Goal: Check status: Check status

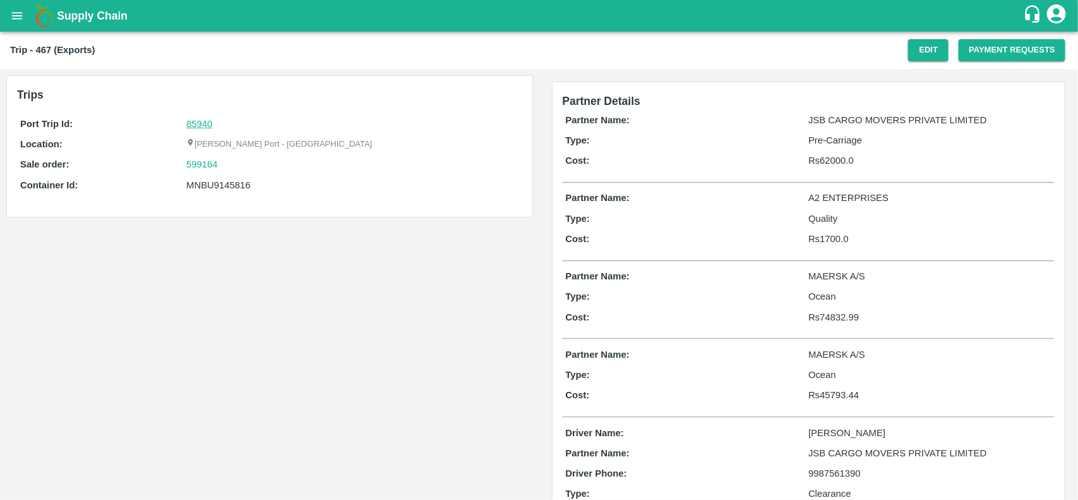
click at [206, 124] on link "85940" at bounding box center [199, 124] width 26 height 10
click at [219, 165] on div "599164" at bounding box center [352, 164] width 332 height 14
copy link "599164"
drag, startPoint x: 219, startPoint y: 165, endPoint x: 200, endPoint y: 166, distance: 19.0
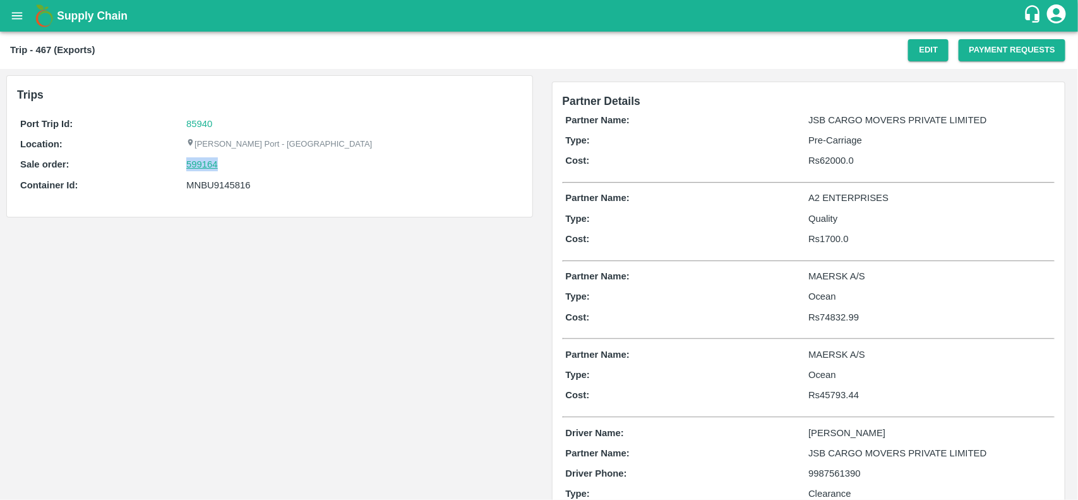
click at [200, 166] on div "599164" at bounding box center [352, 164] width 332 height 14
click at [200, 166] on link "599164" at bounding box center [202, 164] width 32 height 14
click at [215, 182] on div "MNBU9145816" at bounding box center [352, 185] width 332 height 14
copy div "MNBU9145816"
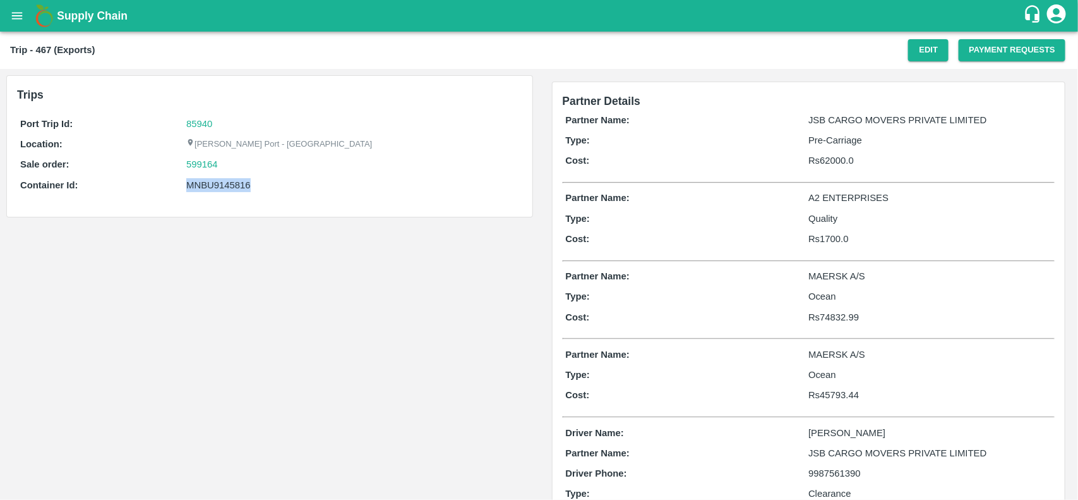
click at [215, 182] on div "MNBU9145816" at bounding box center [352, 185] width 332 height 14
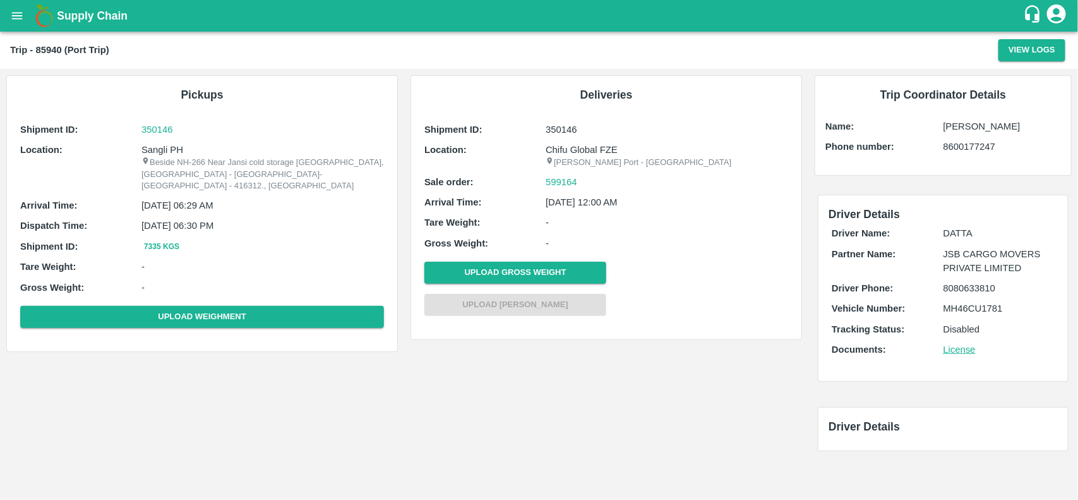
click at [155, 153] on p "Sangli PH" at bounding box center [262, 150] width 242 height 14
copy p "Sangli PH"
click at [155, 153] on p "Sangli PH" at bounding box center [262, 150] width 242 height 14
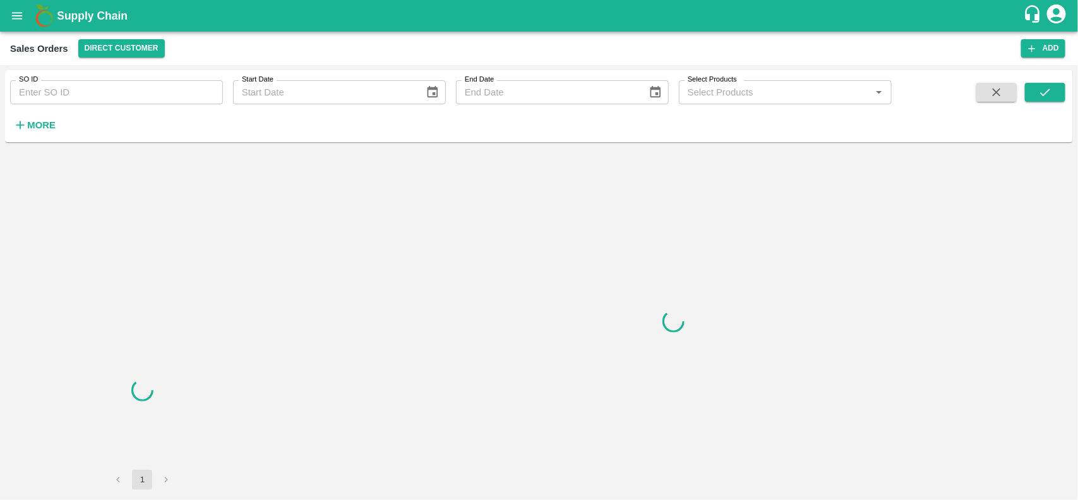
click at [73, 95] on input "SO ID" at bounding box center [116, 92] width 213 height 24
paste input "599164"
click at [73, 95] on input "599164" at bounding box center [116, 92] width 213 height 24
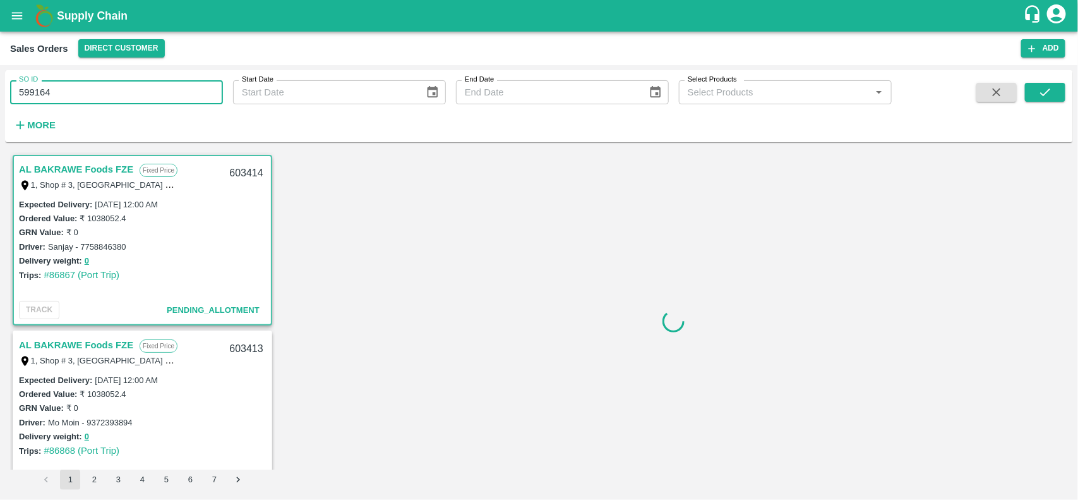
type input "599164"
click at [1058, 103] on span at bounding box center [1045, 109] width 40 height 52
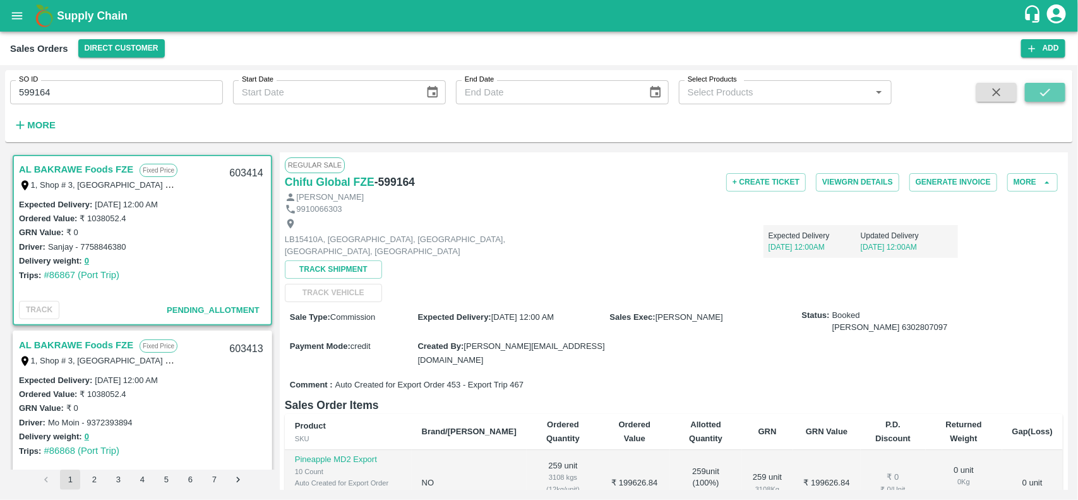
click at [1058, 101] on button "submit" at bounding box center [1045, 92] width 40 height 19
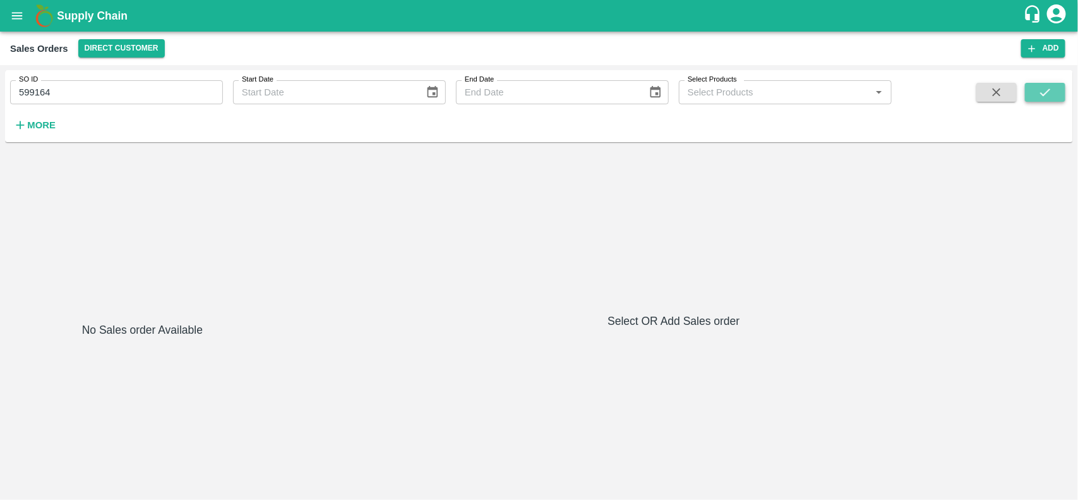
click at [1036, 92] on button "submit" at bounding box center [1045, 92] width 40 height 19
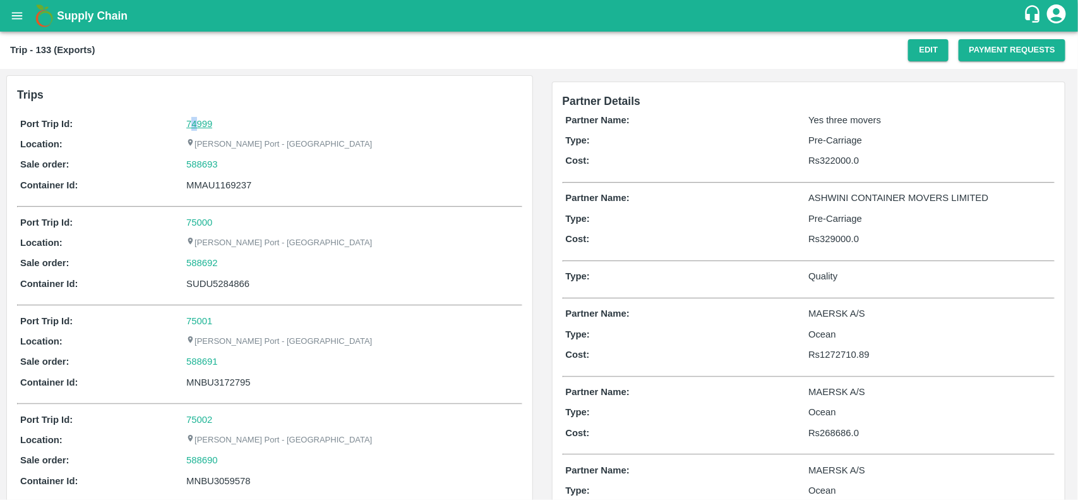
drag, startPoint x: 193, startPoint y: 116, endPoint x: 194, endPoint y: 128, distance: 12.0
click at [194, 128] on div "74999" at bounding box center [352, 124] width 332 height 14
click at [194, 128] on link "74999" at bounding box center [199, 124] width 26 height 10
click at [234, 164] on div "588693" at bounding box center [352, 164] width 332 height 14
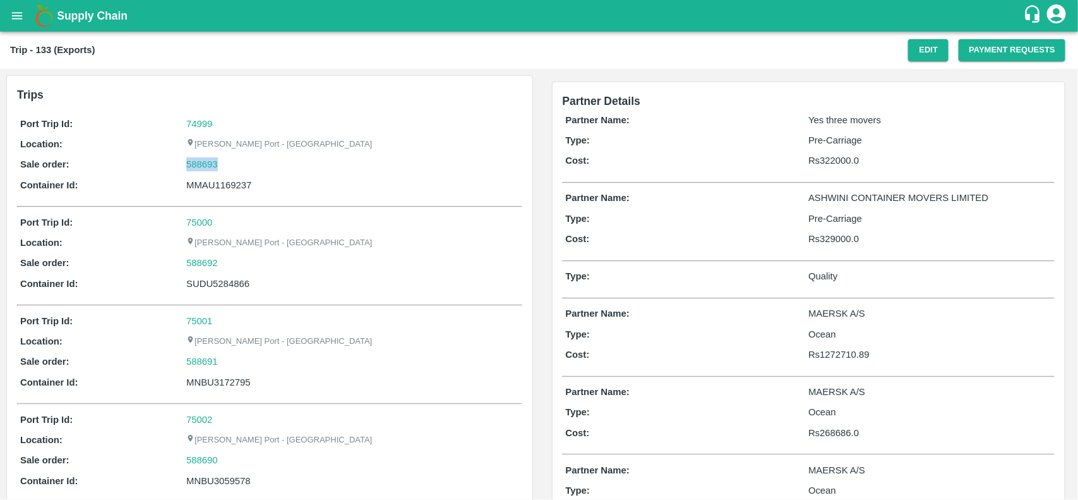
click at [234, 164] on div "588693" at bounding box center [352, 164] width 332 height 14
copy link "588693"
drag, startPoint x: 234, startPoint y: 164, endPoint x: 194, endPoint y: 167, distance: 40.5
click at [194, 167] on div "588693" at bounding box center [352, 164] width 332 height 14
click at [194, 167] on link "588693" at bounding box center [202, 164] width 32 height 14
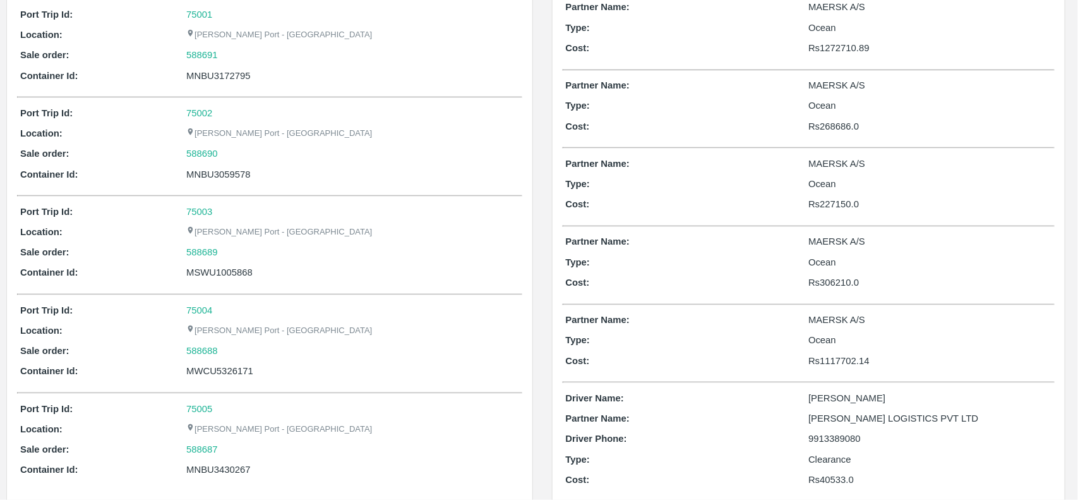
scroll to position [328, 0]
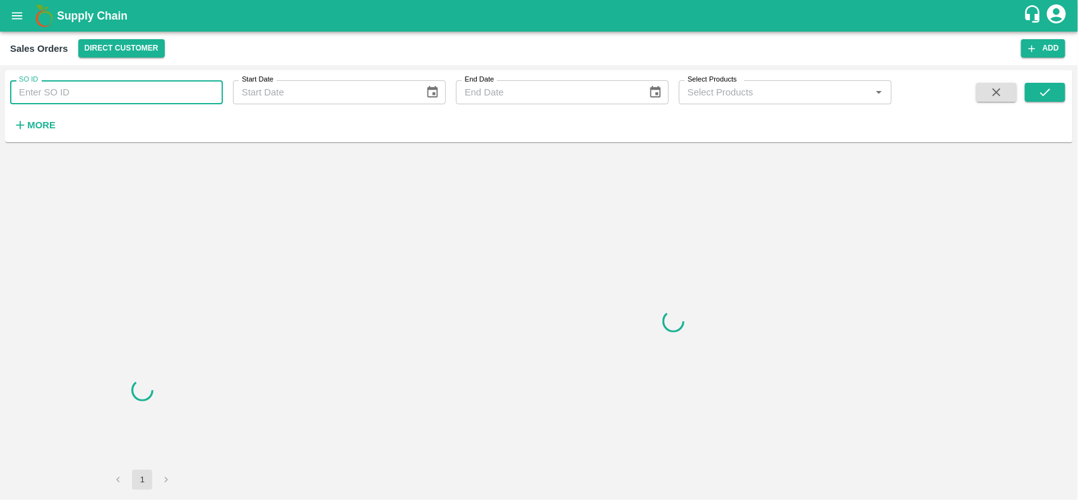
click at [159, 87] on input "SO ID" at bounding box center [116, 92] width 213 height 24
click at [159, 87] on input "588693" at bounding box center [116, 92] width 213 height 24
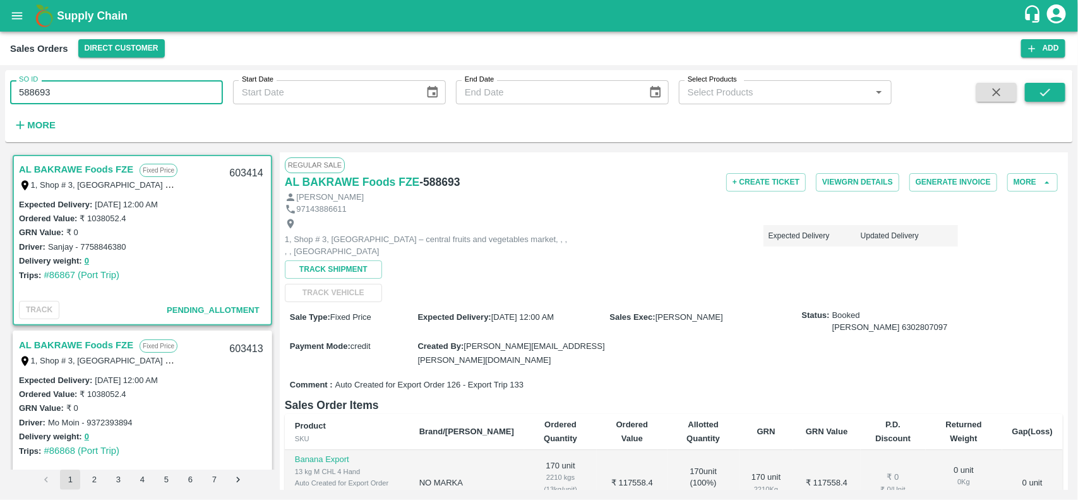
type input "588693"
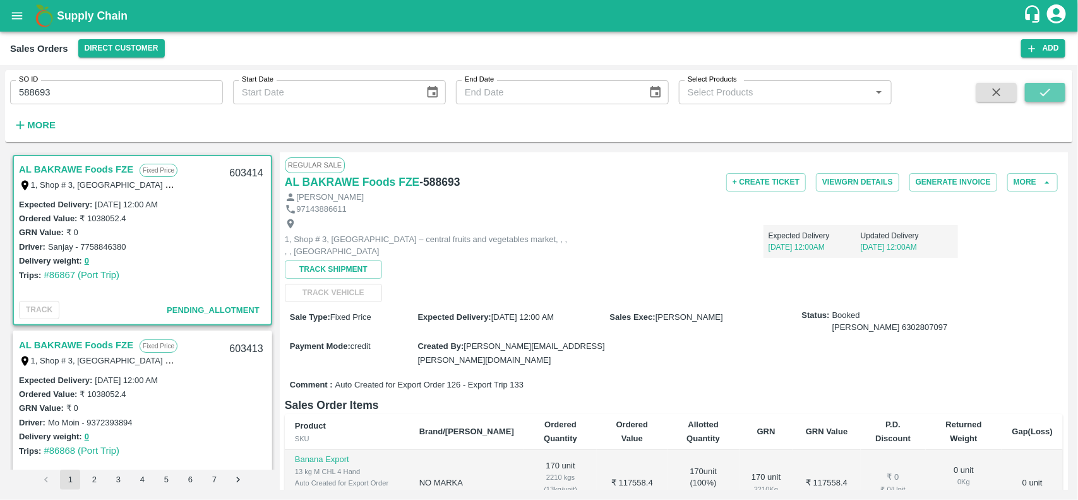
click at [1056, 93] on button "submit" at bounding box center [1045, 92] width 40 height 19
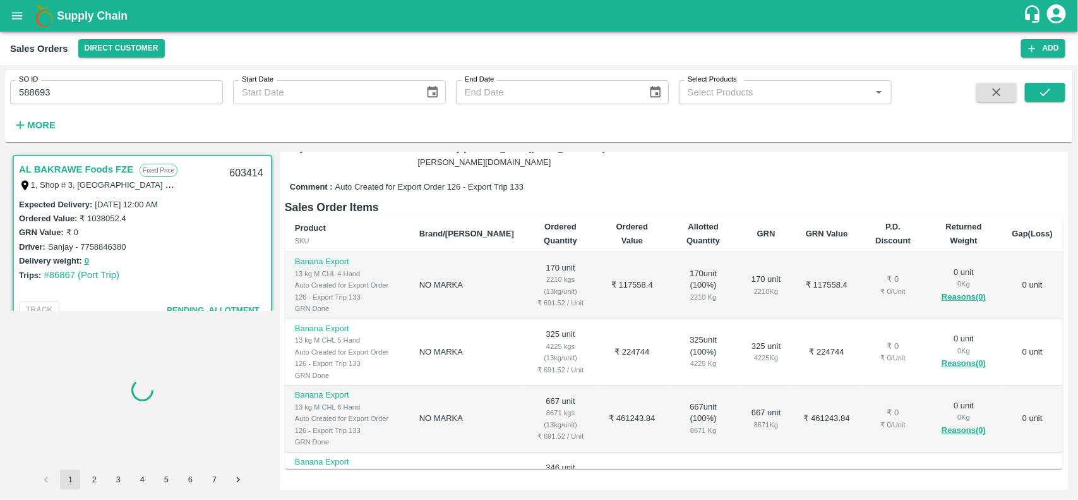
scroll to position [155, 0]
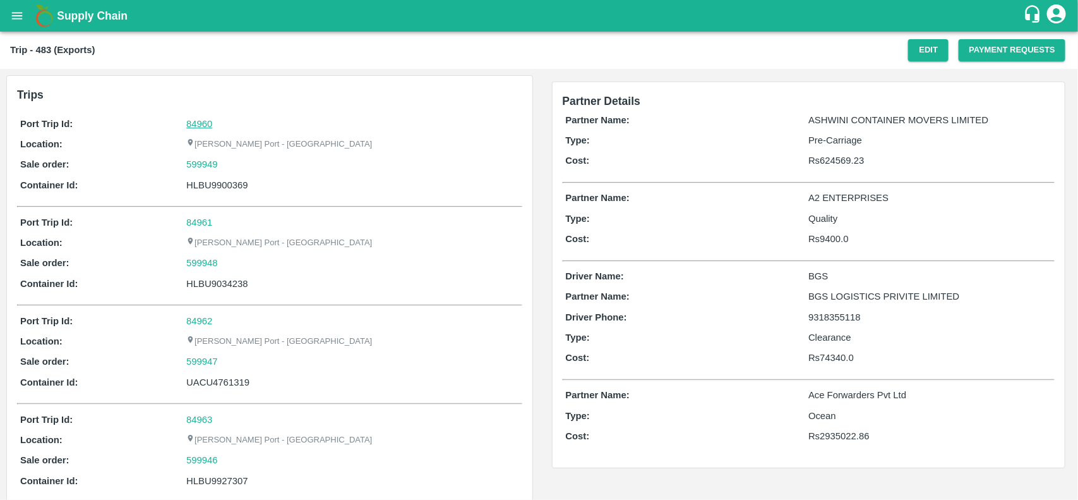
click at [193, 125] on link "84960" at bounding box center [199, 124] width 26 height 10
click at [242, 160] on div "599949" at bounding box center [352, 164] width 332 height 14
copy link "599949"
click at [242, 160] on div "599949" at bounding box center [352, 164] width 332 height 14
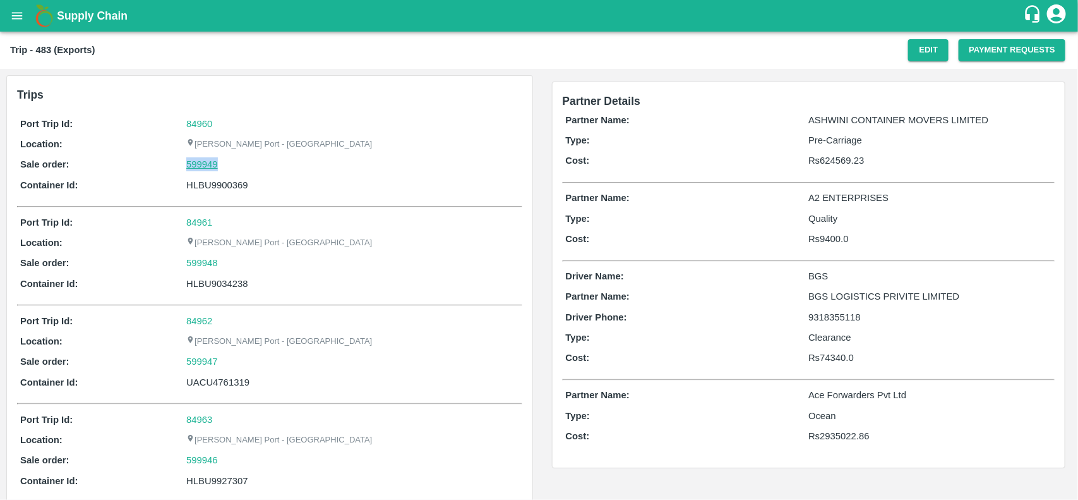
click at [191, 161] on link "599949" at bounding box center [202, 164] width 32 height 14
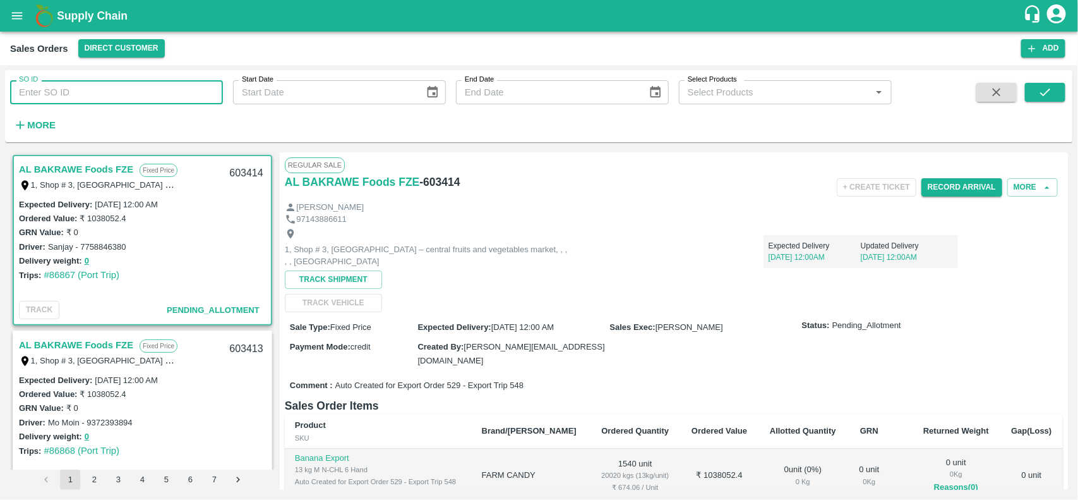
click at [118, 95] on input "SO ID" at bounding box center [116, 92] width 213 height 24
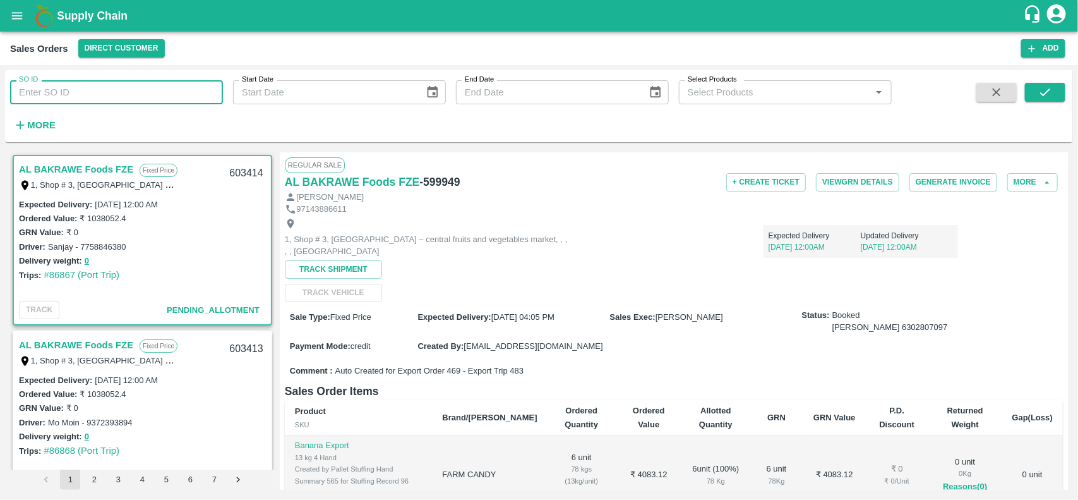
paste input "599949"
click at [118, 95] on input "SO ID" at bounding box center [116, 92] width 213 height 24
type input "599949"
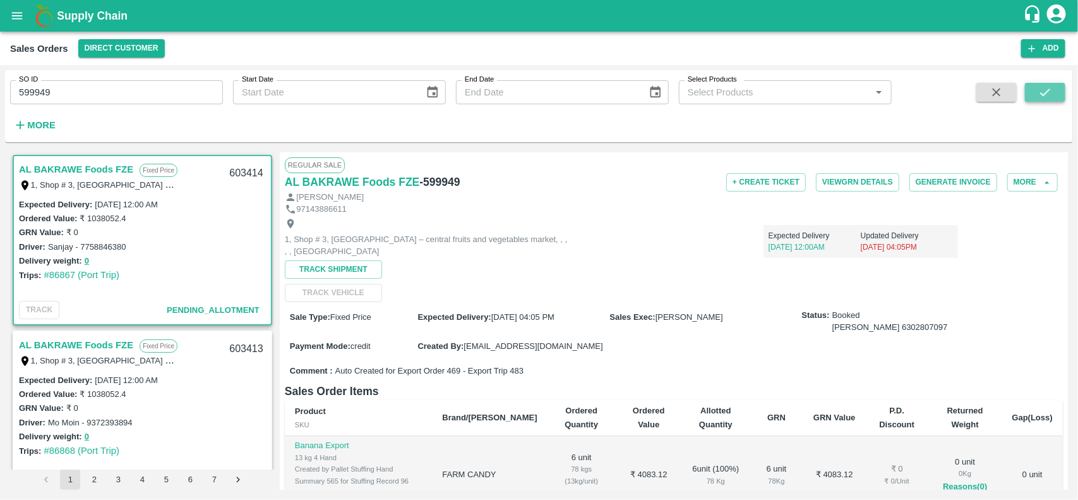
click at [1045, 89] on icon "submit" at bounding box center [1045, 92] width 14 height 14
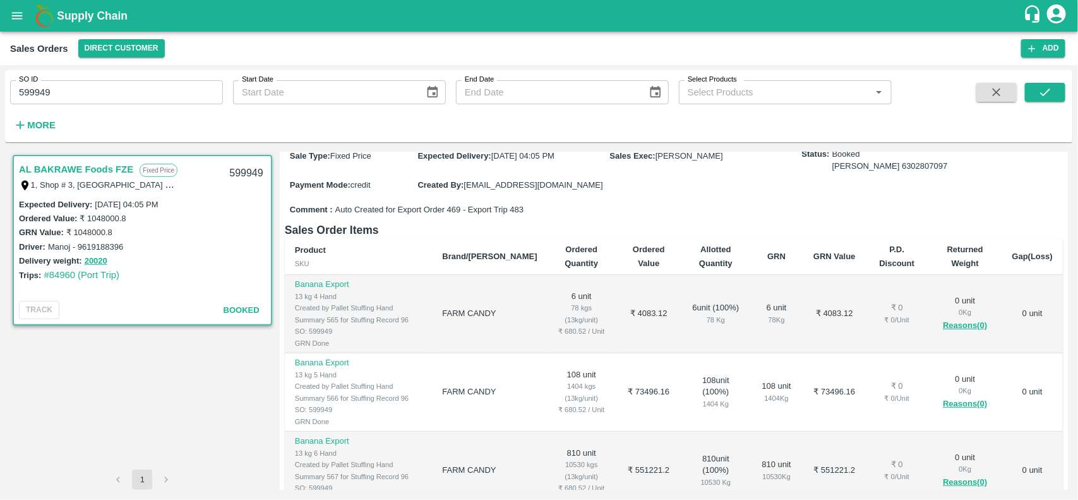
scroll to position [165, 0]
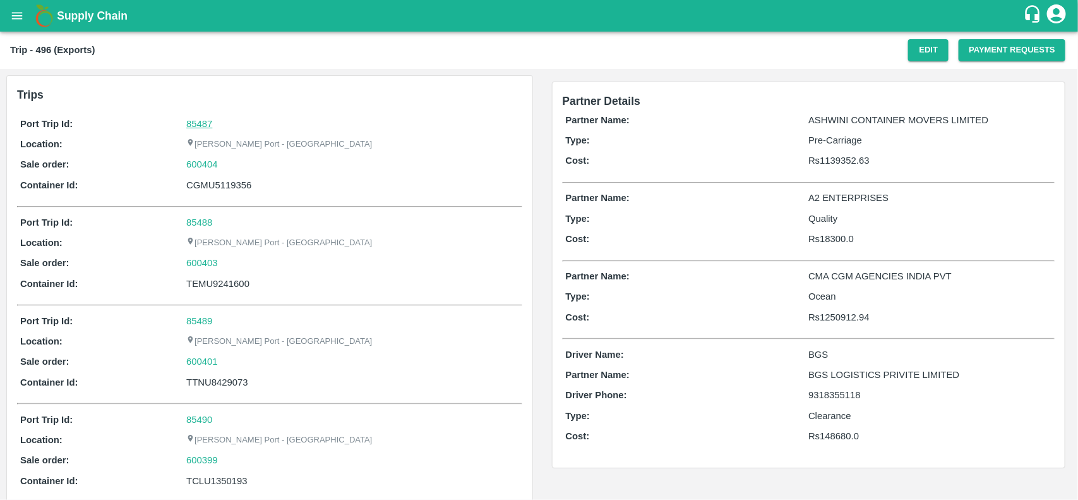
click at [193, 119] on link "85487" at bounding box center [199, 124] width 26 height 10
click at [237, 163] on div "600404" at bounding box center [352, 164] width 332 height 14
copy link "600404"
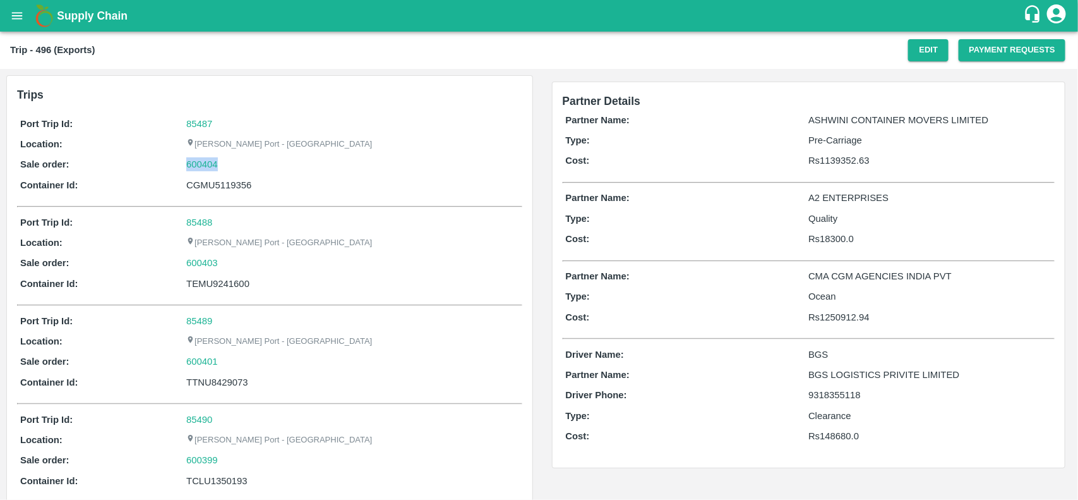
click at [237, 163] on div "600404" at bounding box center [352, 164] width 332 height 14
click at [210, 161] on link "600404" at bounding box center [202, 164] width 32 height 14
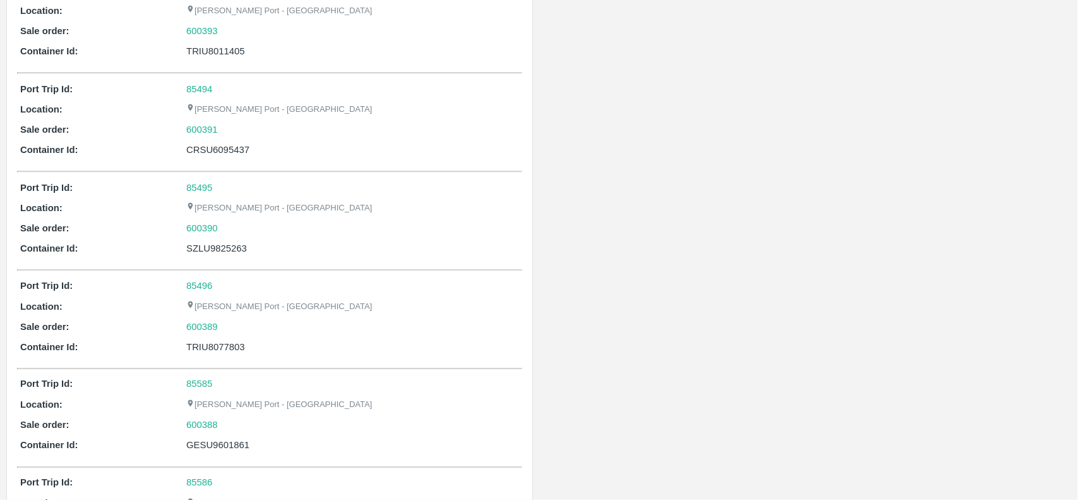
scroll to position [1713, 0]
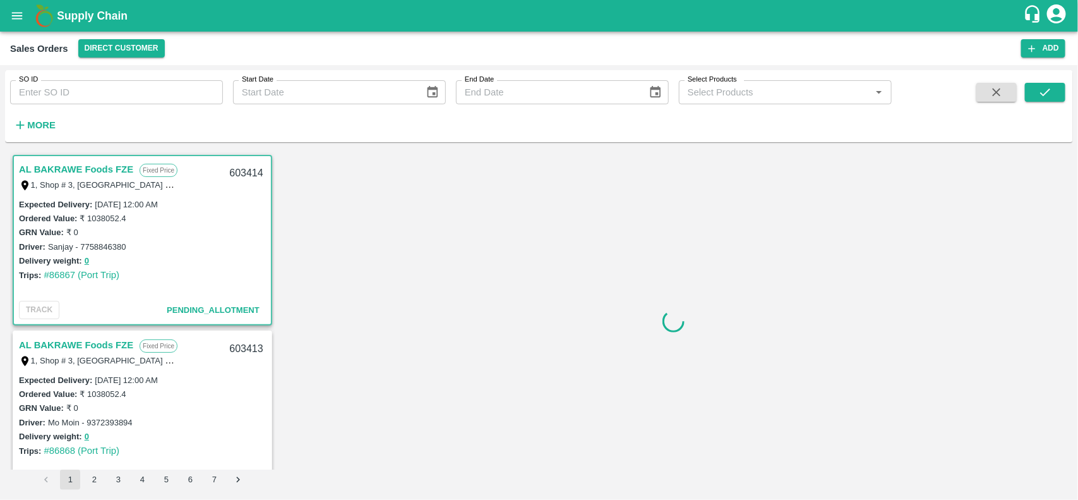
click at [128, 95] on input "SO ID" at bounding box center [116, 92] width 213 height 24
paste input "600404"
click at [128, 95] on input "600404" at bounding box center [116, 92] width 213 height 24
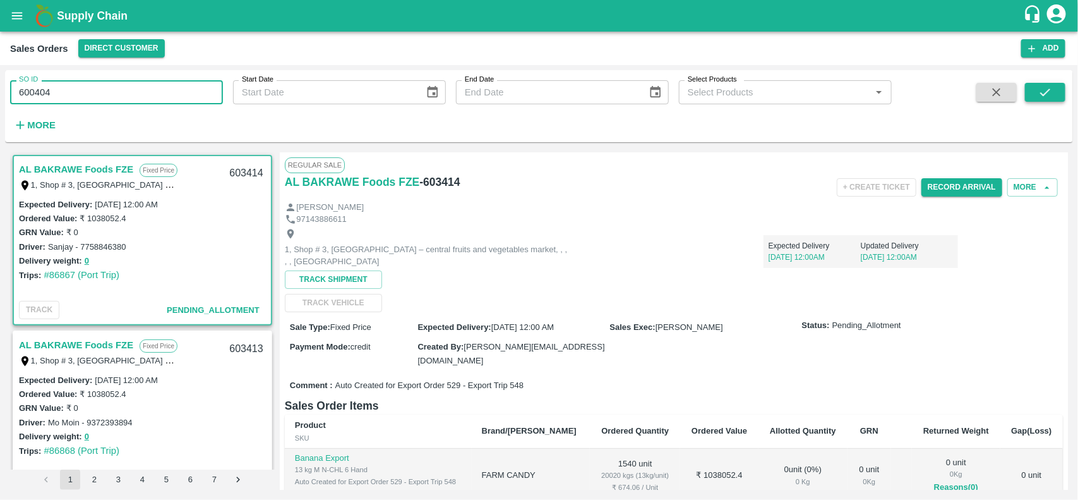
type input "600404"
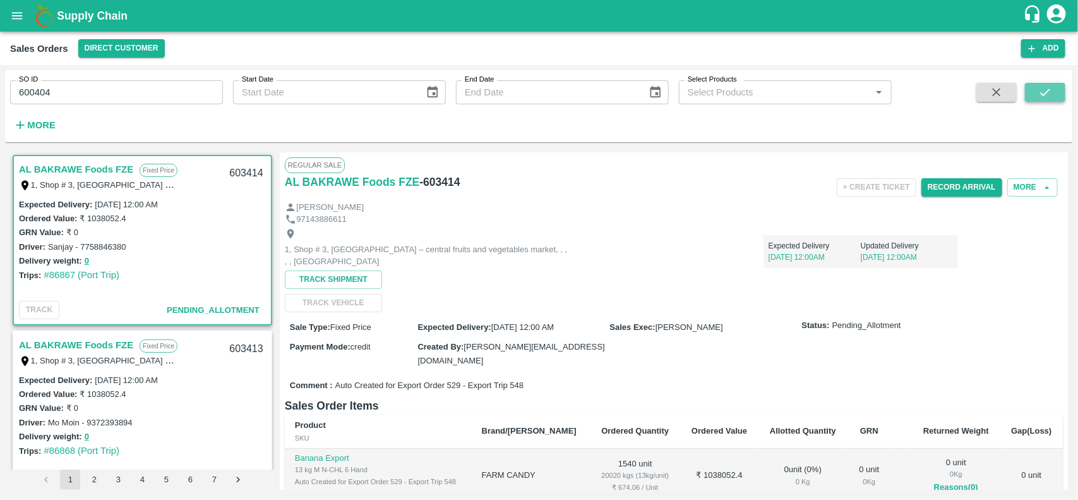
click at [1047, 97] on icon "submit" at bounding box center [1045, 92] width 14 height 14
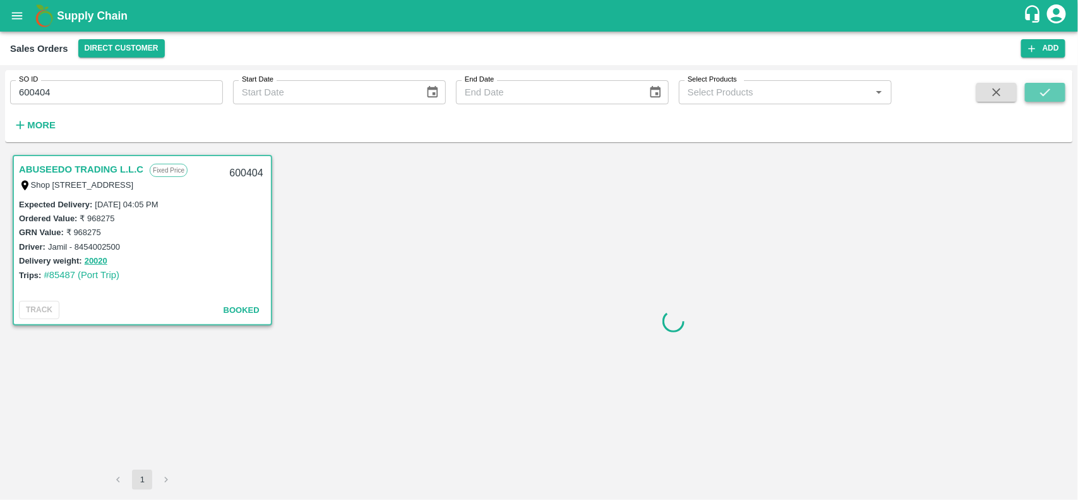
click at [1047, 97] on icon "submit" at bounding box center [1045, 92] width 14 height 14
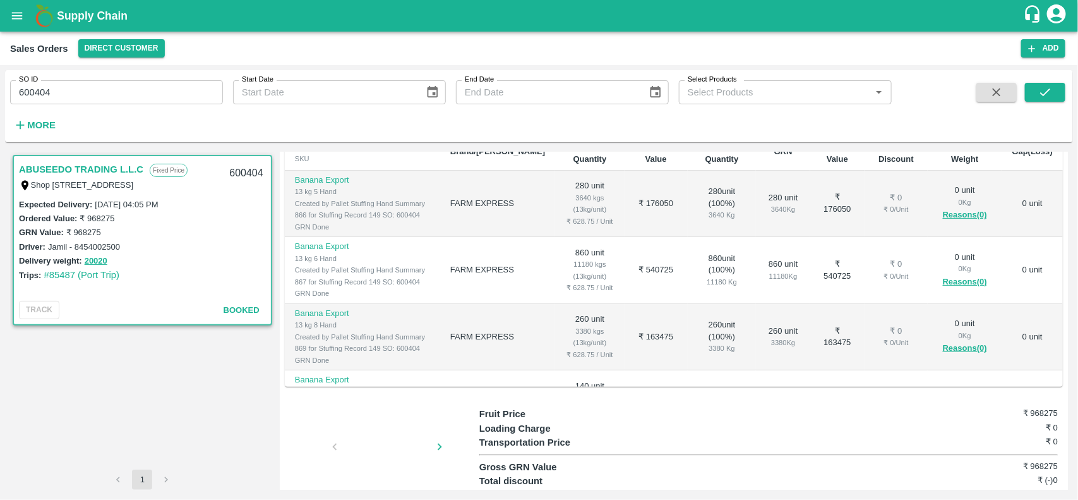
scroll to position [87, 0]
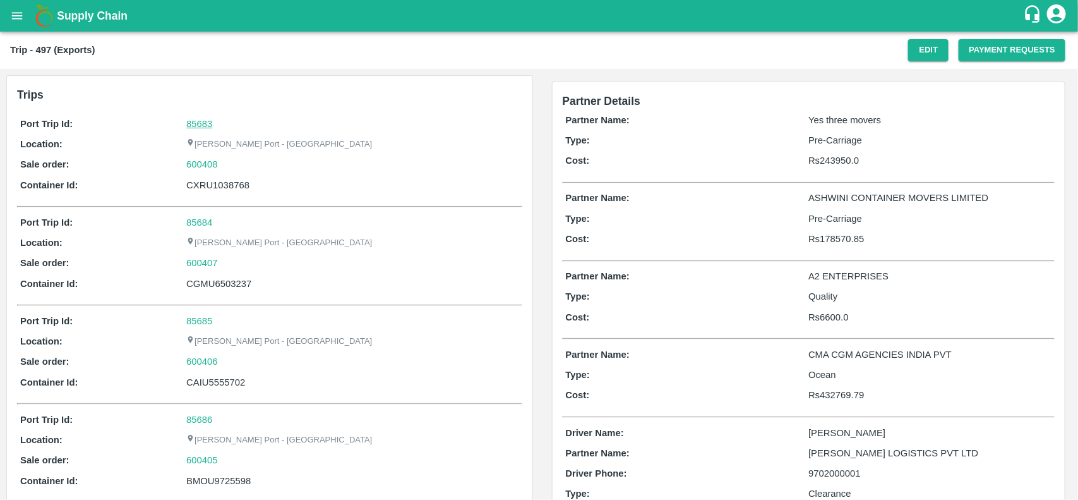
click at [209, 128] on link "85683" at bounding box center [199, 124] width 26 height 10
click at [222, 165] on div "600408" at bounding box center [352, 164] width 332 height 14
copy link "600408"
click at [222, 165] on div "600408" at bounding box center [352, 164] width 332 height 14
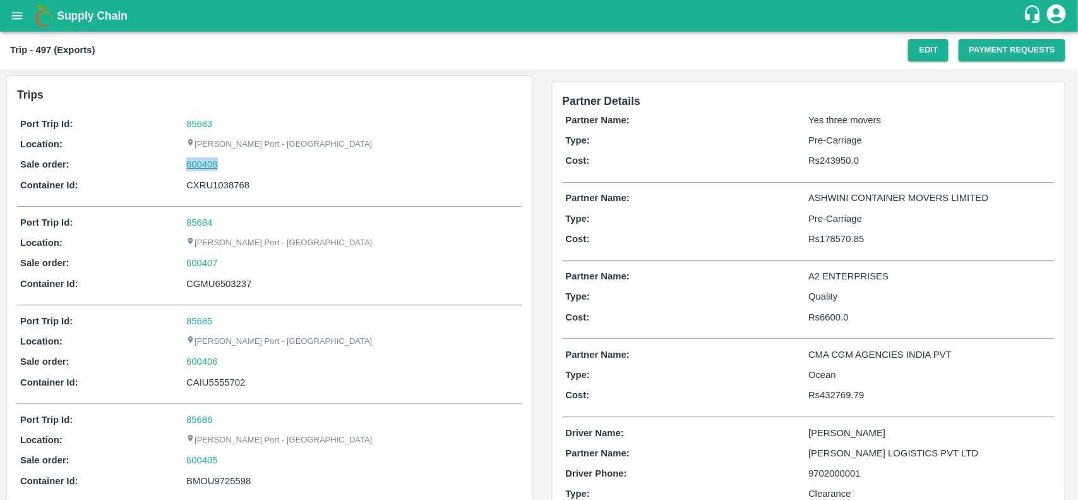
click at [190, 165] on link "600408" at bounding box center [202, 164] width 32 height 14
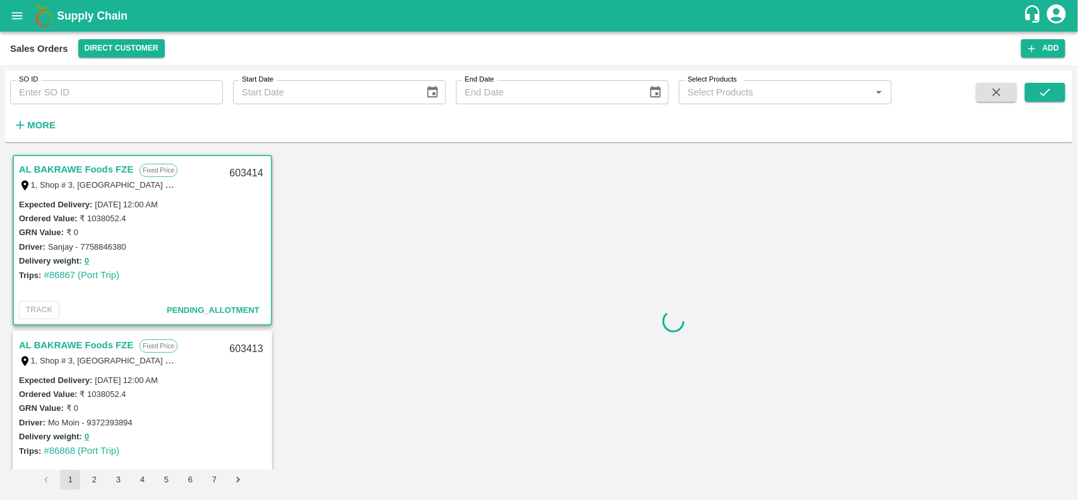
click at [153, 98] on input "SO ID" at bounding box center [116, 92] width 213 height 24
paste input "600408"
click at [153, 98] on input "600408" at bounding box center [116, 92] width 213 height 24
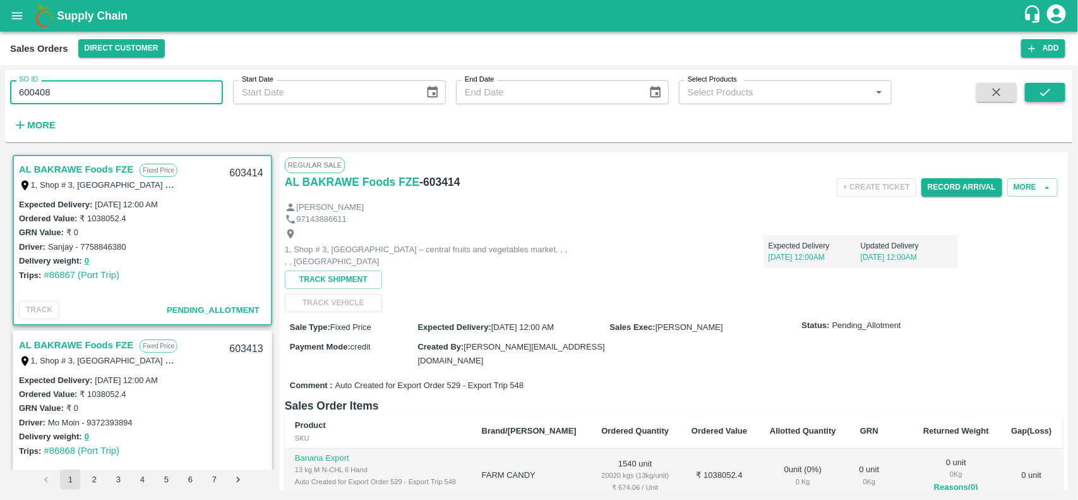
type input "600408"
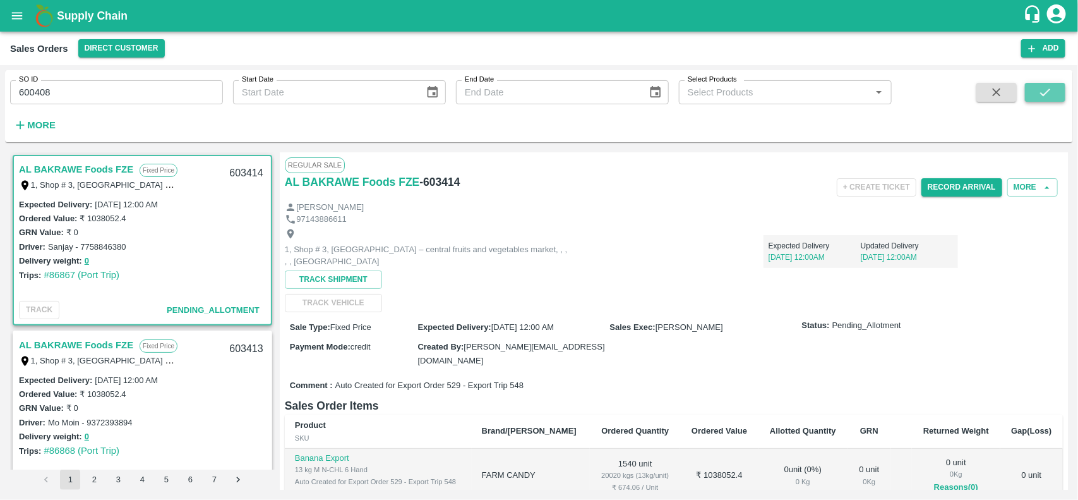
click at [1046, 87] on icon "submit" at bounding box center [1045, 92] width 14 height 14
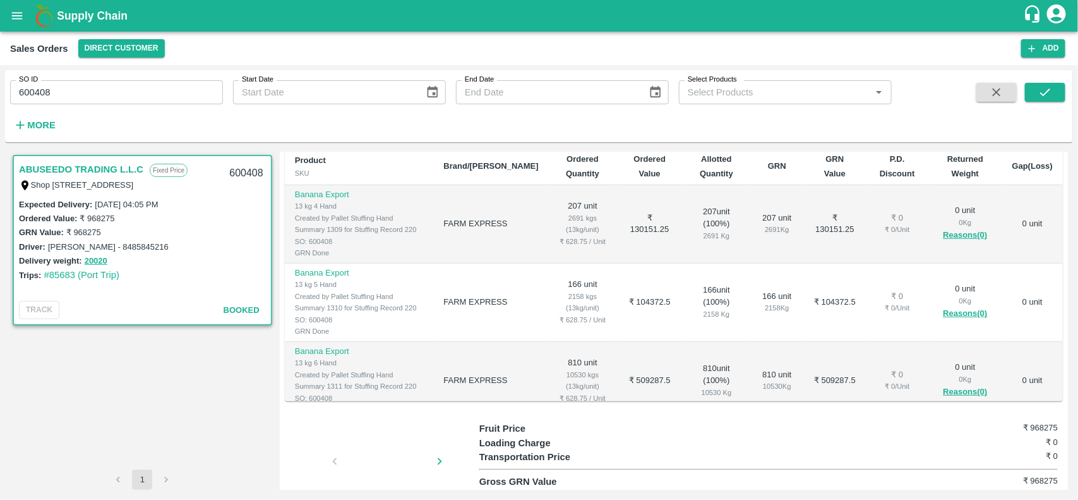
scroll to position [87, 0]
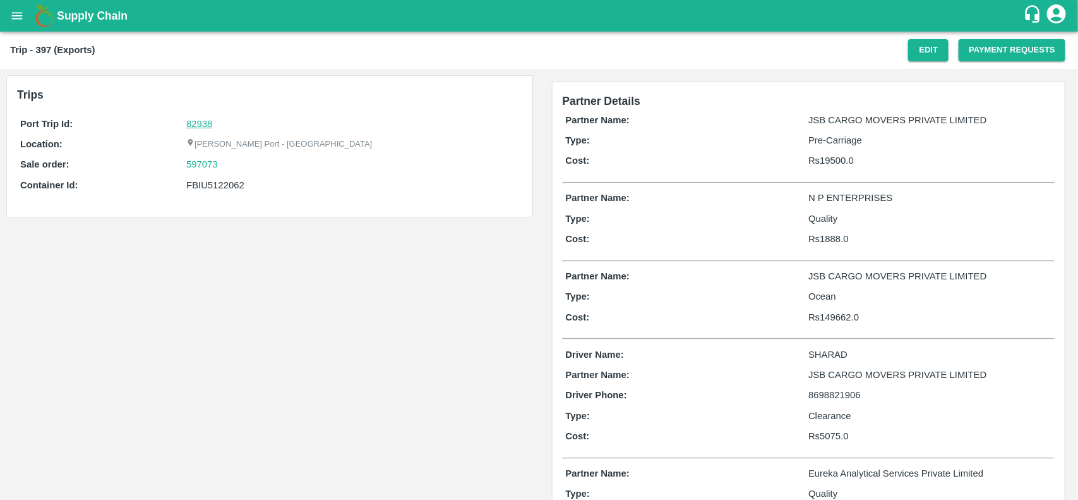
click at [197, 123] on link "82938" at bounding box center [199, 124] width 26 height 10
click at [244, 167] on div "597073" at bounding box center [352, 164] width 332 height 14
copy link "597073"
click at [244, 167] on div "597073" at bounding box center [352, 164] width 332 height 14
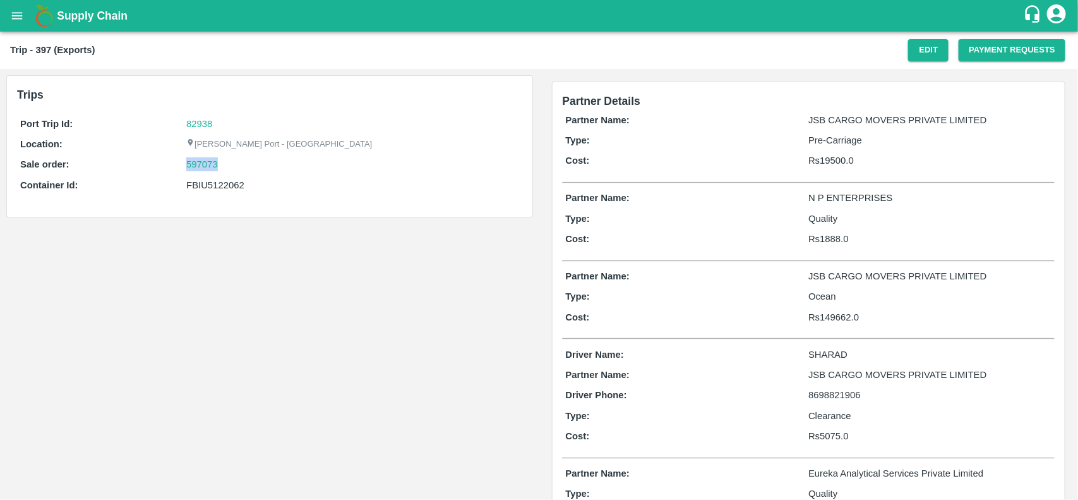
click at [244, 167] on div "597073" at bounding box center [352, 164] width 332 height 14
click at [200, 162] on link "597073" at bounding box center [202, 164] width 32 height 14
click at [213, 183] on div "FBIU5122062" at bounding box center [352, 185] width 332 height 14
copy div "FBIU5122062"
click at [213, 183] on div "FBIU5122062" at bounding box center [352, 185] width 332 height 14
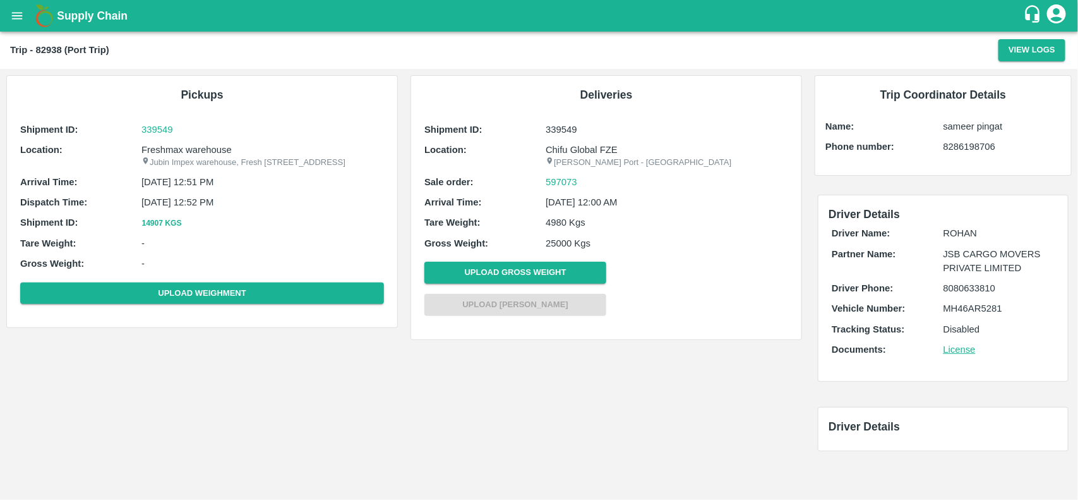
click at [175, 147] on p "Freshmax warehouse" at bounding box center [262, 150] width 242 height 14
copy p "Freshmax"
click at [175, 147] on p "Freshmax warehouse" at bounding box center [262, 150] width 242 height 14
copy p "Freshmax warehouse"
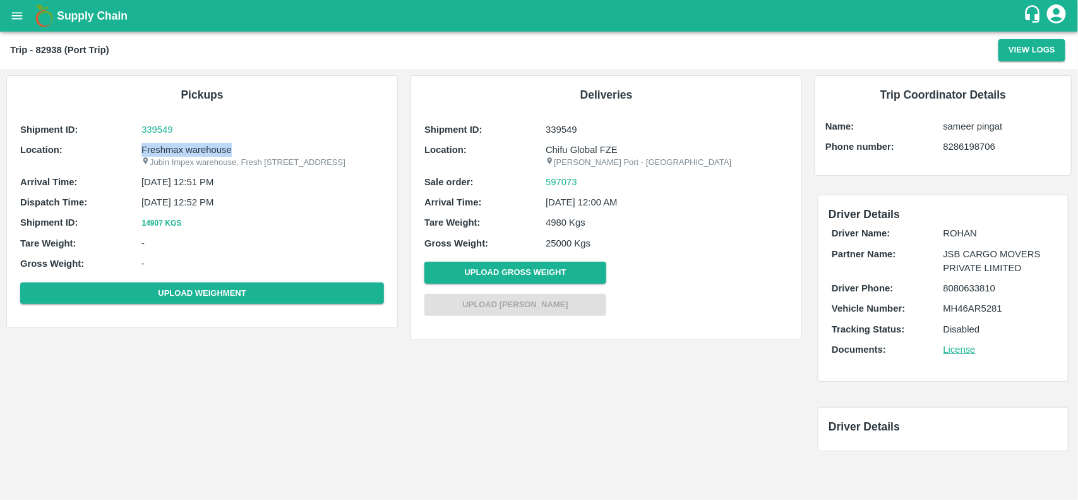
click at [175, 147] on p "Freshmax warehouse" at bounding box center [262, 150] width 242 height 14
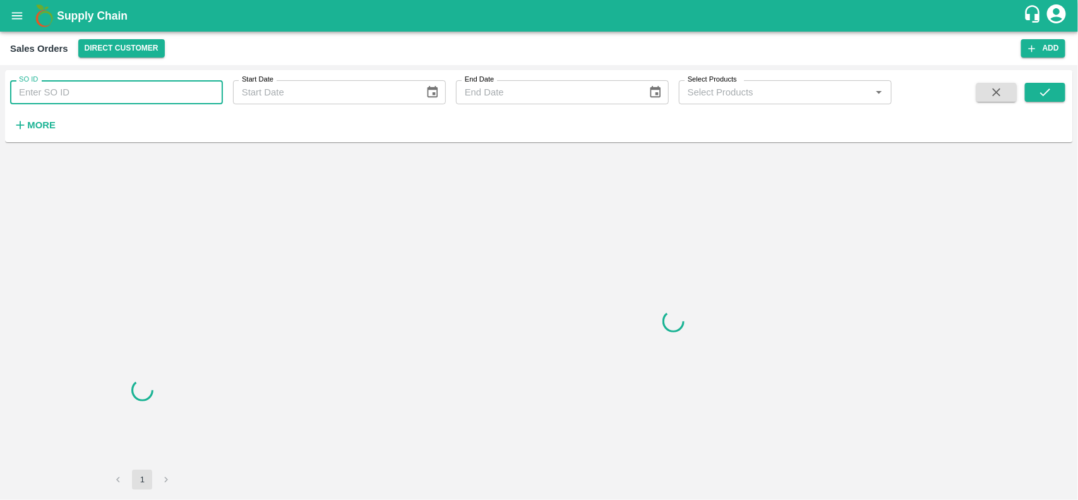
click at [87, 83] on input "SO ID" at bounding box center [116, 92] width 213 height 24
click at [87, 83] on input "597073" at bounding box center [116, 92] width 213 height 24
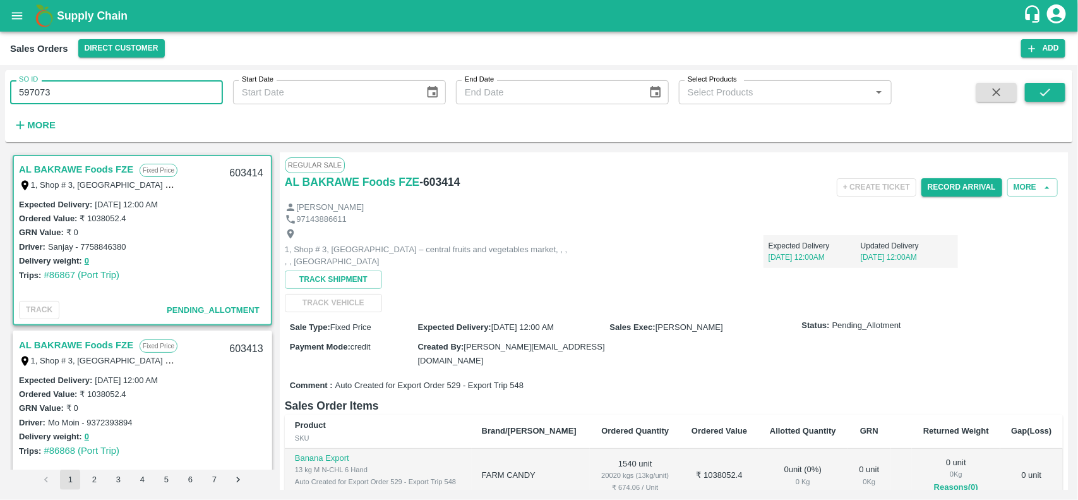
type input "597073"
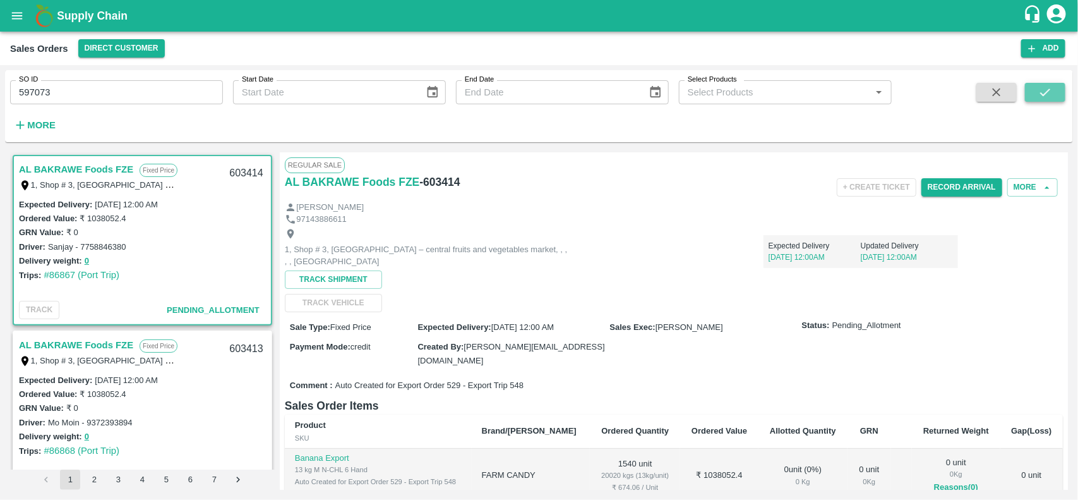
click at [1034, 85] on button "submit" at bounding box center [1045, 92] width 40 height 19
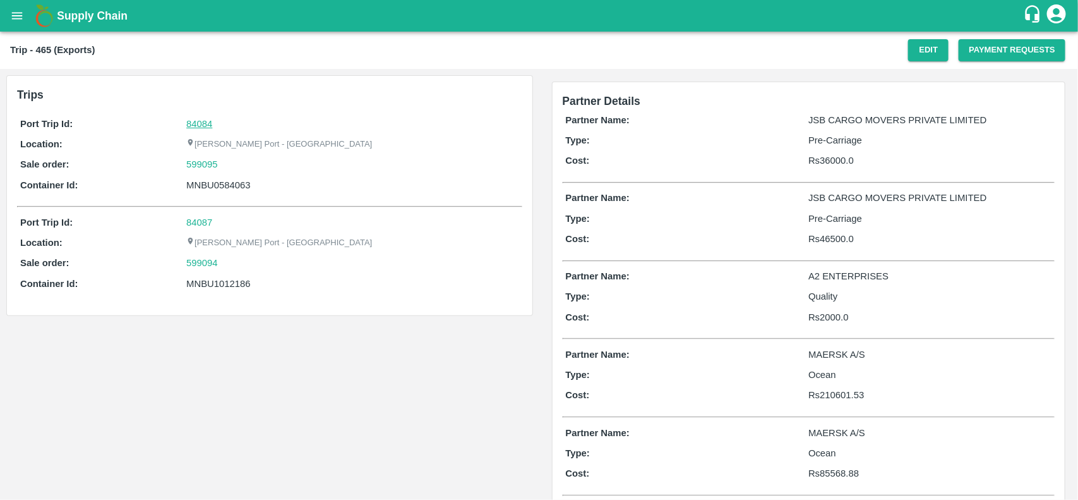
click at [197, 119] on link "84084" at bounding box center [199, 124] width 26 height 10
click at [227, 159] on div "599095" at bounding box center [352, 164] width 332 height 14
copy link "599095"
click at [227, 159] on div "599095" at bounding box center [352, 164] width 332 height 14
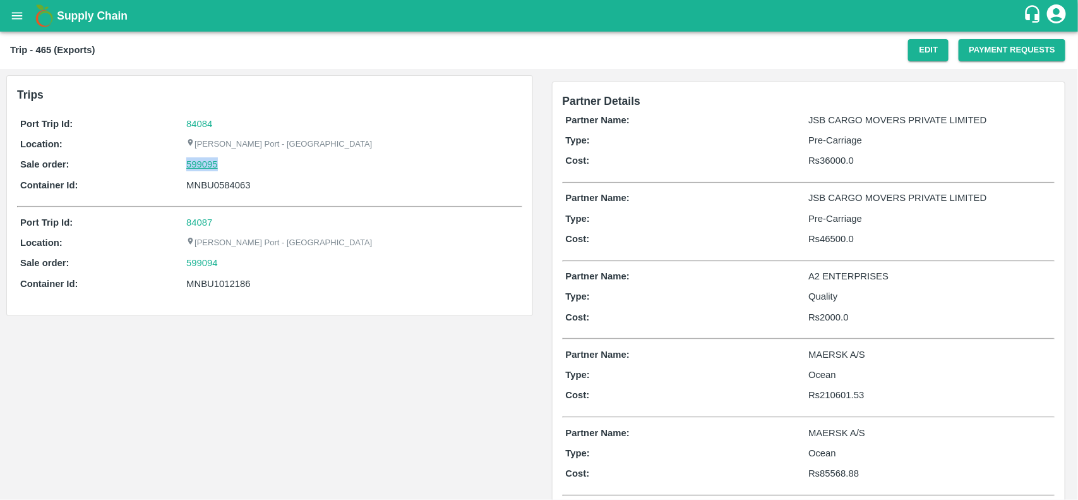
click at [212, 159] on link "599095" at bounding box center [202, 164] width 32 height 14
click at [218, 184] on div "MNBU0584063" at bounding box center [352, 185] width 332 height 14
copy div "MNBU0584063"
click at [218, 184] on div "MNBU0584063" at bounding box center [352, 185] width 332 height 14
copy div "MNBU0584063"
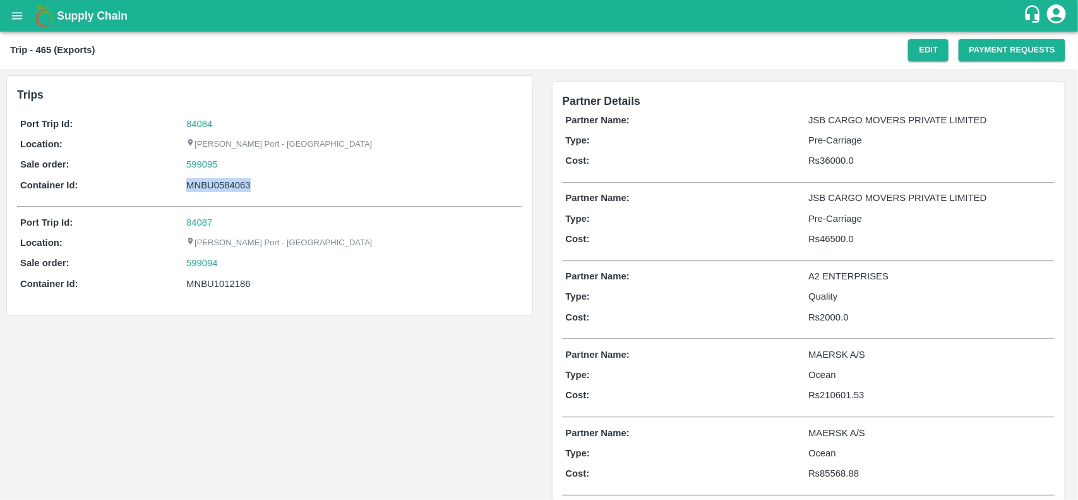
click at [218, 184] on div "MNBU0584063" at bounding box center [352, 185] width 332 height 14
click at [225, 275] on div "Port Trip Id: 84087 Location: Jawaharlal Nehru Port - Nhava Sheva Sale order: 5…" at bounding box center [269, 256] width 505 height 88
copy div "MNBU1012186"
click at [225, 275] on div "Port Trip Id: 84087 Location: Jawaharlal Nehru Port - Nhava Sheva Sale order: 5…" at bounding box center [269, 256] width 505 height 88
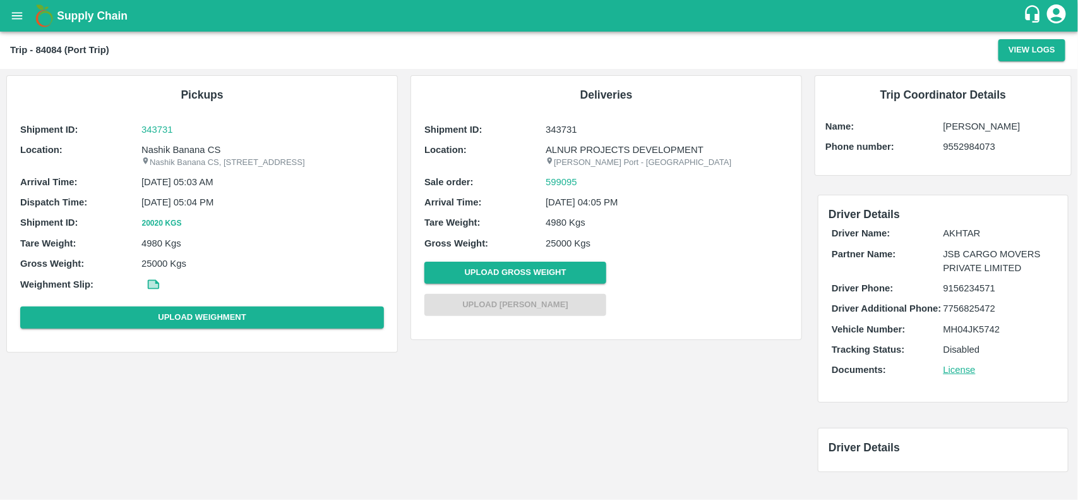
click at [197, 147] on p "Nashik Banana CS" at bounding box center [262, 150] width 242 height 14
copy p "Nashik Banana CS"
click at [197, 147] on p "Nashik Banana CS" at bounding box center [262, 150] width 242 height 14
click at [190, 149] on p "Nashik Banana CS" at bounding box center [262, 150] width 242 height 14
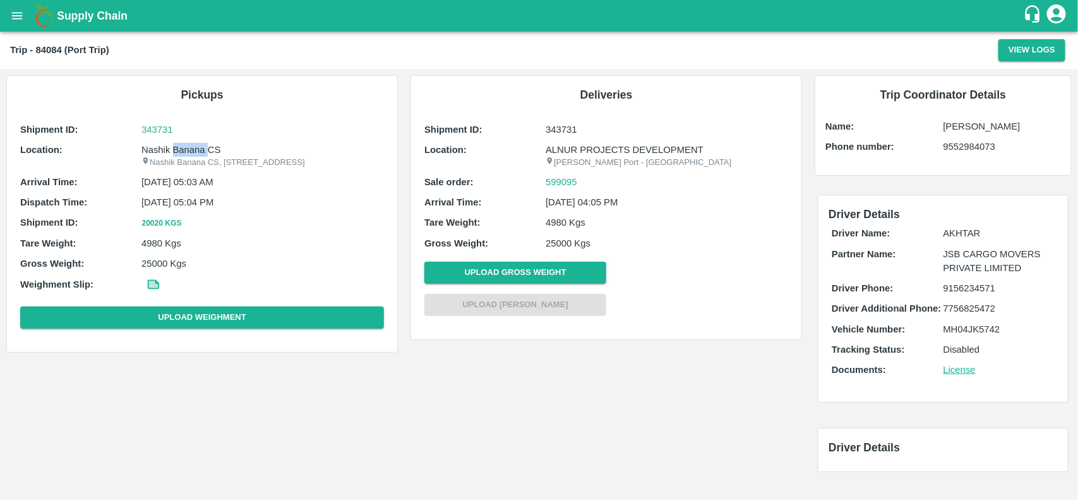
click at [190, 149] on p "Nashik Banana CS" at bounding box center [262, 150] width 242 height 14
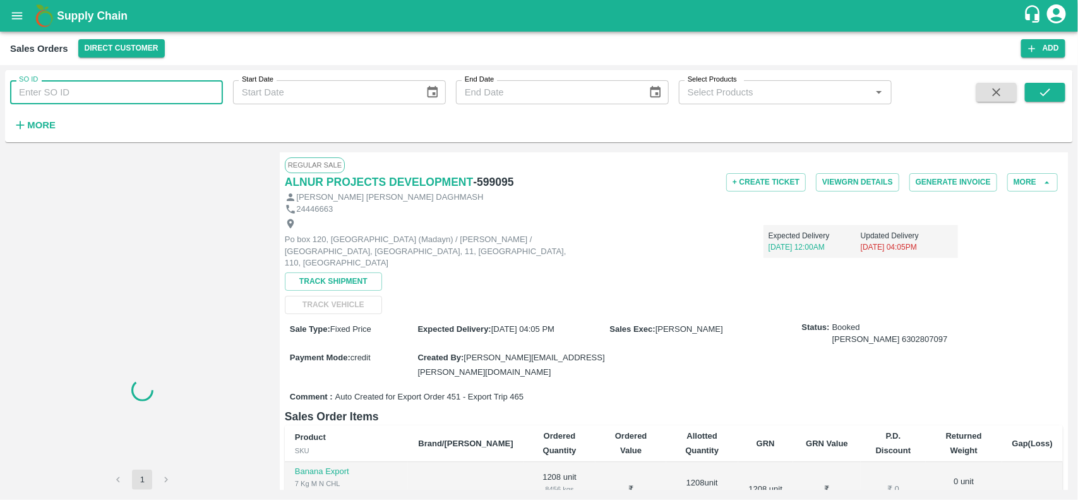
click at [101, 92] on input "SO ID" at bounding box center [116, 92] width 213 height 24
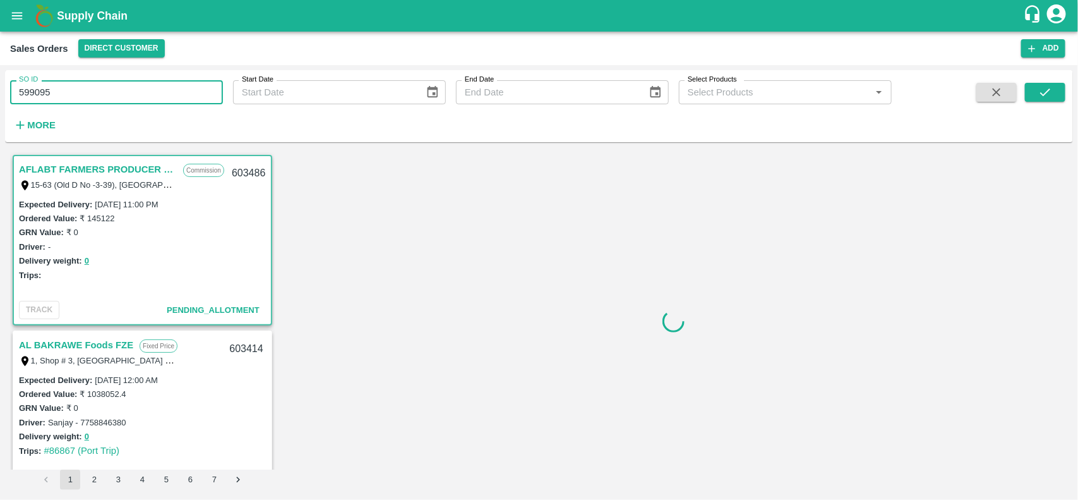
click at [101, 92] on input "599095" at bounding box center [116, 92] width 213 height 24
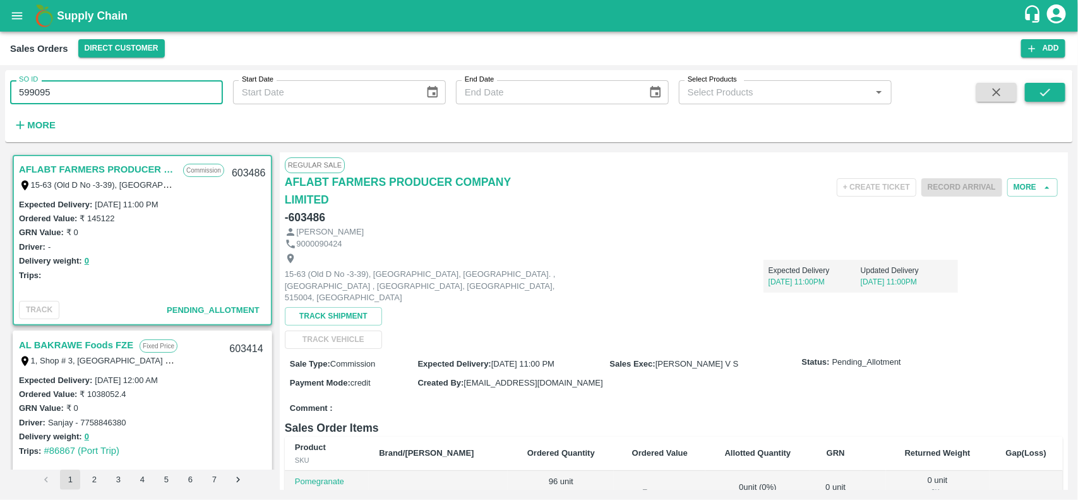
type input "599095"
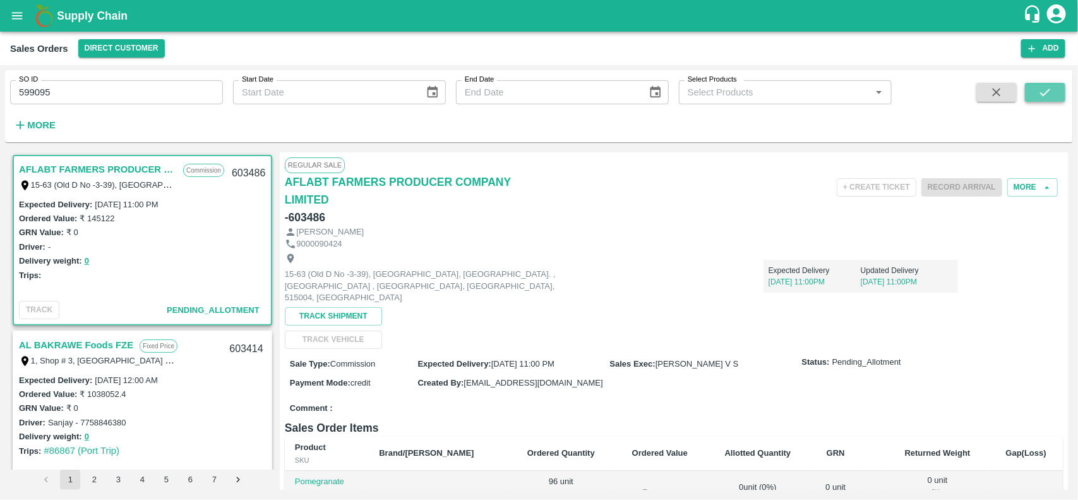
click at [1037, 90] on button "submit" at bounding box center [1045, 92] width 40 height 19
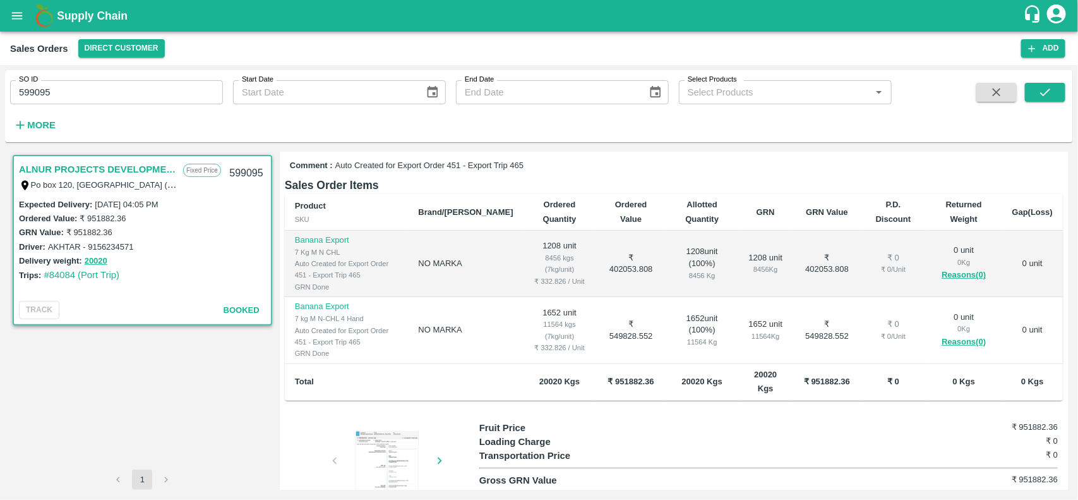
scroll to position [232, 0]
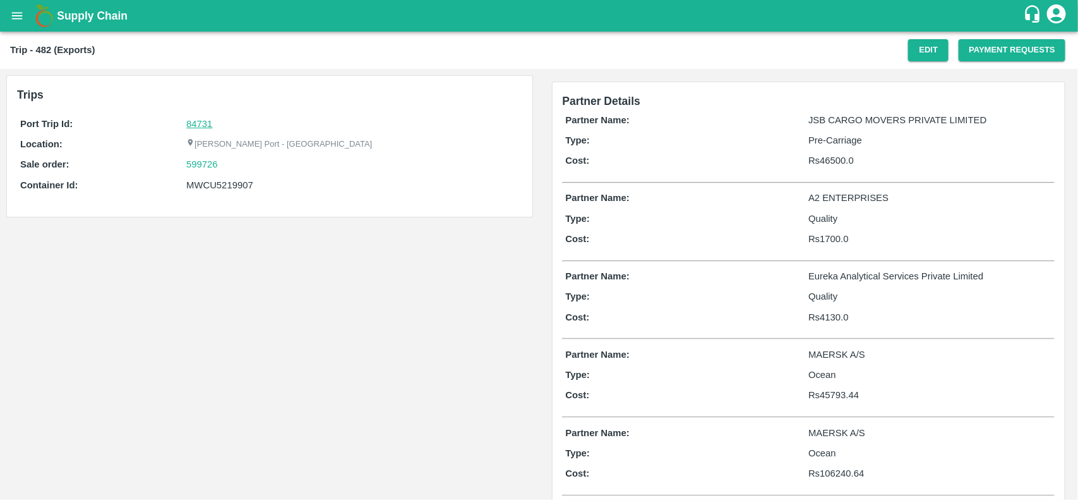
click at [199, 124] on link "84731" at bounding box center [199, 124] width 26 height 10
click at [224, 160] on div "599726" at bounding box center [352, 164] width 332 height 14
copy link "599726"
click at [224, 160] on div "599726" at bounding box center [352, 164] width 332 height 14
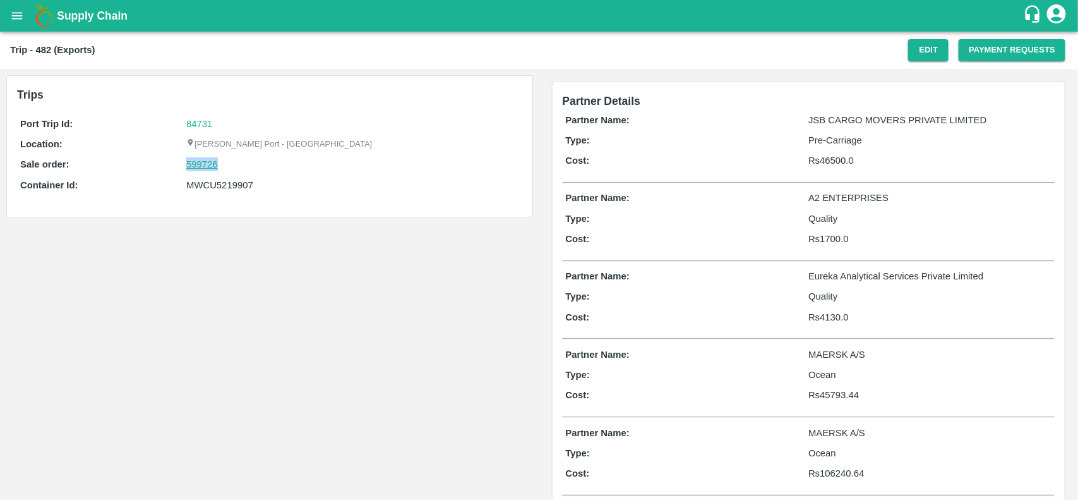
click at [202, 168] on link "599726" at bounding box center [202, 164] width 32 height 14
click at [225, 182] on div "MWCU5219907" at bounding box center [352, 185] width 332 height 14
copy div "MWCU5219907"
click at [225, 182] on div "MWCU5219907" at bounding box center [352, 185] width 332 height 14
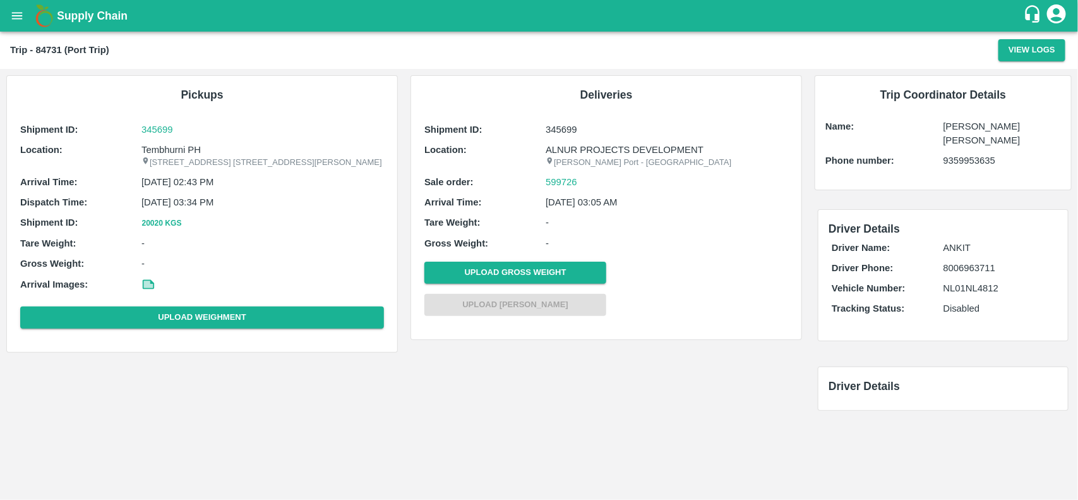
click at [174, 153] on p "Tembhurni PH" at bounding box center [262, 150] width 242 height 14
copy p "Tembhurni"
copy p "Tembhurni PH"
click at [174, 153] on p "Tembhurni PH" at bounding box center [262, 150] width 242 height 14
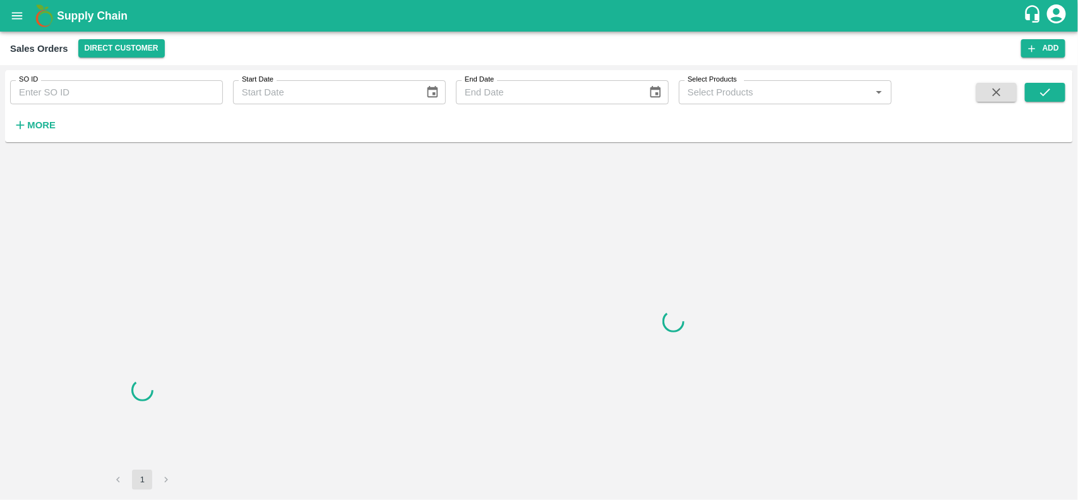
click at [74, 79] on div "SO ID SO ID" at bounding box center [111, 87] width 223 height 34
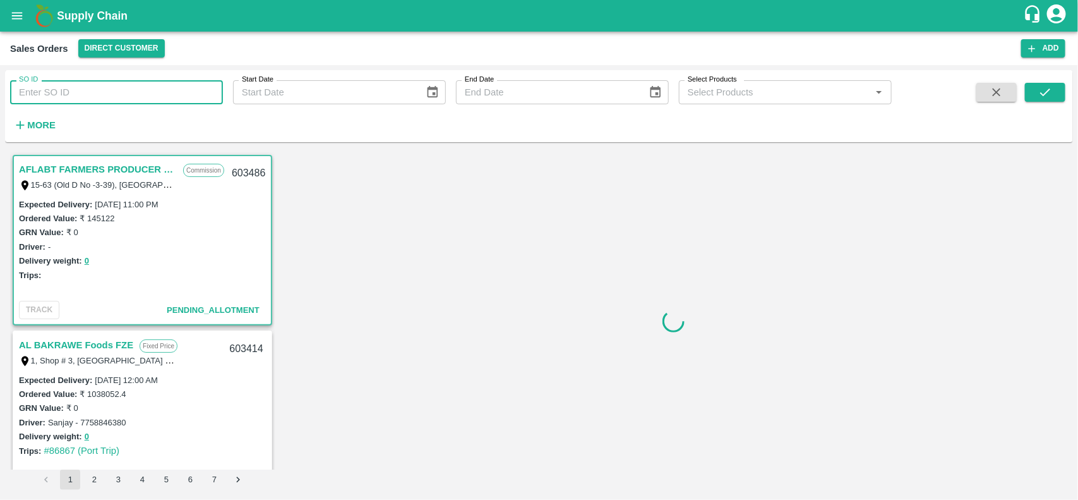
click at [73, 90] on input "SO ID" at bounding box center [116, 92] width 213 height 24
paste input "599726"
click at [73, 90] on input "599726" at bounding box center [116, 92] width 213 height 24
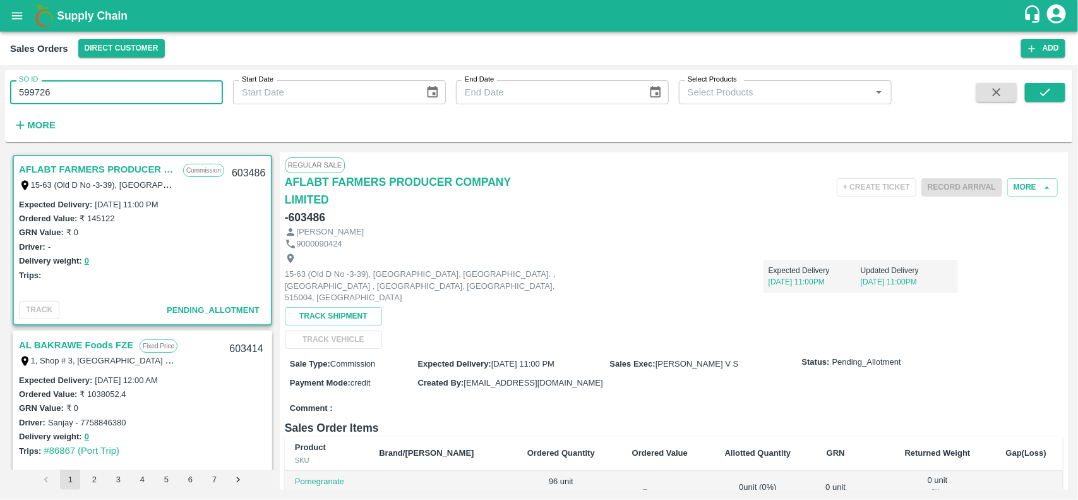
type input "599726"
click at [1056, 80] on div "SO ID 599726 SO ID Start Date Start Date End Date End Date Select Products Sele…" at bounding box center [539, 106] width 1068 height 62
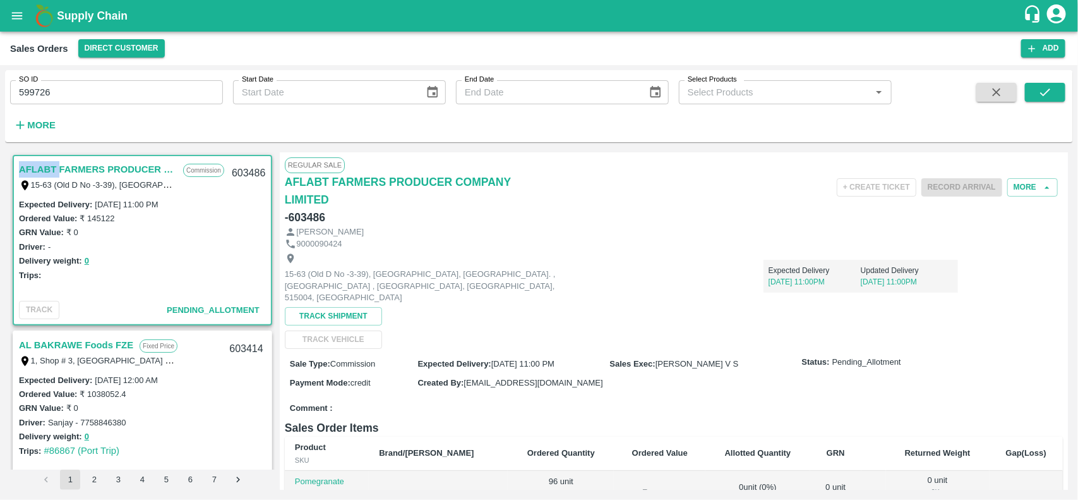
click at [1056, 80] on div "SO ID 599726 SO ID Start Date Start Date End Date End Date Select Products Sele…" at bounding box center [539, 106] width 1068 height 62
click at [1055, 83] on button "submit" at bounding box center [1045, 92] width 40 height 19
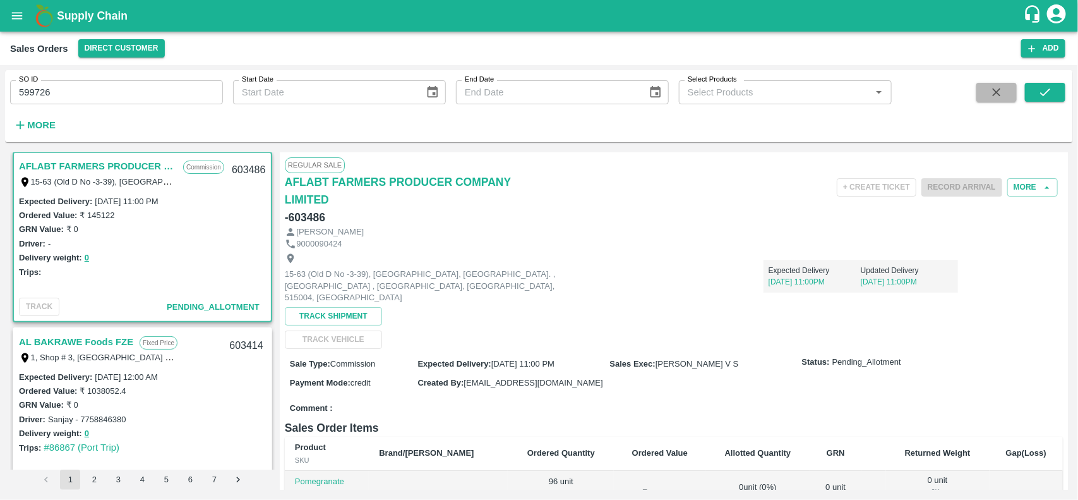
click at [993, 90] on icon "button" at bounding box center [997, 92] width 14 height 14
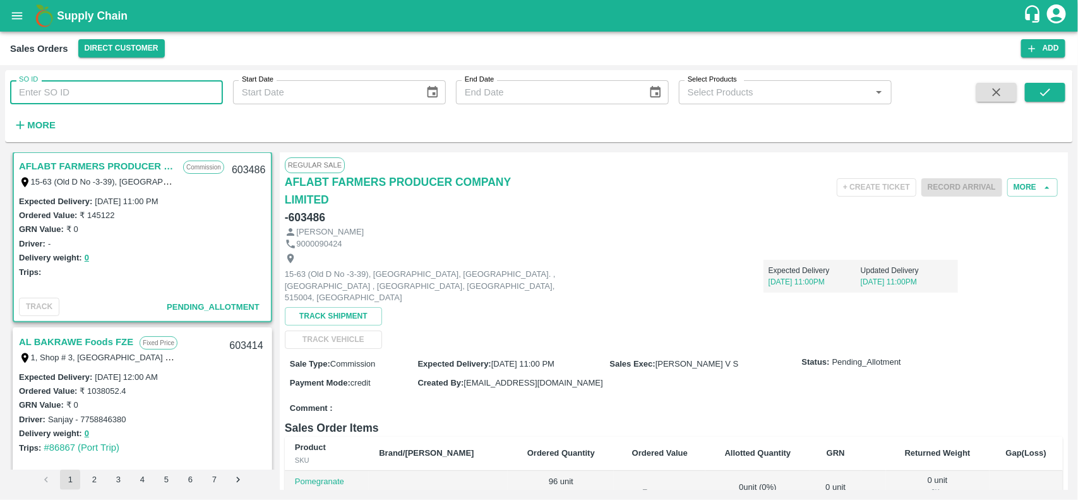
click at [128, 85] on input "SO ID" at bounding box center [116, 92] width 213 height 24
paste input "text"
click at [128, 85] on input "599726" at bounding box center [116, 92] width 213 height 24
type input "599726"
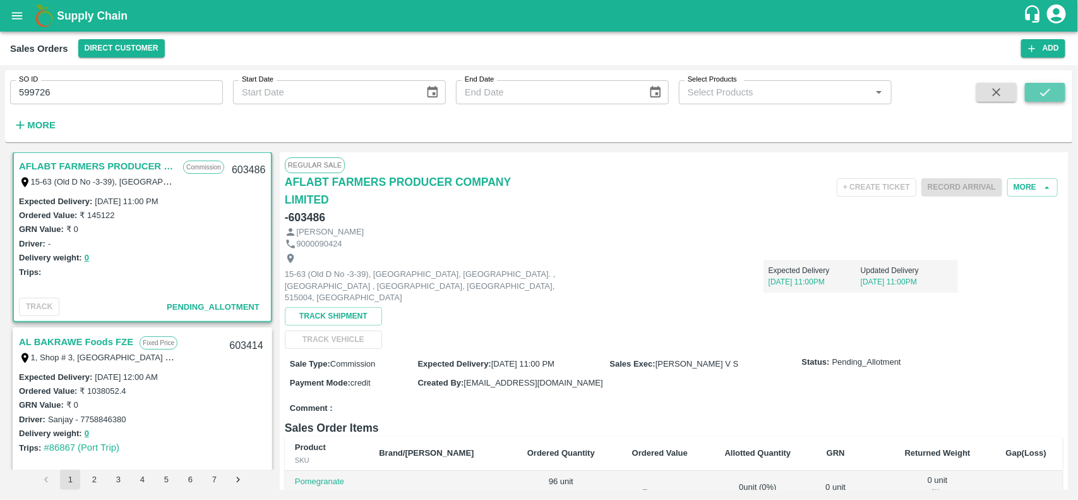
click at [1039, 83] on button "submit" at bounding box center [1045, 92] width 40 height 19
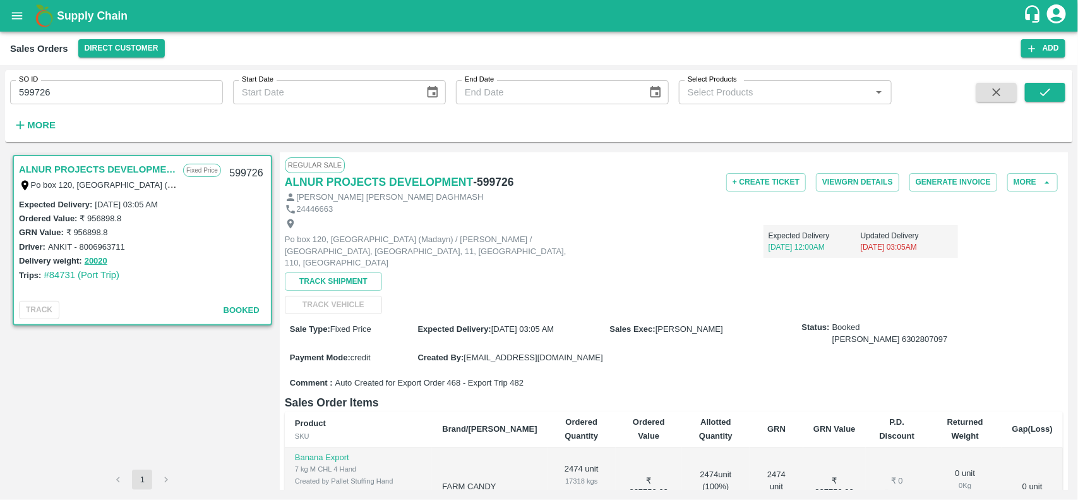
click at [200, 237] on div "GRN Value: ₹ 956898.8" at bounding box center [142, 232] width 247 height 14
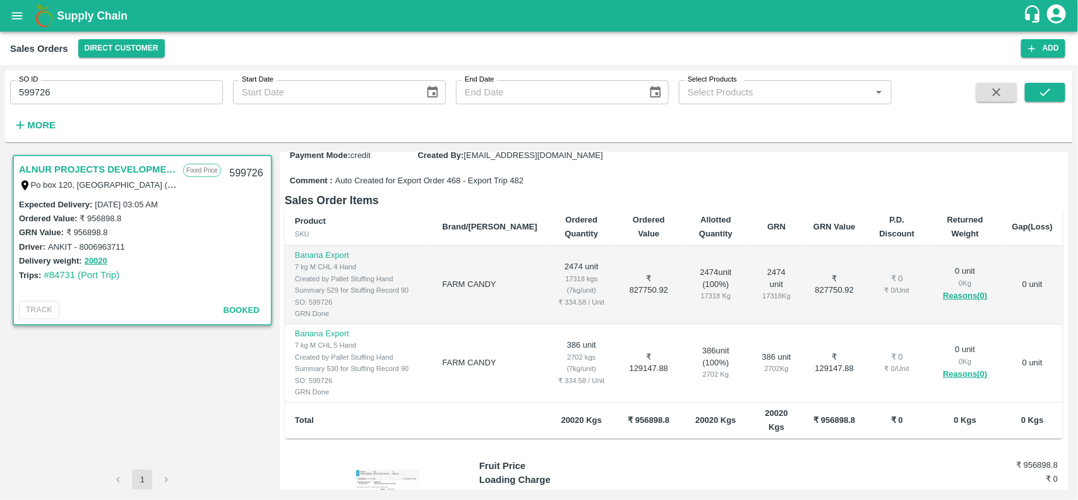
scroll to position [263, 0]
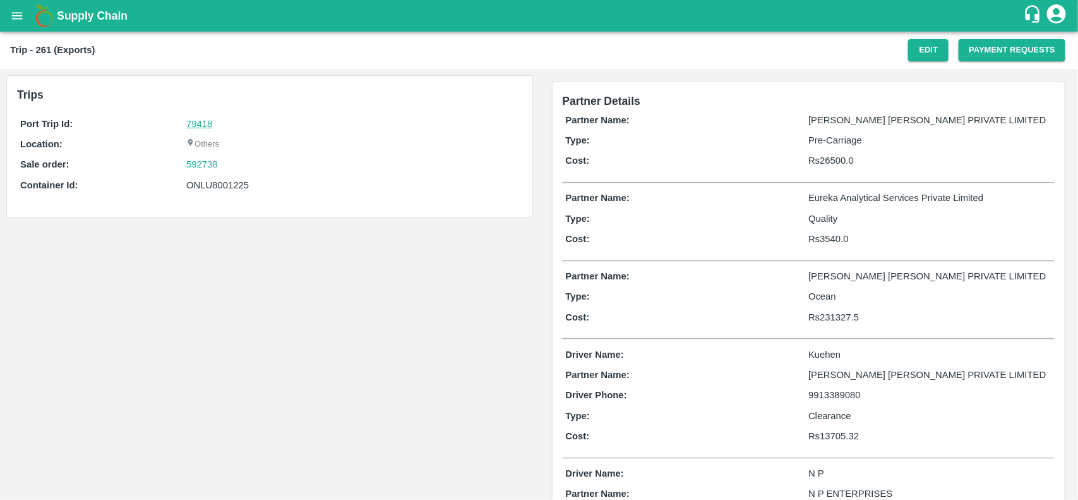
click at [200, 126] on link "79418" at bounding box center [199, 124] width 26 height 10
click at [231, 160] on div "592738" at bounding box center [352, 164] width 332 height 14
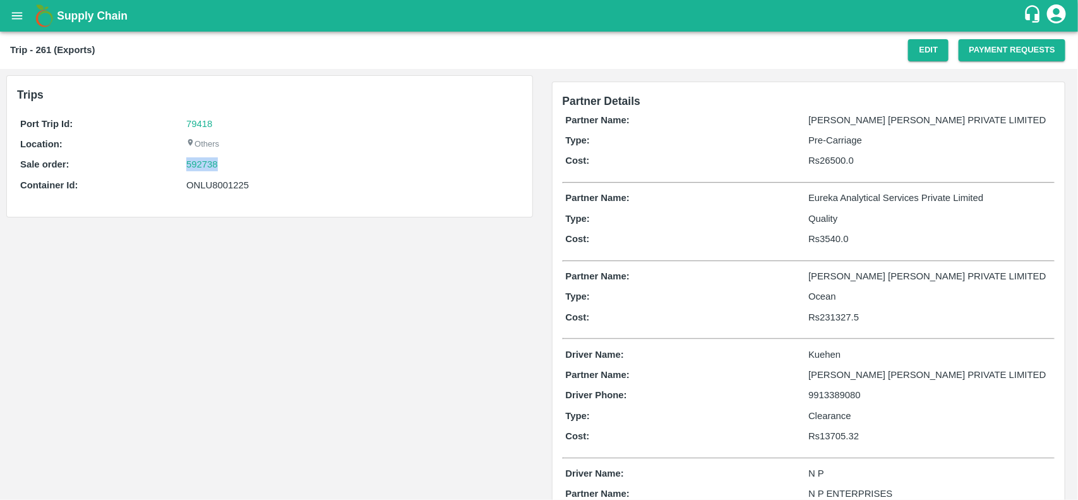
copy link "592738"
click at [208, 161] on link "592738" at bounding box center [202, 164] width 32 height 14
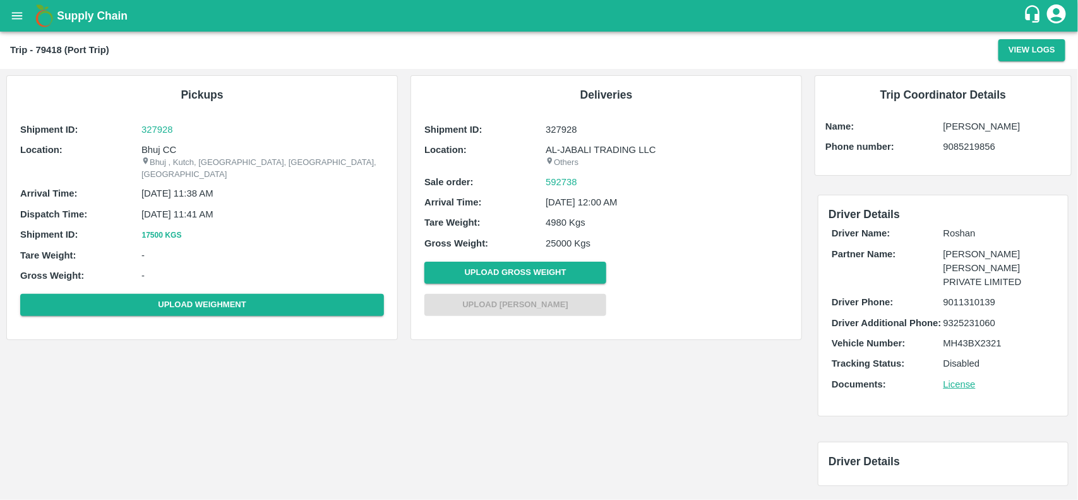
click at [162, 147] on p "Bhuj CC" at bounding box center [262, 150] width 242 height 14
copy p "CC"
copy p "Bhuj CC"
click at [162, 147] on p "Bhuj CC" at bounding box center [262, 150] width 242 height 14
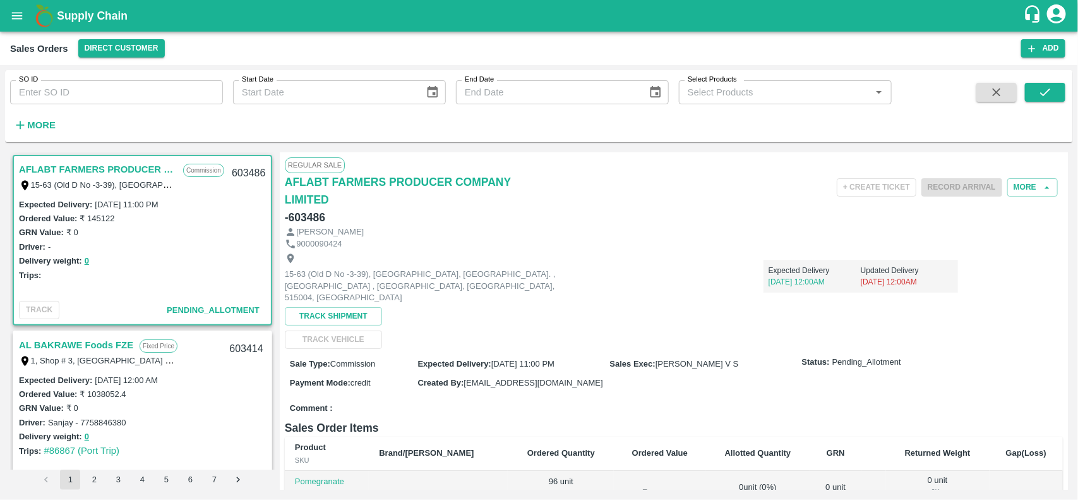
click at [150, 88] on input "SO ID" at bounding box center [116, 92] width 213 height 24
paste input "592738"
click at [150, 88] on input "592738" at bounding box center [116, 92] width 213 height 24
type input "592738"
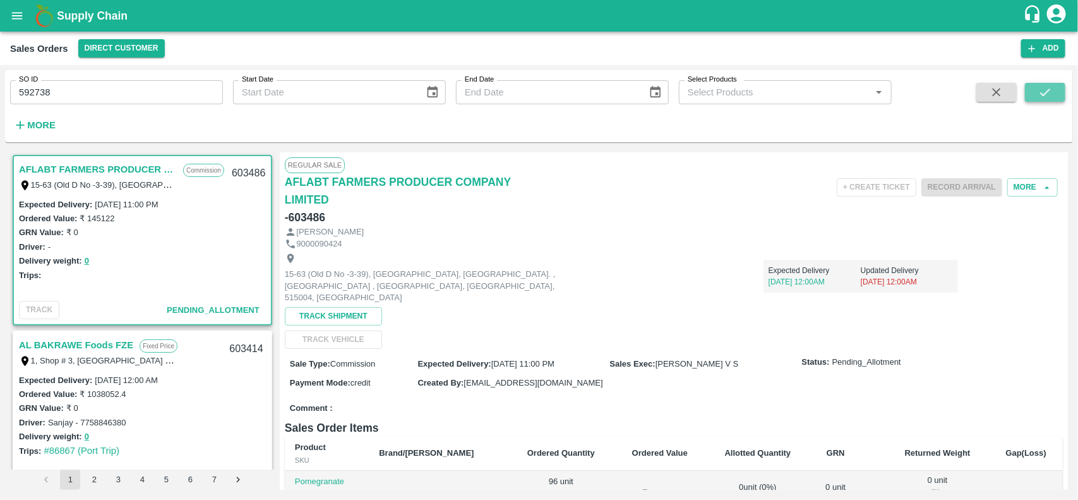
click at [1042, 86] on icon "submit" at bounding box center [1045, 92] width 14 height 14
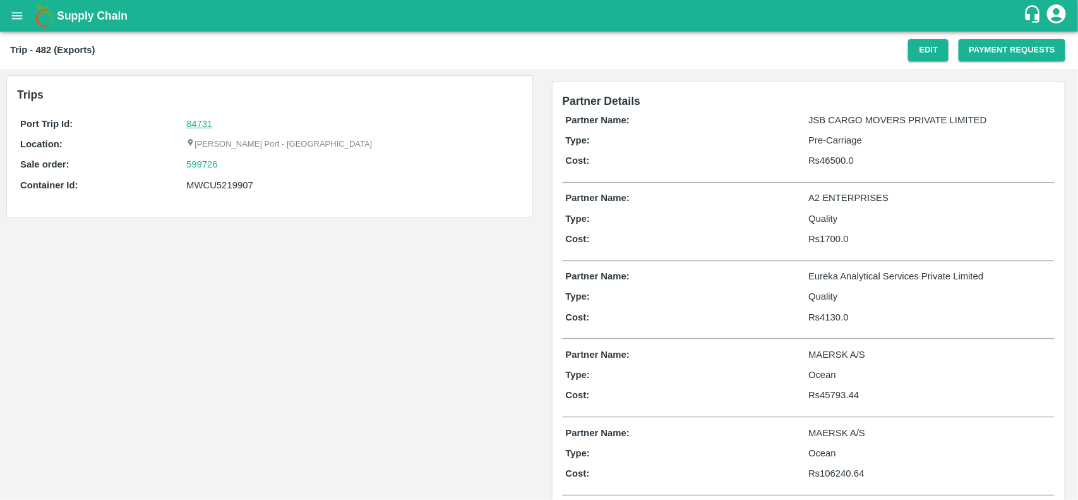
click at [199, 124] on link "84731" at bounding box center [199, 124] width 26 height 10
click at [241, 169] on div "599726" at bounding box center [352, 164] width 332 height 14
copy link "599726"
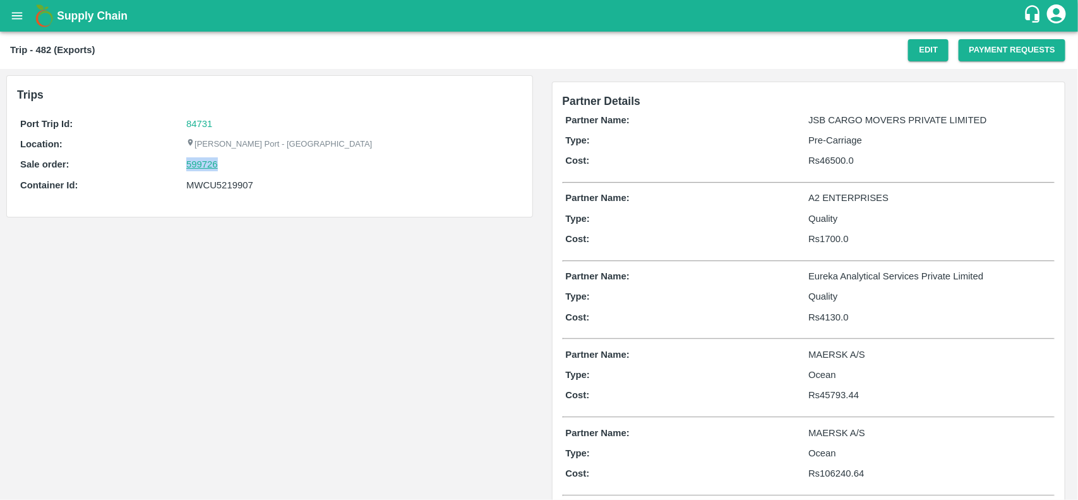
click at [187, 169] on link "599726" at bounding box center [202, 164] width 32 height 14
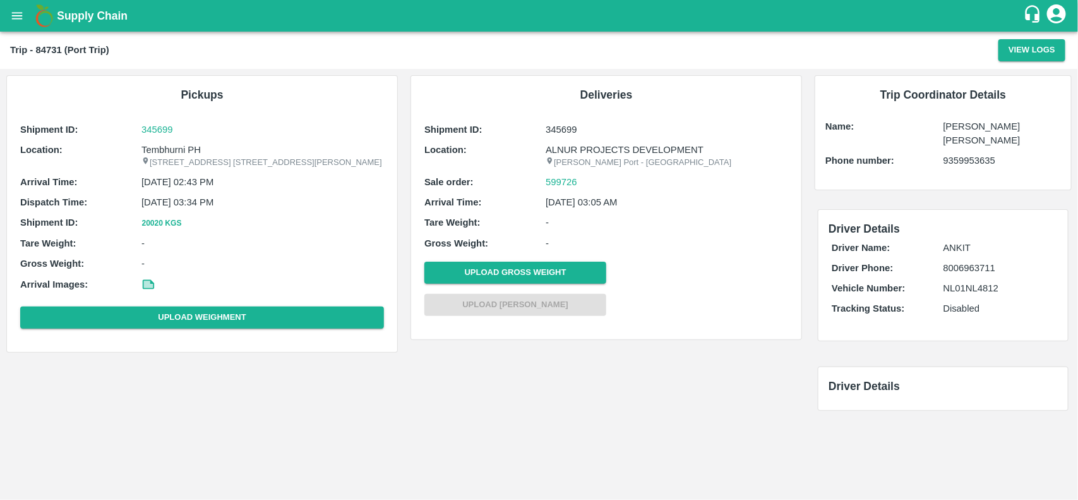
click at [174, 150] on p "Tembhurni PH" at bounding box center [262, 150] width 242 height 14
copy p "Tembhurni"
copy p "Tembhurni PH"
click at [174, 150] on p "Tembhurni PH" at bounding box center [262, 150] width 242 height 14
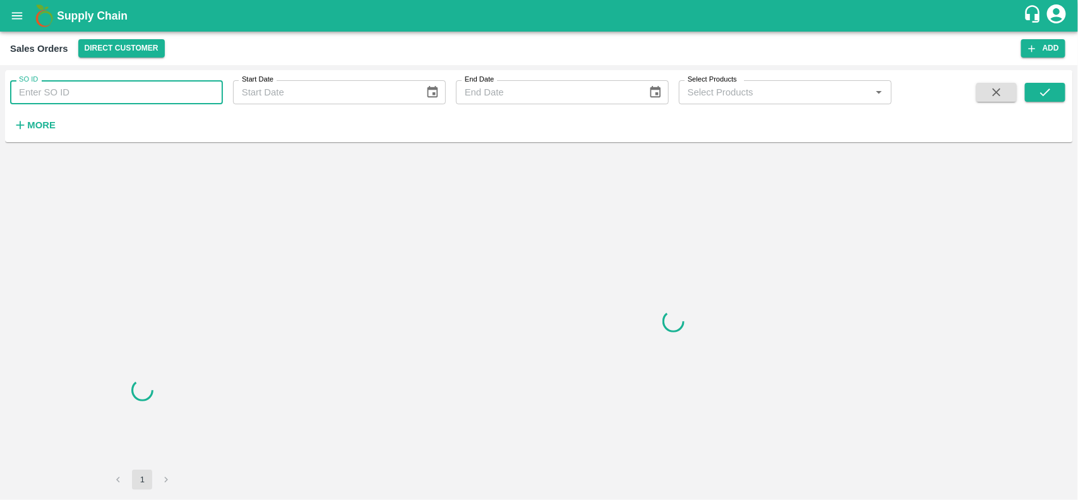
click at [93, 95] on input "SO ID" at bounding box center [116, 92] width 213 height 24
paste input "599726"
click at [93, 95] on input "599726" at bounding box center [116, 92] width 213 height 24
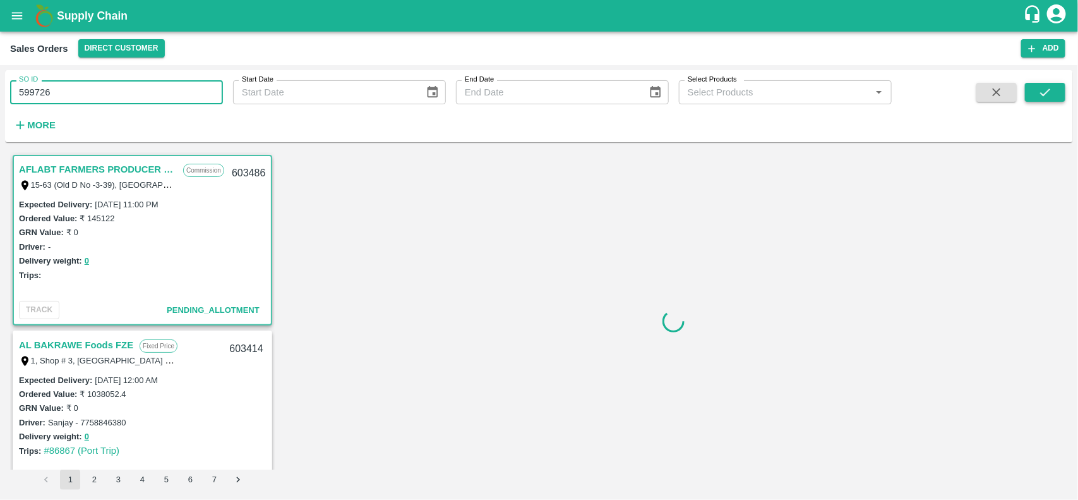
type input "599726"
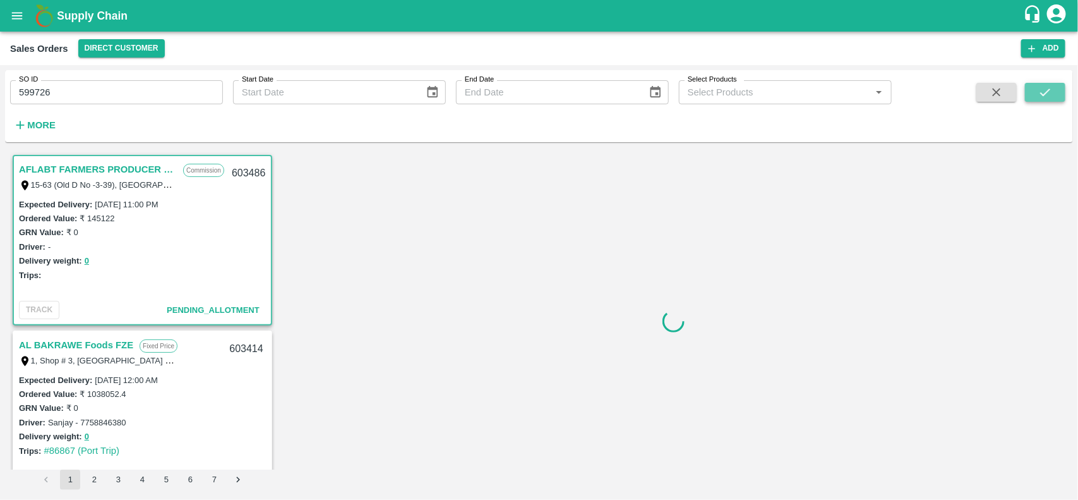
click at [1058, 95] on button "submit" at bounding box center [1045, 92] width 40 height 19
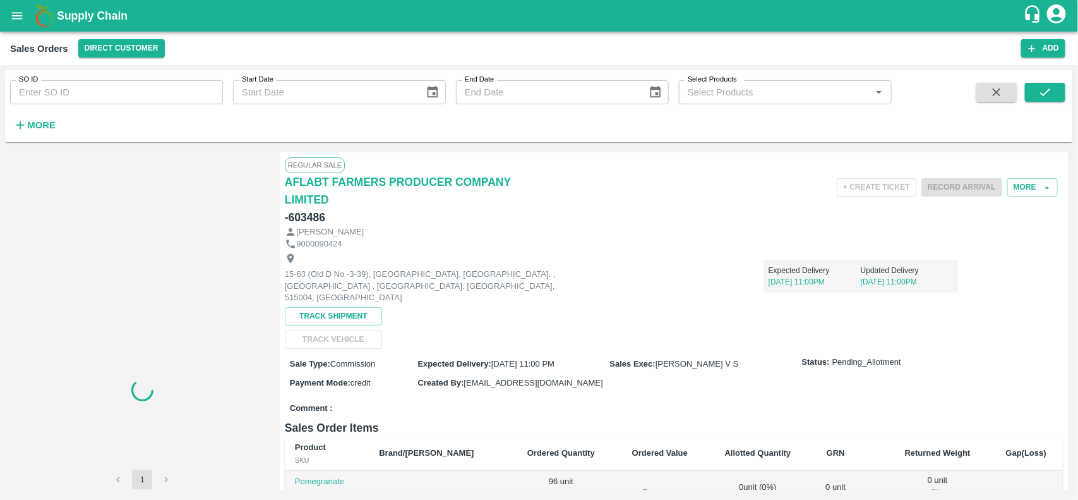
click at [142, 95] on input "SO ID" at bounding box center [116, 92] width 213 height 24
paste input "599726"
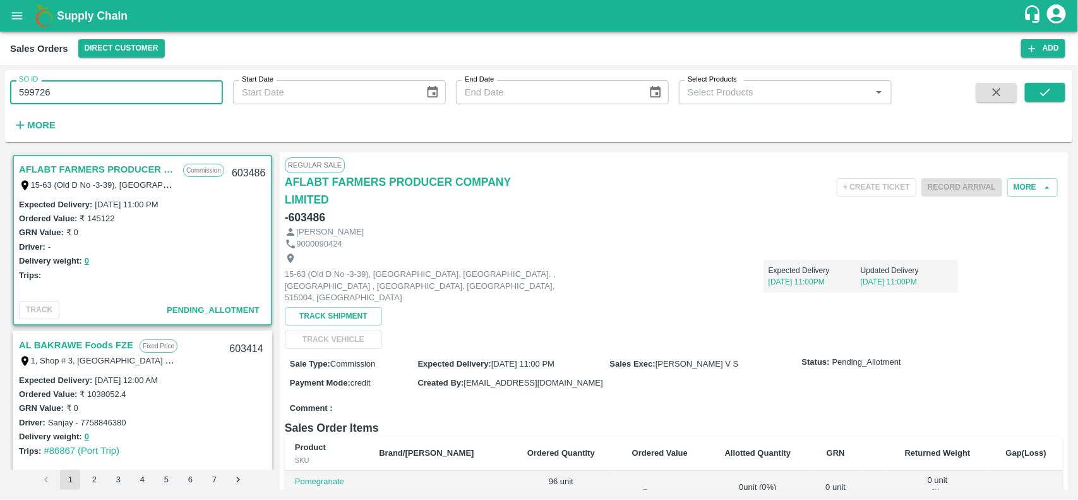
click at [142, 95] on input "599726" at bounding box center [116, 92] width 213 height 24
type input "599726"
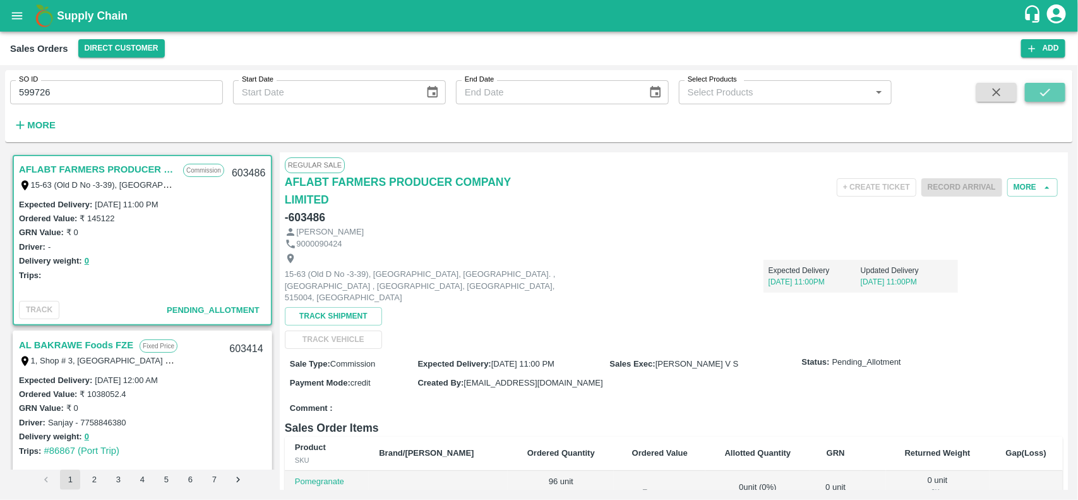
click at [1049, 90] on icon "submit" at bounding box center [1045, 92] width 10 height 8
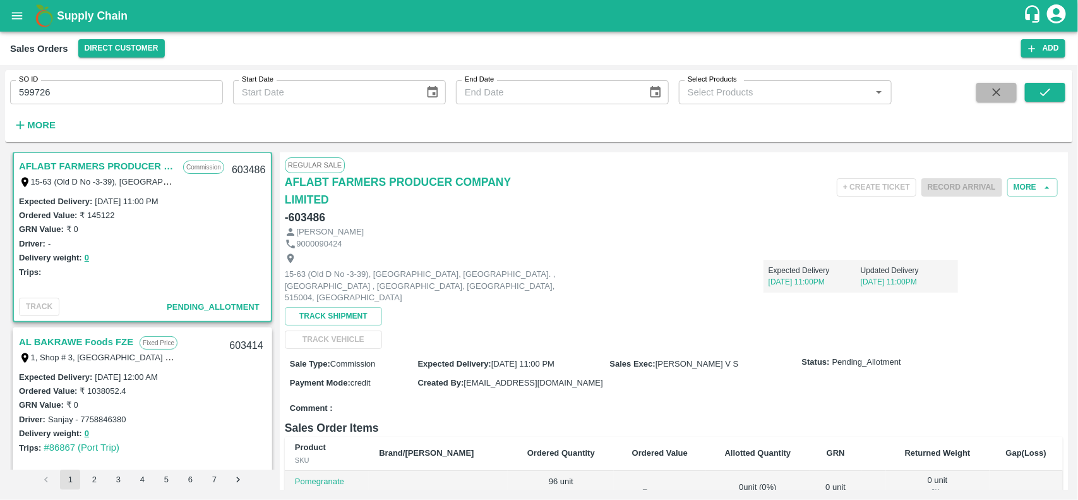
click at [986, 92] on button "button" at bounding box center [996, 92] width 40 height 19
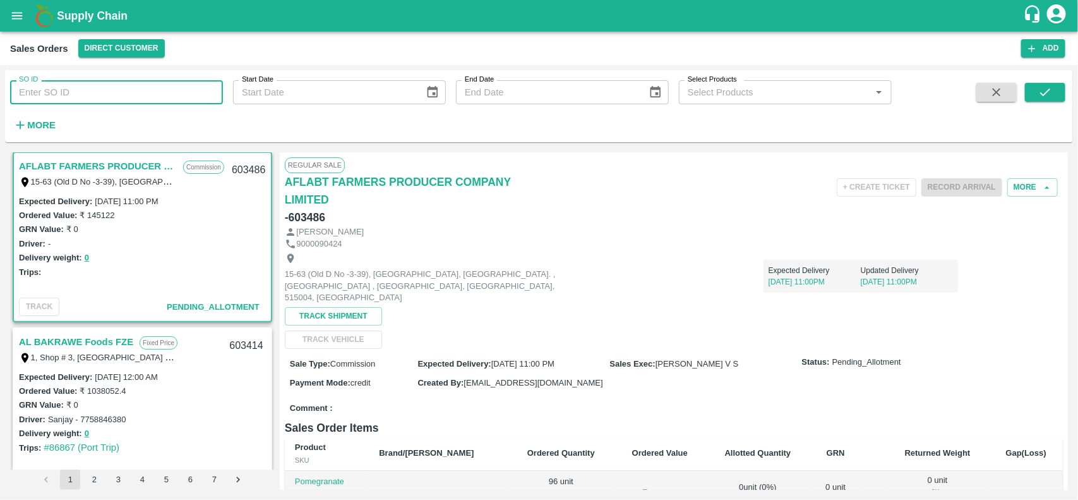
click at [99, 88] on input "SO ID" at bounding box center [116, 92] width 213 height 24
paste input "text"
click at [99, 88] on input "599726" at bounding box center [116, 92] width 213 height 24
type input "599726"
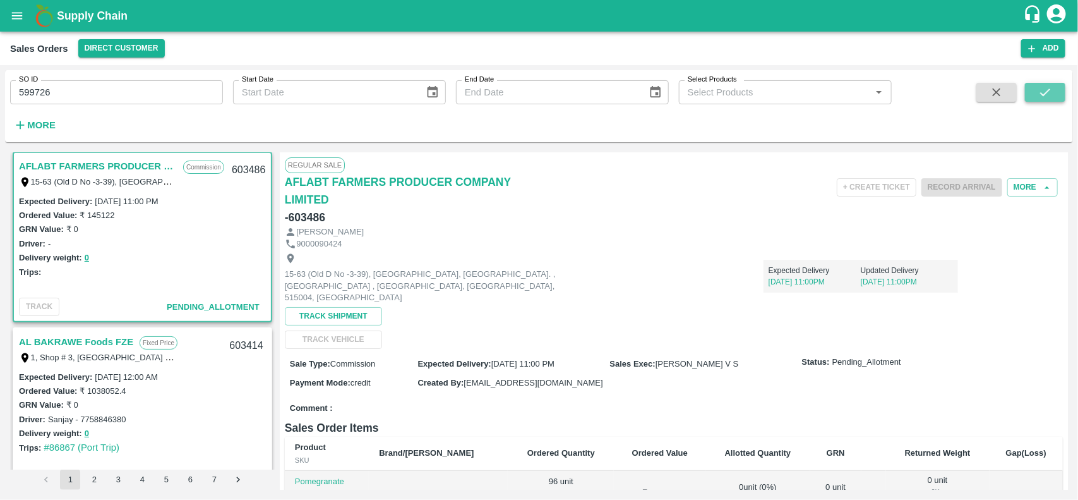
click at [1043, 83] on button "submit" at bounding box center [1045, 92] width 40 height 19
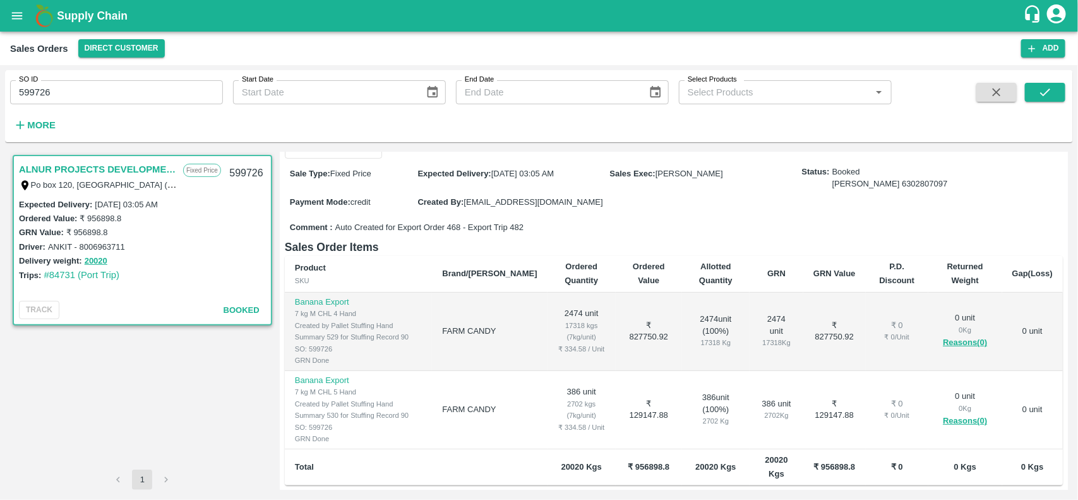
scroll to position [156, 0]
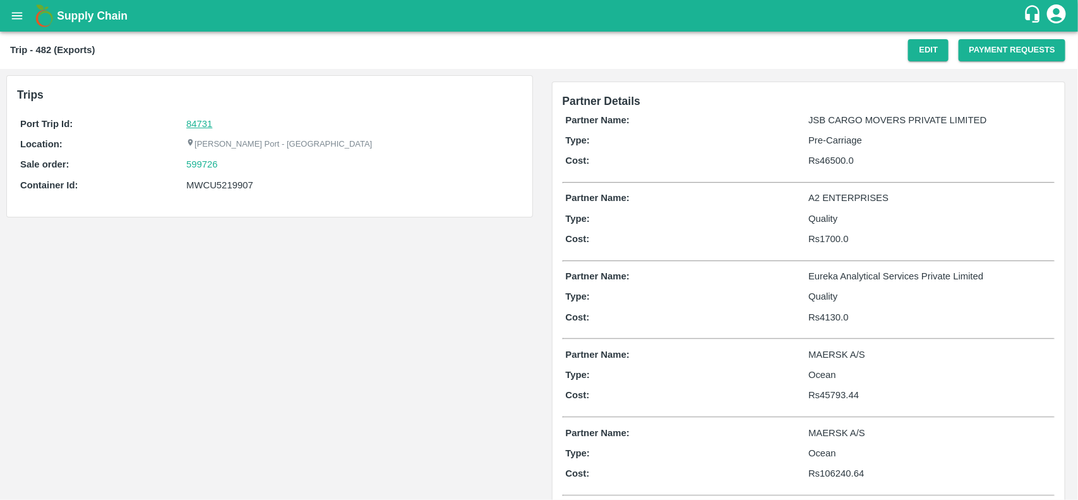
click at [200, 124] on link "84731" at bounding box center [199, 124] width 26 height 10
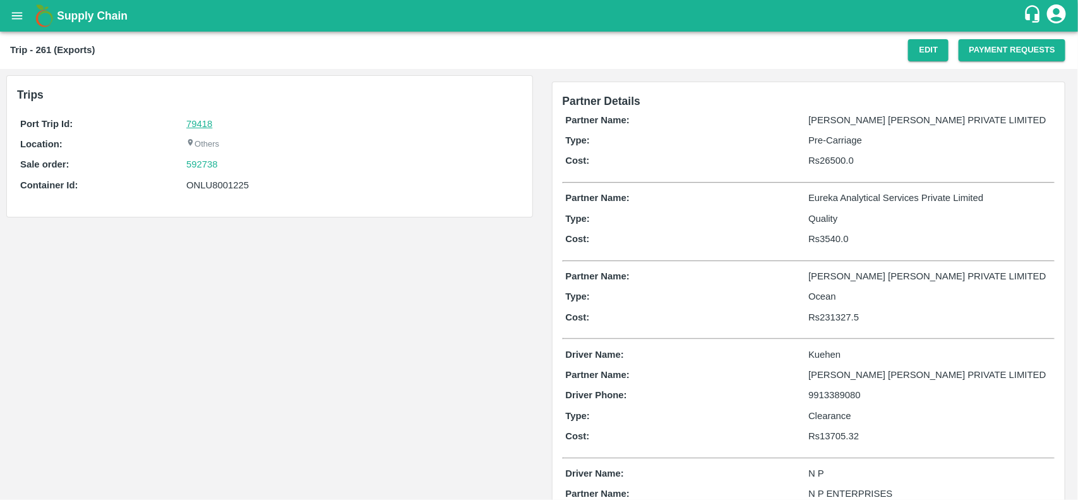
click at [200, 126] on link "79418" at bounding box center [199, 124] width 26 height 10
click at [229, 167] on div "592738" at bounding box center [352, 164] width 332 height 14
copy link
click at [229, 167] on div "592738" at bounding box center [352, 164] width 332 height 14
copy link "592738"
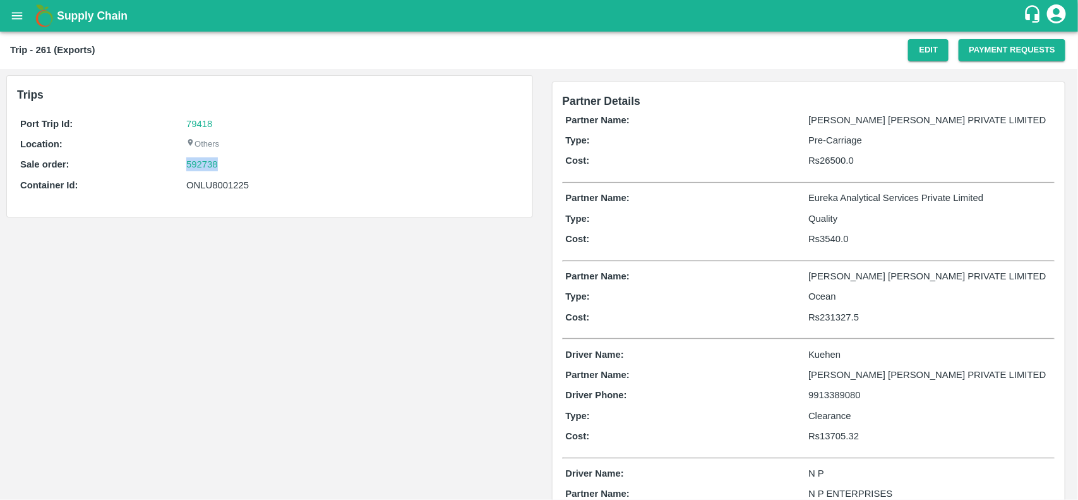
click at [229, 167] on div "592738" at bounding box center [352, 164] width 332 height 14
click at [204, 162] on link "592738" at bounding box center [202, 164] width 32 height 14
click at [228, 187] on div "ONLU8001225" at bounding box center [352, 185] width 332 height 14
copy div "ONLU8001225"
click at [228, 187] on div "ONLU8001225" at bounding box center [352, 185] width 332 height 14
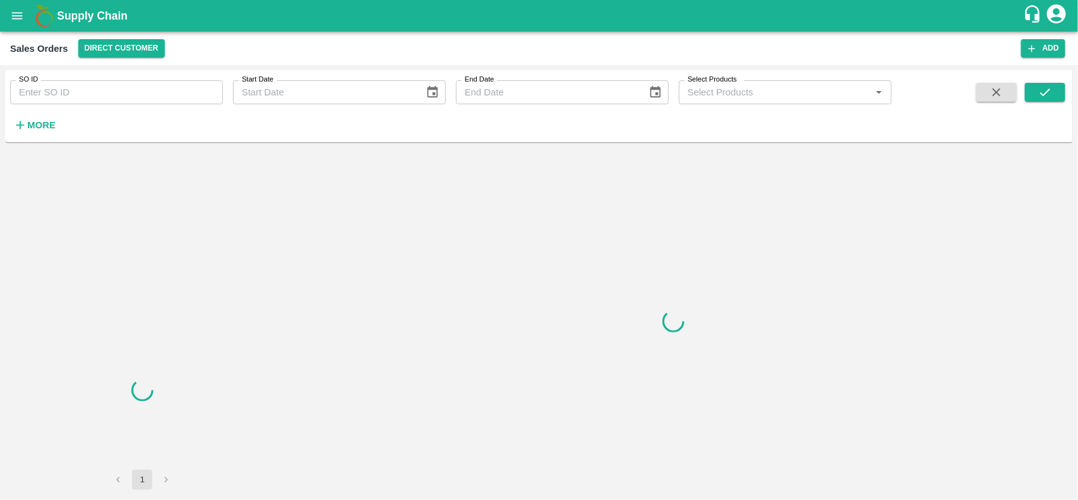
click at [101, 80] on input "SO ID" at bounding box center [116, 92] width 213 height 24
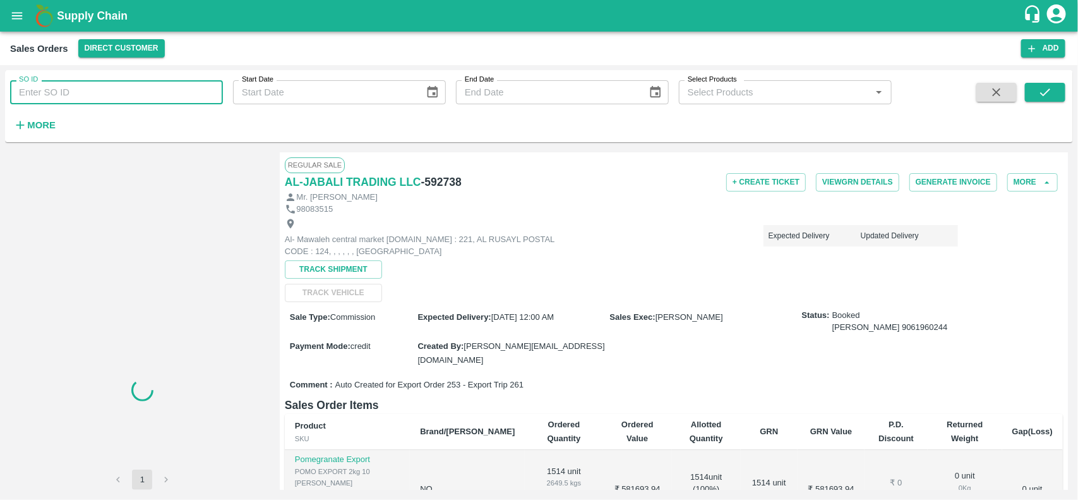
click at [101, 80] on input "SO ID" at bounding box center [116, 92] width 213 height 24
paste input "592738"
click at [101, 80] on input "592738" at bounding box center [116, 92] width 213 height 24
type input "592738"
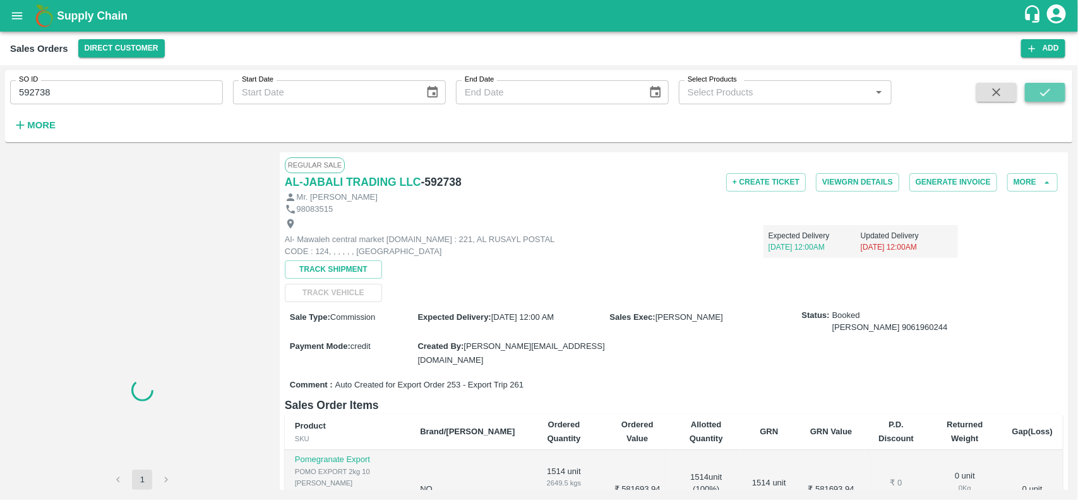
click at [1044, 98] on icon "submit" at bounding box center [1045, 92] width 14 height 14
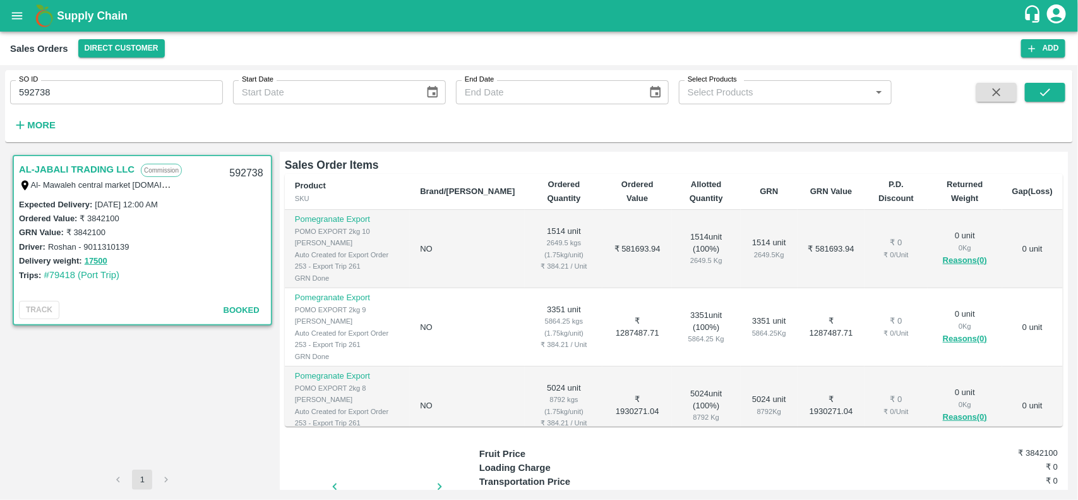
scroll to position [87, 0]
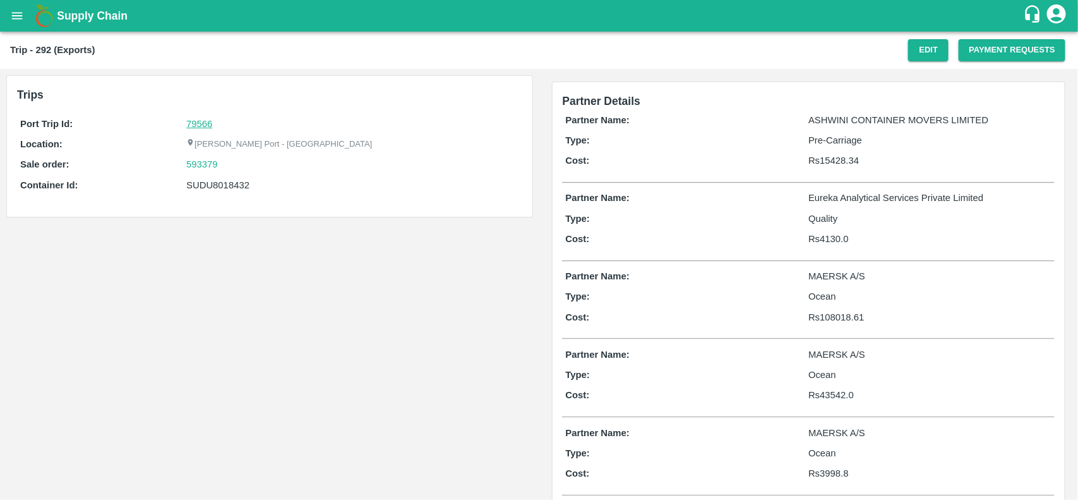
click at [199, 123] on link "79566" at bounding box center [199, 124] width 26 height 10
click at [232, 160] on div "593379" at bounding box center [352, 164] width 332 height 14
copy link "593379"
drag, startPoint x: 232, startPoint y: 160, endPoint x: 190, endPoint y: 163, distance: 41.8
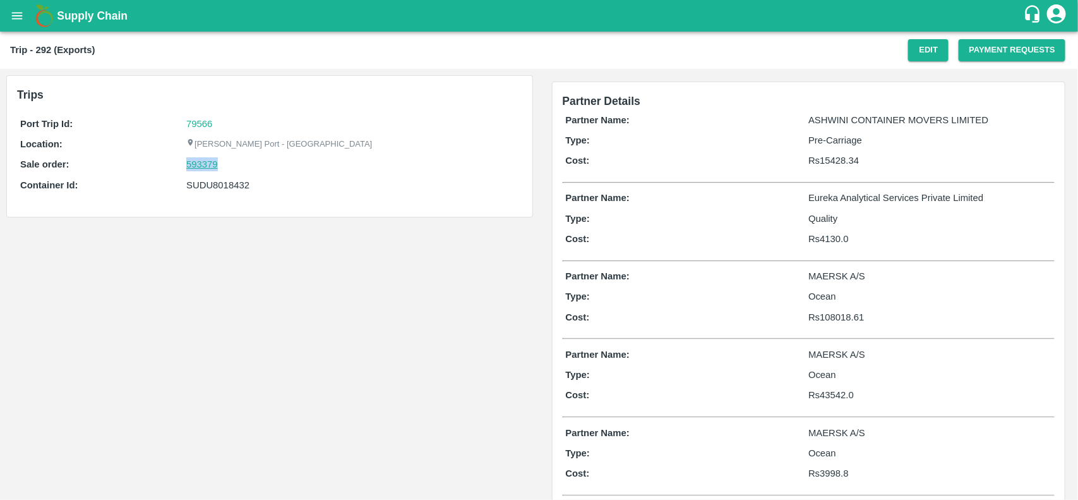
click at [190, 163] on div "593379" at bounding box center [352, 164] width 332 height 14
click at [190, 163] on link "593379" at bounding box center [202, 164] width 32 height 14
click at [226, 188] on div "SUDU8018432" at bounding box center [352, 185] width 332 height 14
copy div "SUDU8018432"
click at [226, 188] on div "SUDU8018432" at bounding box center [352, 185] width 332 height 14
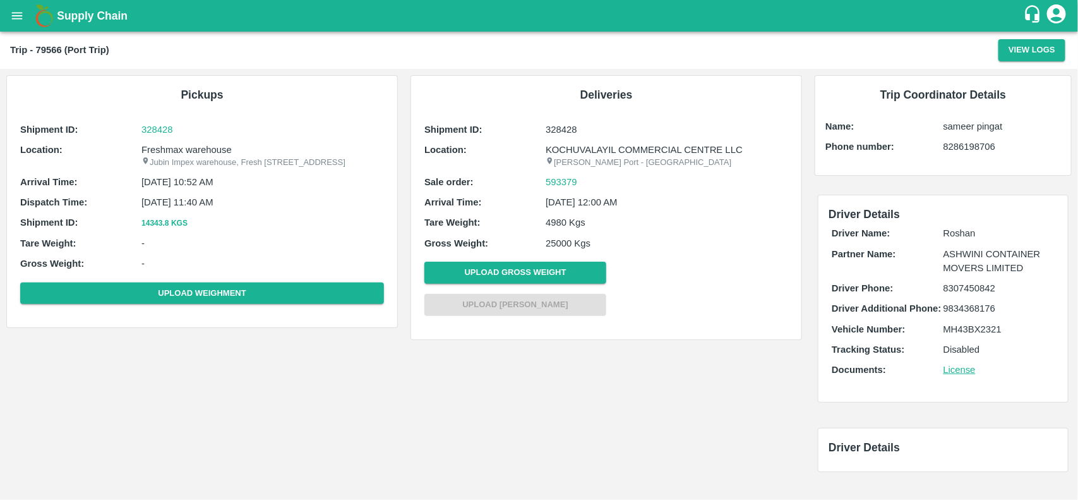
click at [186, 153] on p "Freshmax warehouse" at bounding box center [262, 150] width 242 height 14
copy p "warehouse"
click at [186, 153] on p "Freshmax warehouse" at bounding box center [262, 150] width 242 height 14
copy p "Freshmax warehouse"
click at [186, 153] on p "Freshmax warehouse" at bounding box center [262, 150] width 242 height 14
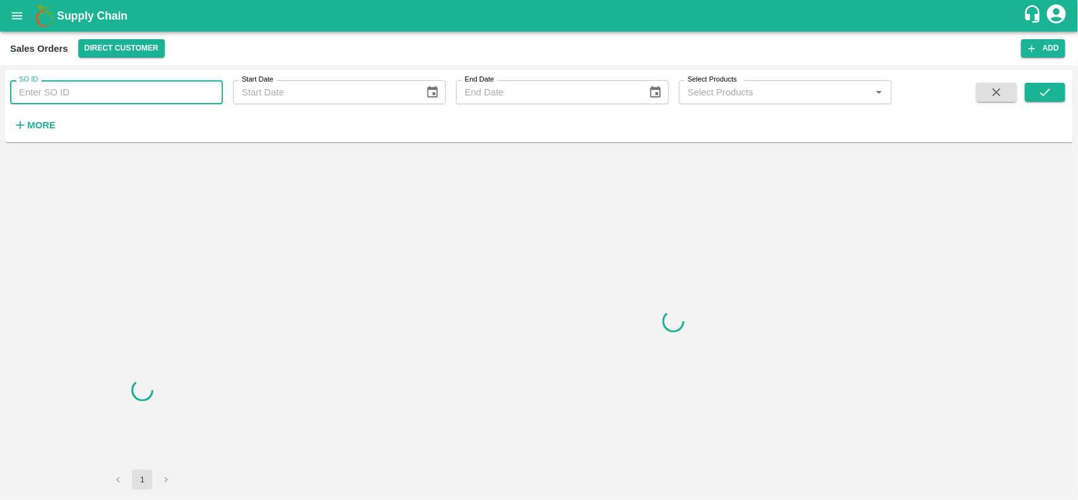
click at [136, 83] on input "SO ID" at bounding box center [116, 92] width 213 height 24
click at [136, 83] on input "593379" at bounding box center [116, 92] width 213 height 24
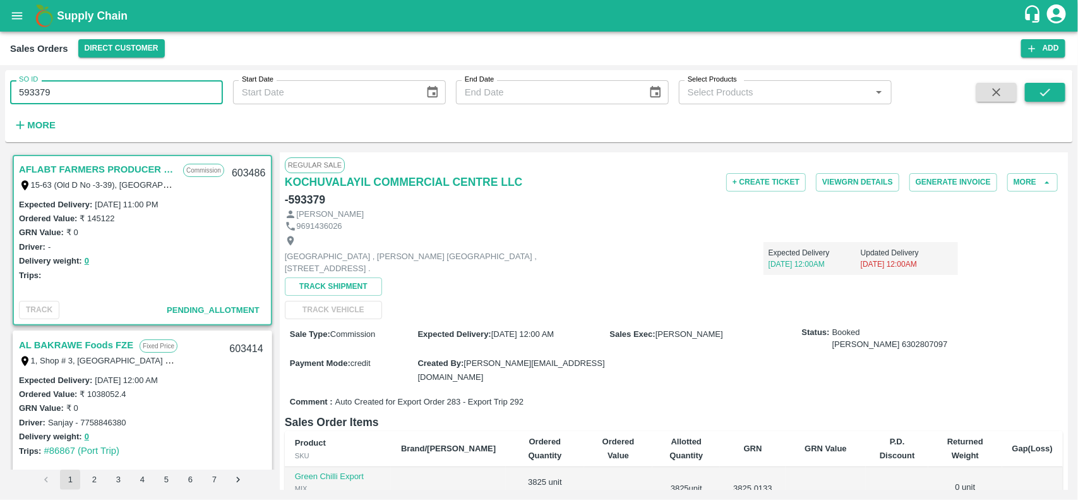
type input "593379"
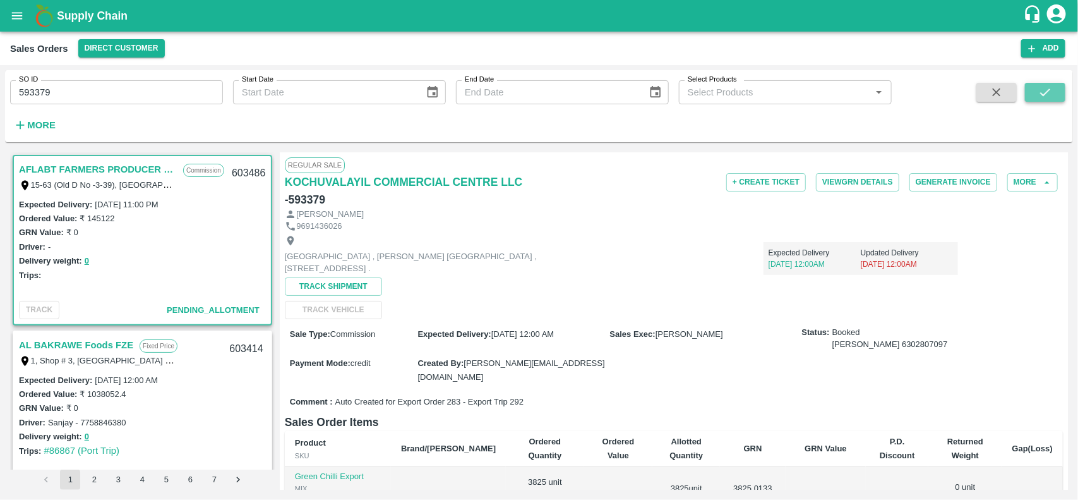
click at [1041, 89] on icon "submit" at bounding box center [1045, 92] width 14 height 14
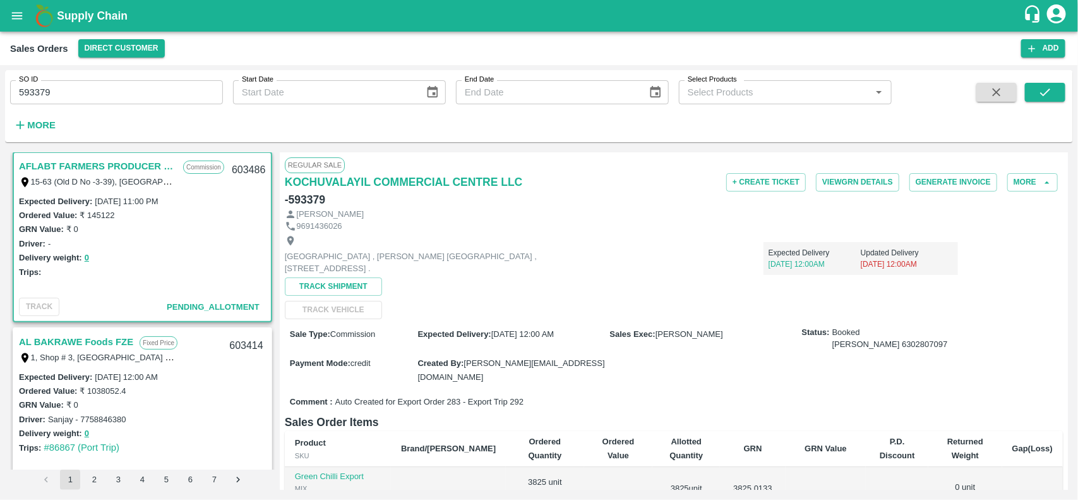
scroll to position [213, 0]
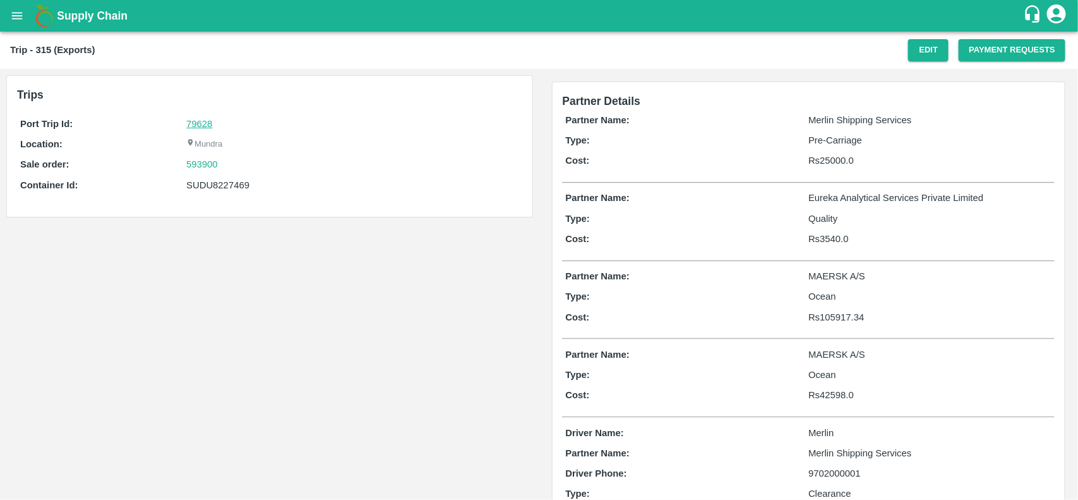
click at [196, 120] on link "79628" at bounding box center [199, 124] width 26 height 10
click at [224, 163] on div "593900" at bounding box center [352, 164] width 332 height 14
copy link
click at [224, 163] on div "593900" at bounding box center [352, 164] width 332 height 14
copy link "593900"
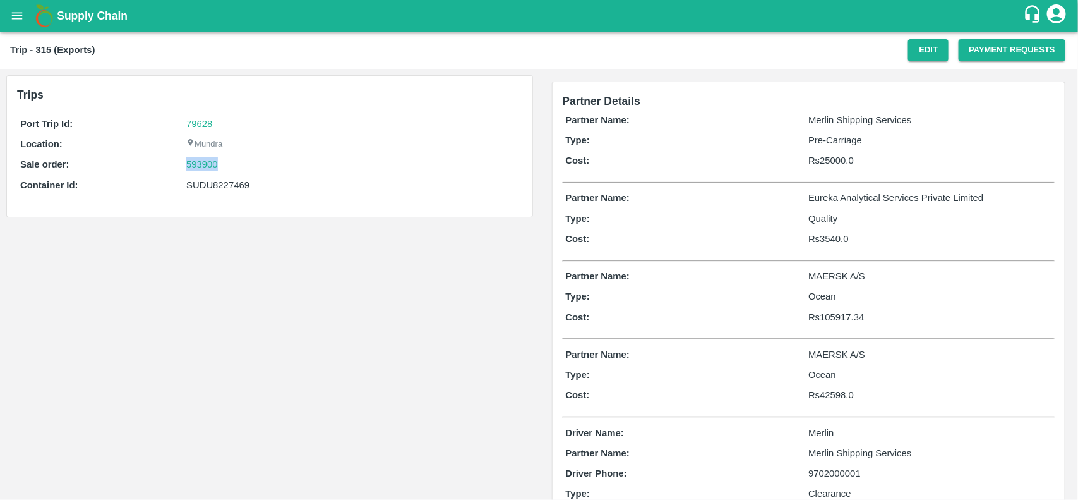
click at [224, 163] on div "593900" at bounding box center [352, 164] width 332 height 14
click at [200, 166] on link "593900" at bounding box center [202, 164] width 32 height 14
click at [225, 171] on div "593900" at bounding box center [352, 164] width 332 height 14
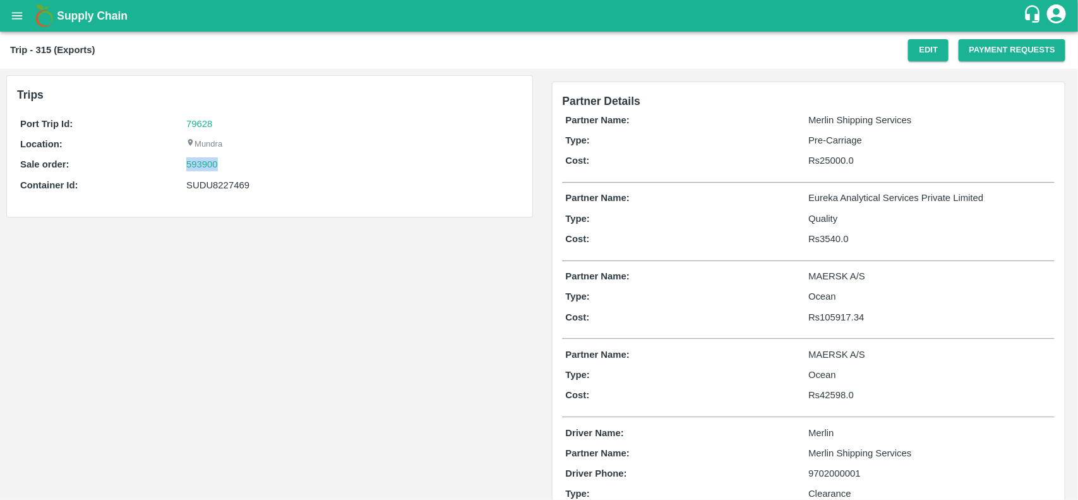
click at [235, 171] on div "593900" at bounding box center [352, 164] width 332 height 14
click at [217, 193] on div "Port Trip Id: 79628 Location: Mundra Sale order: 593900 Container Id: SUDU82274…" at bounding box center [269, 158] width 505 height 88
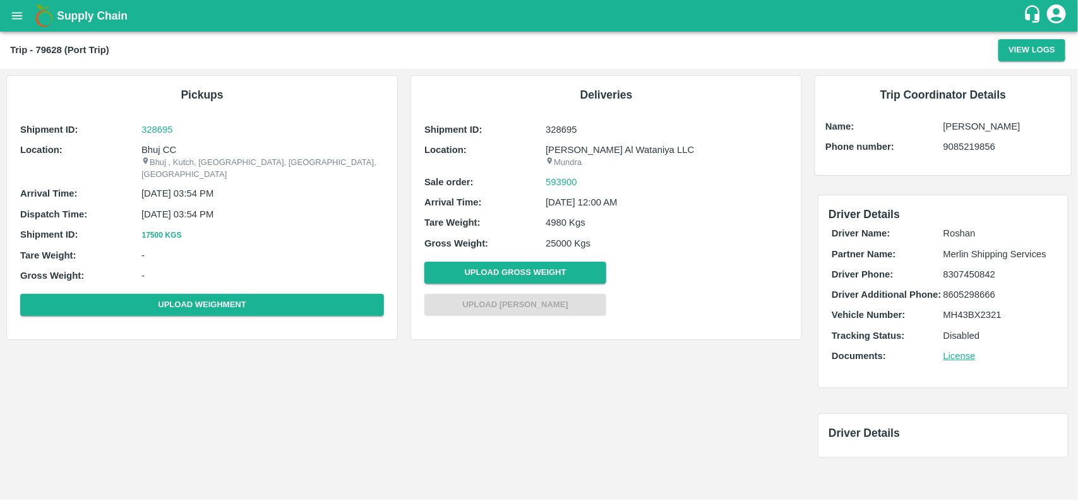
click at [171, 144] on p "Bhuj CC" at bounding box center [262, 150] width 242 height 14
copy p "CC"
click at [171, 144] on p "Bhuj CC" at bounding box center [262, 150] width 242 height 14
click at [153, 143] on p "Bhuj CC" at bounding box center [262, 150] width 242 height 14
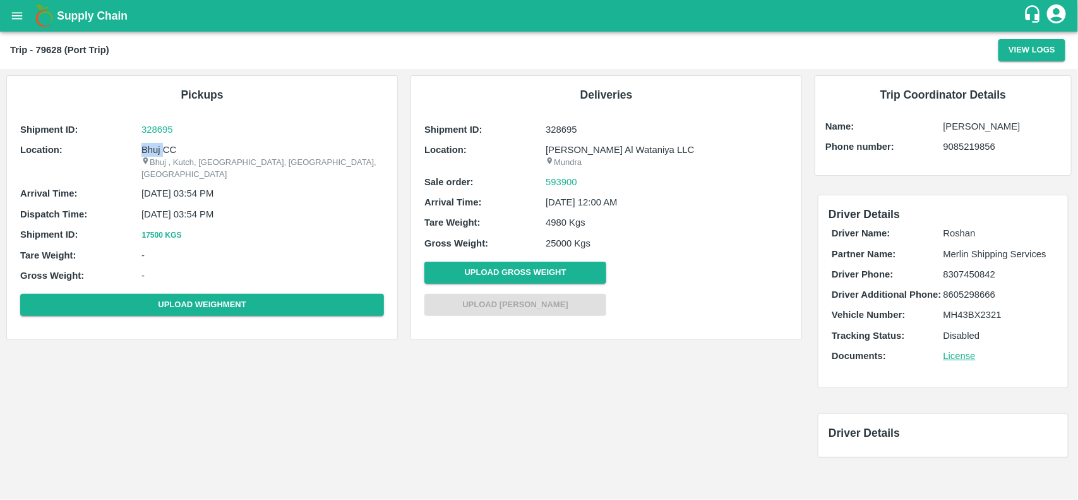
click at [153, 143] on p "Bhuj CC" at bounding box center [262, 150] width 242 height 14
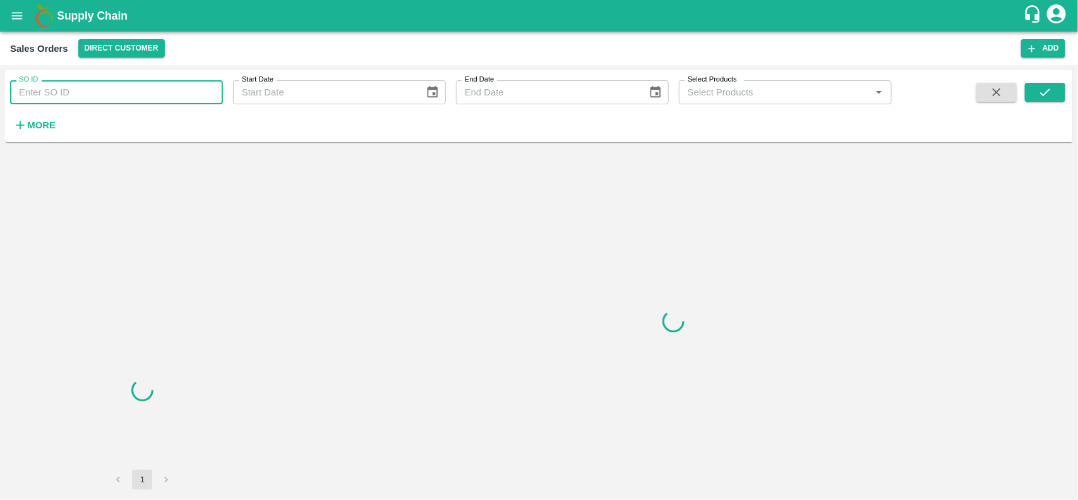
click at [103, 88] on input "SO ID" at bounding box center [116, 92] width 213 height 24
paste input "593900"
click at [103, 88] on input "593900" at bounding box center [116, 92] width 213 height 24
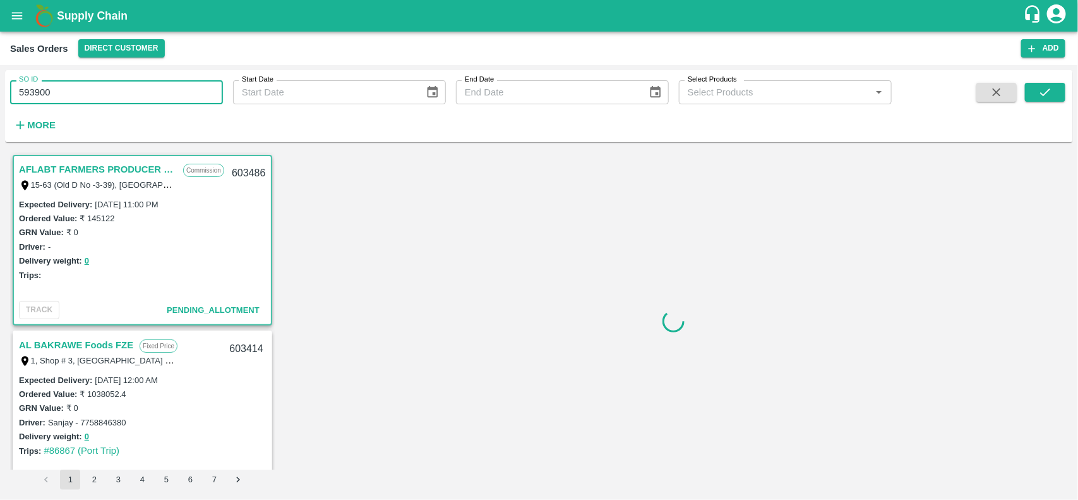
type input "593900"
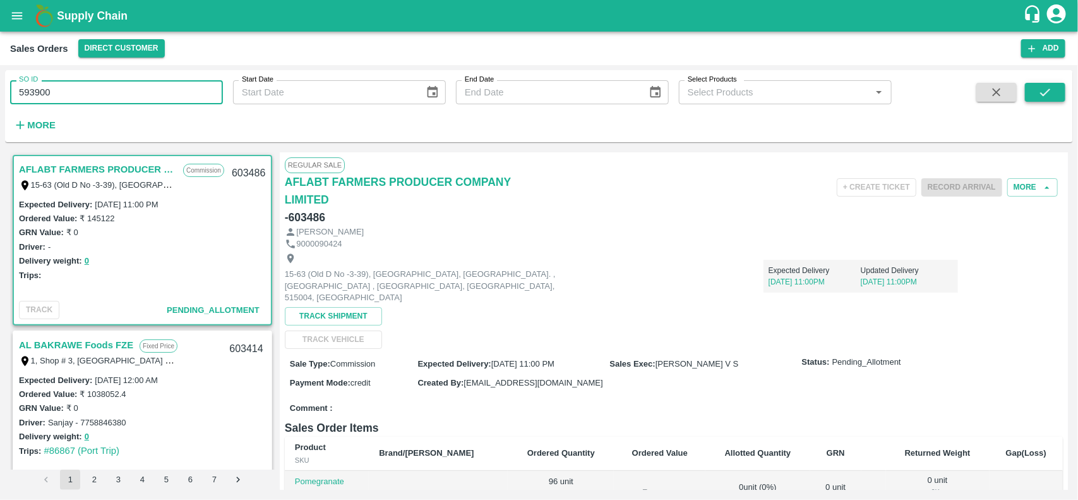
click at [1039, 84] on button "submit" at bounding box center [1045, 92] width 40 height 19
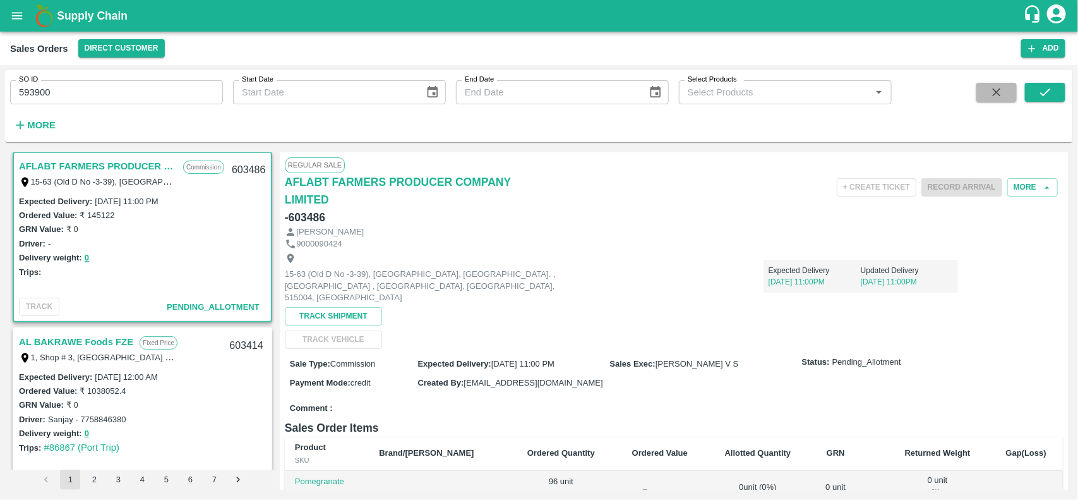
click at [990, 89] on icon "button" at bounding box center [997, 92] width 14 height 14
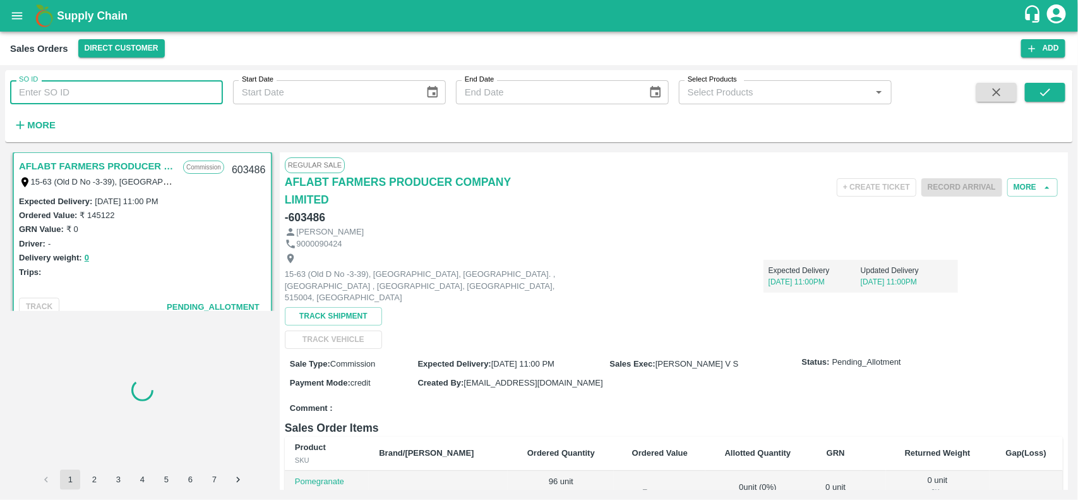
click at [109, 93] on input "SO ID" at bounding box center [116, 92] width 213 height 24
click at [83, 89] on input "SO ID" at bounding box center [116, 92] width 213 height 24
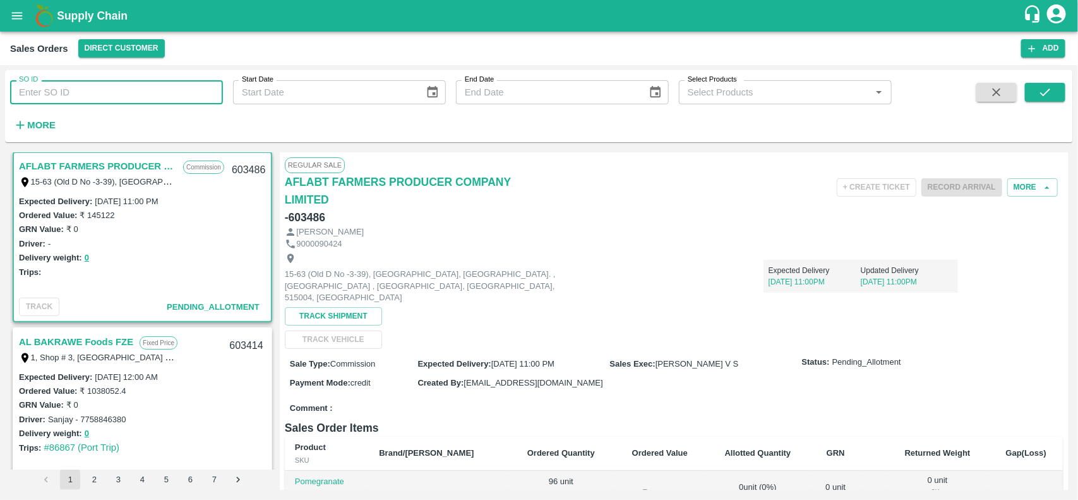
paste input "text"
click at [129, 95] on input "593900" at bounding box center [116, 92] width 213 height 24
type input "593900"
click at [1056, 103] on span at bounding box center [1045, 109] width 40 height 52
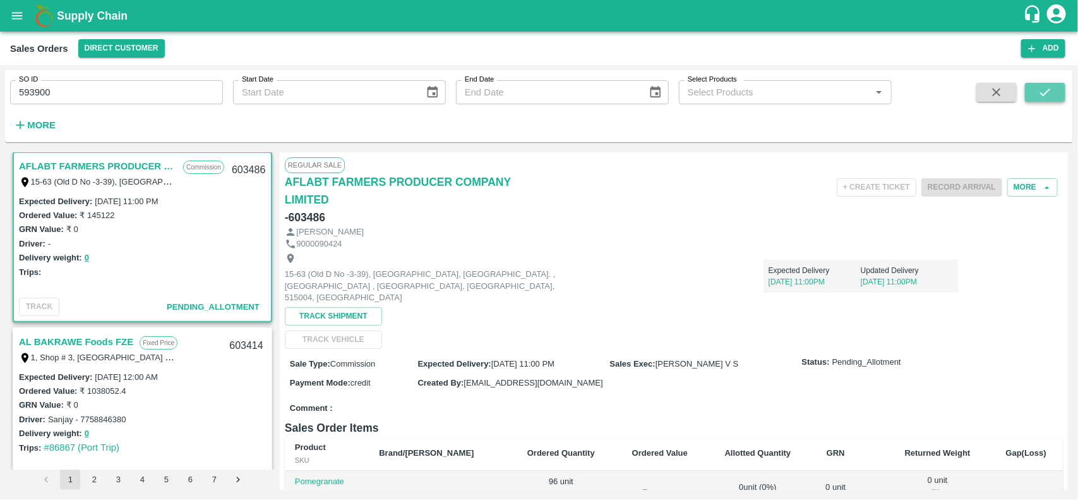
click at [1048, 93] on icon "submit" at bounding box center [1045, 92] width 14 height 14
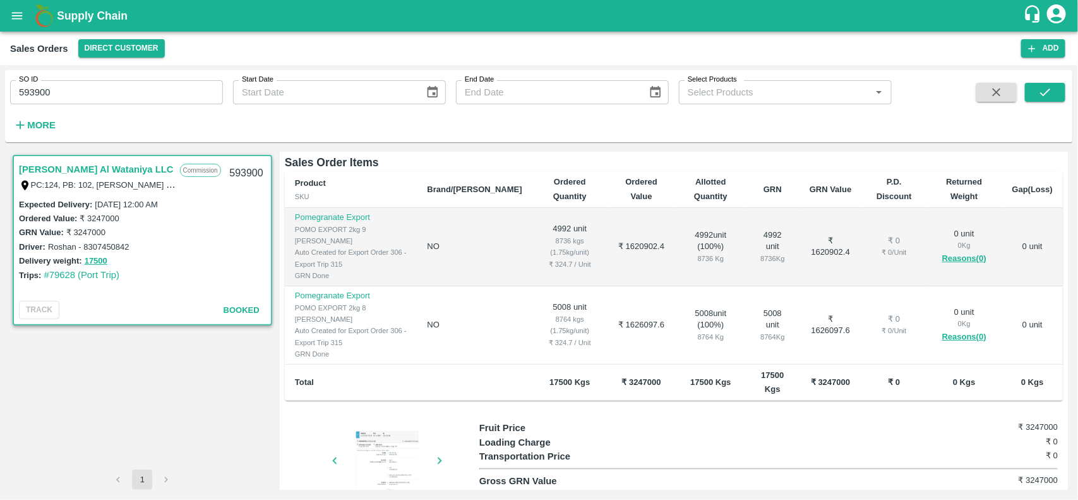
scroll to position [256, 0]
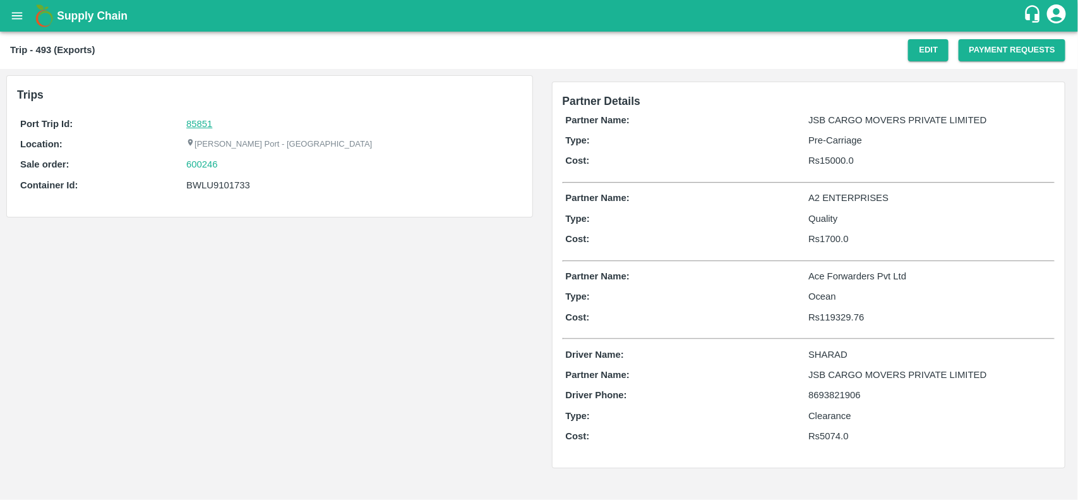
click at [203, 123] on link "85851" at bounding box center [199, 124] width 26 height 10
click at [230, 163] on div "600246" at bounding box center [352, 164] width 332 height 14
copy link "600246"
click at [230, 163] on div "600246" at bounding box center [352, 164] width 332 height 14
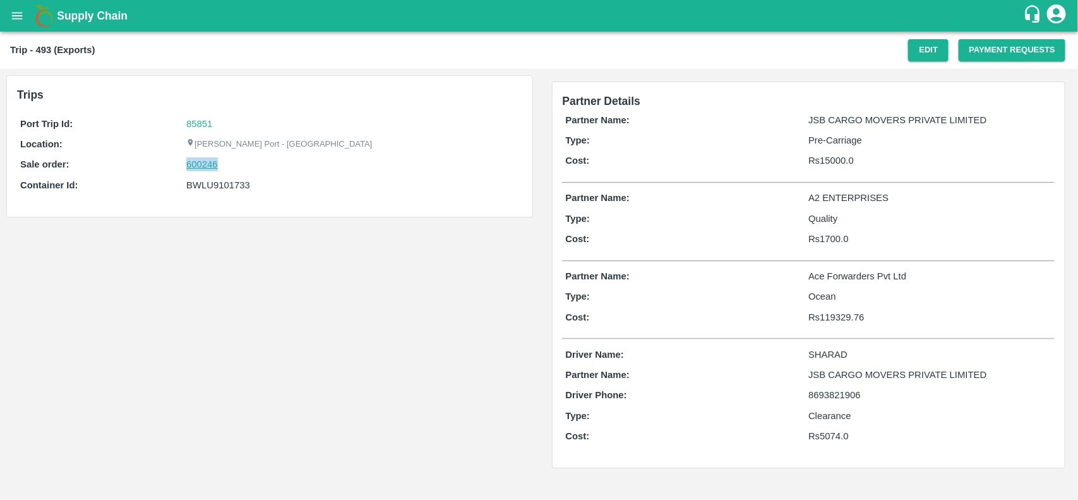
click at [215, 165] on link "600246" at bounding box center [202, 164] width 32 height 14
click at [222, 180] on div "BWLU9101733" at bounding box center [352, 185] width 332 height 14
copy div "BWLU9101733"
click at [222, 180] on div "BWLU9101733" at bounding box center [352, 185] width 332 height 14
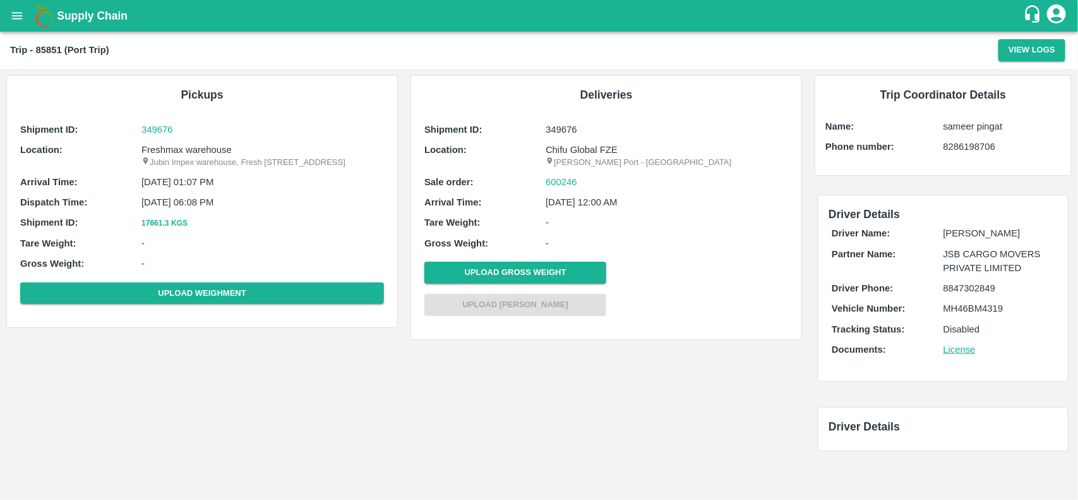
click at [183, 152] on p "Freshmax warehouse" at bounding box center [262, 150] width 242 height 14
copy p "Freshmax warehouse"
click at [183, 152] on p "Freshmax warehouse" at bounding box center [262, 150] width 242 height 14
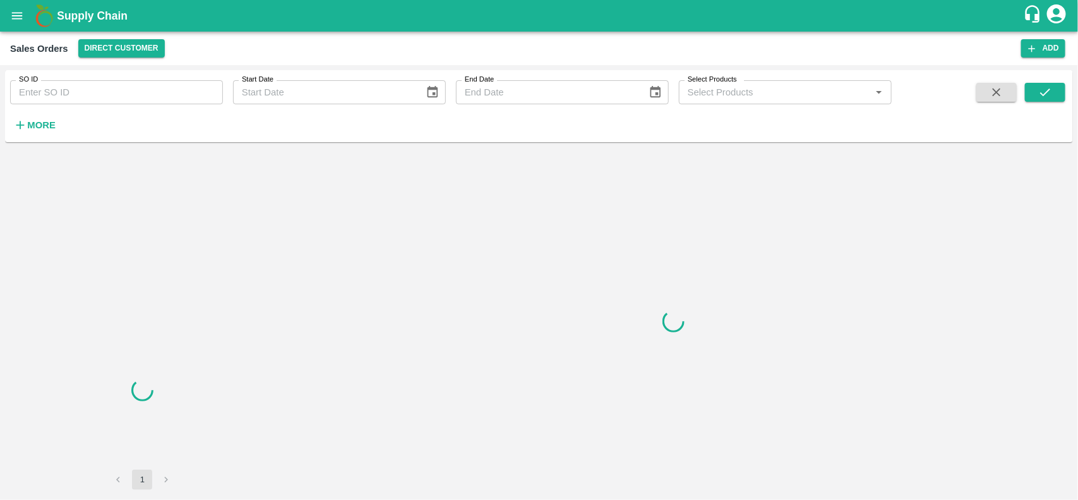
click at [69, 85] on input "SO ID" at bounding box center [116, 92] width 213 height 24
paste input "600246"
click at [69, 85] on input "600246" at bounding box center [116, 92] width 213 height 24
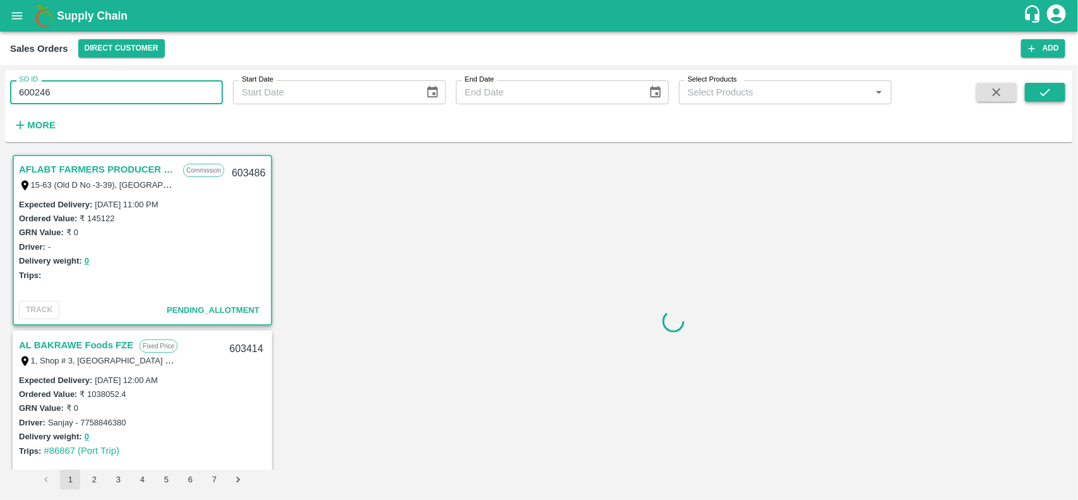
type input "600246"
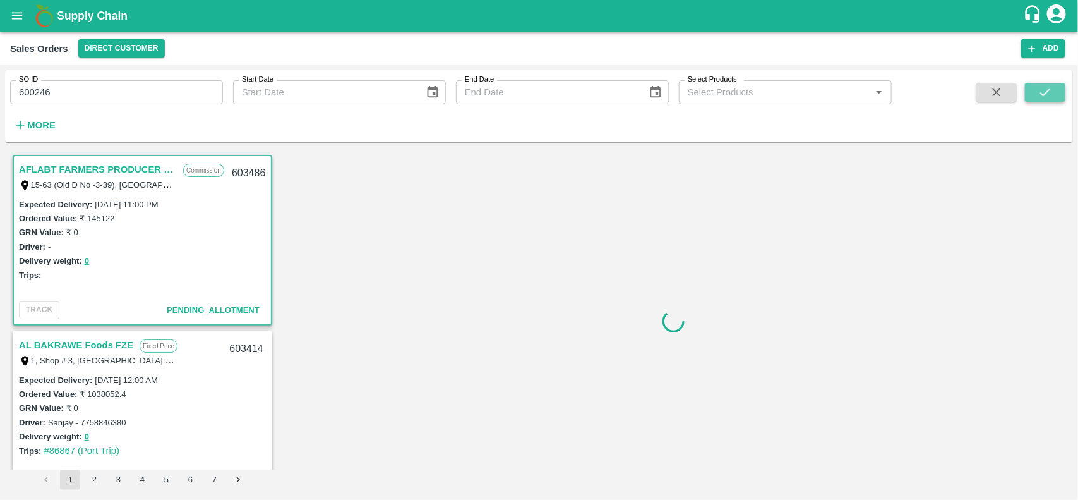
click at [1045, 89] on icon "submit" at bounding box center [1045, 92] width 14 height 14
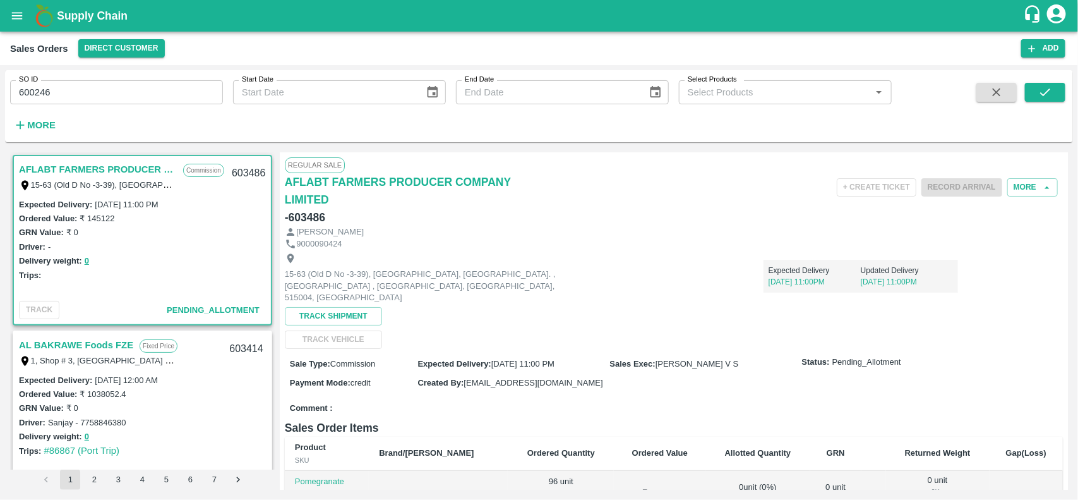
scroll to position [3, 0]
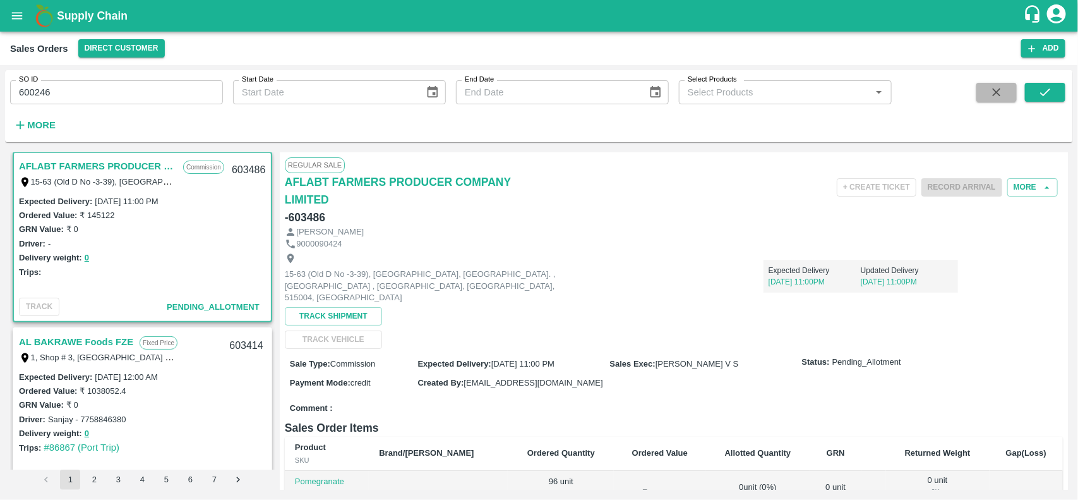
click at [983, 93] on button "button" at bounding box center [996, 92] width 40 height 19
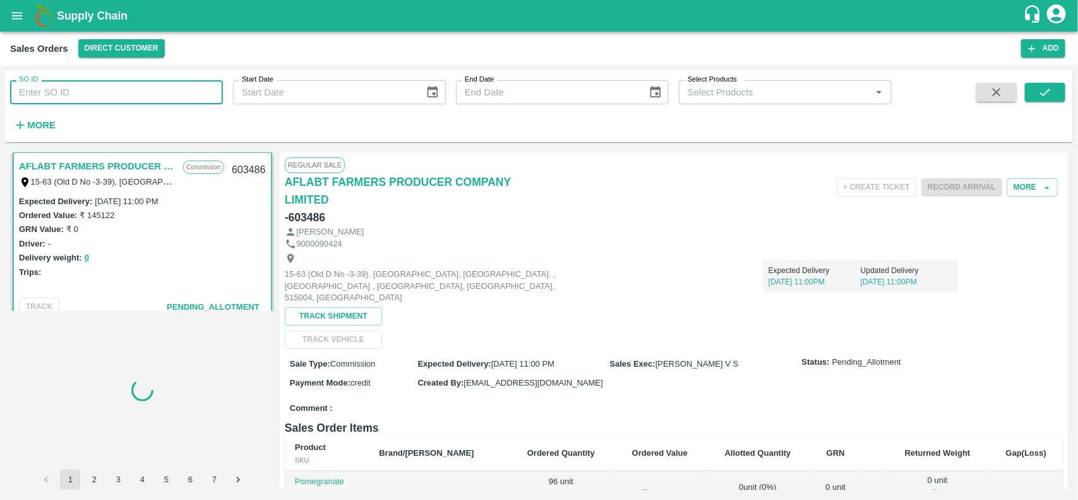
click at [87, 87] on input "SO ID" at bounding box center [116, 92] width 213 height 24
paste input "text"
click at [87, 87] on input "600246" at bounding box center [116, 92] width 213 height 24
type input "600246"
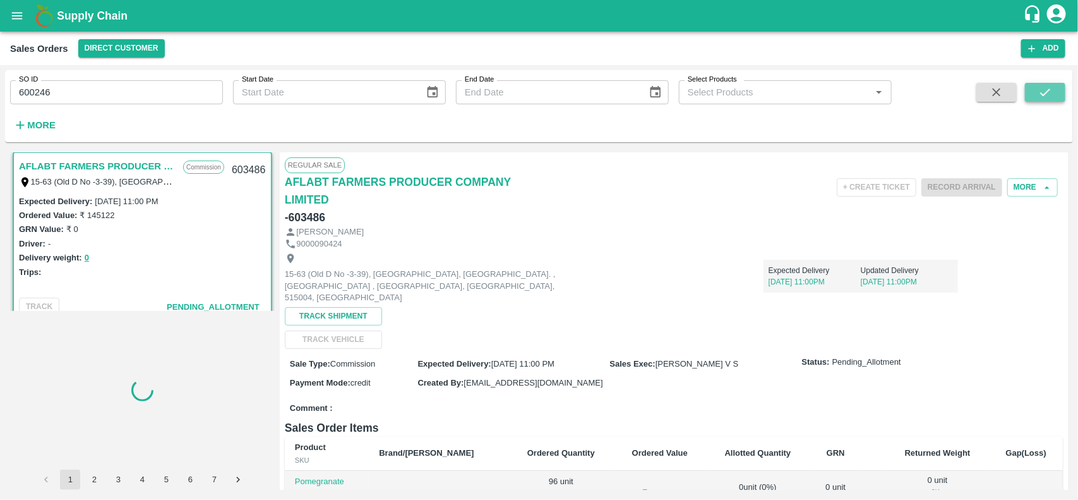
click at [1036, 90] on button "submit" at bounding box center [1045, 92] width 40 height 19
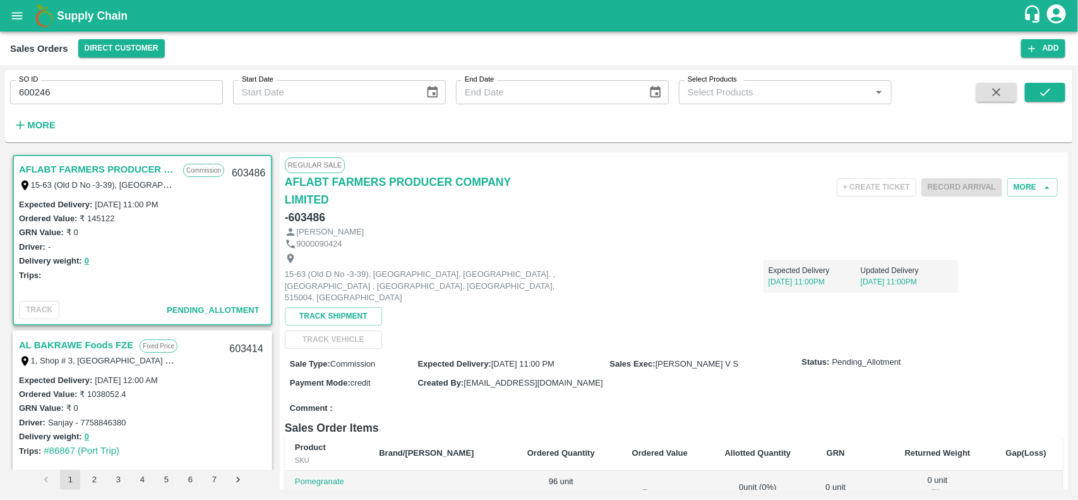
click at [1001, 90] on icon "button" at bounding box center [997, 92] width 14 height 14
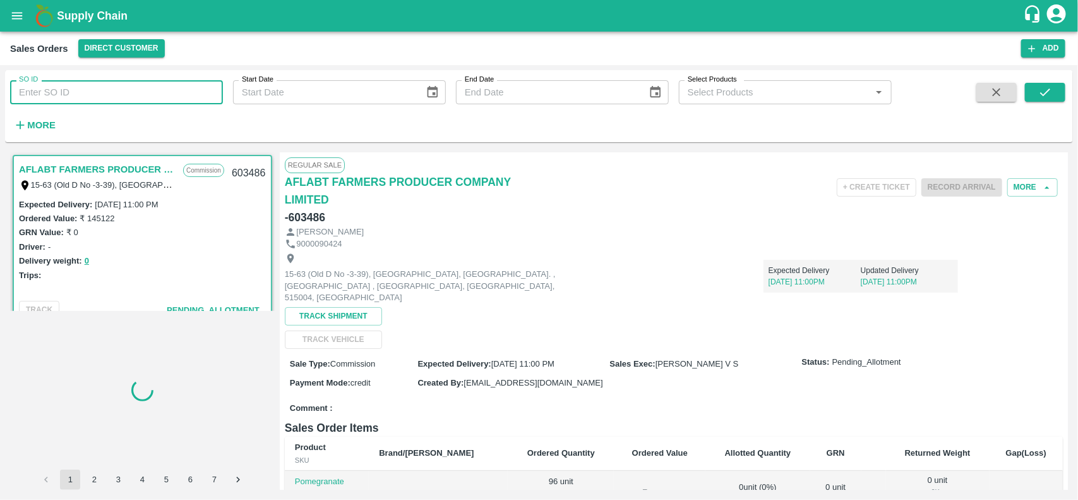
click at [133, 82] on input "SO ID" at bounding box center [116, 92] width 213 height 24
paste input "text"
click at [133, 82] on input "600246" at bounding box center [116, 92] width 213 height 24
click at [1039, 87] on icon "submit" at bounding box center [1045, 92] width 14 height 14
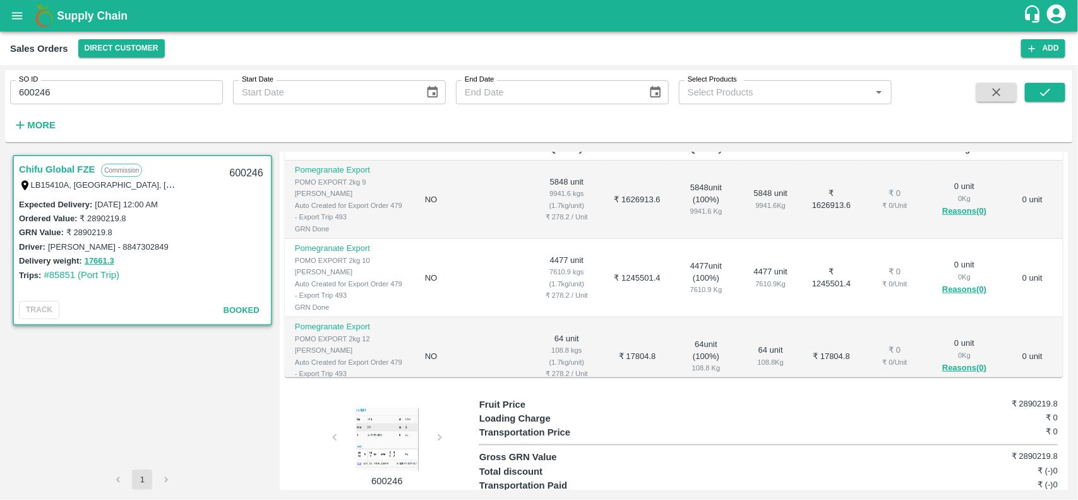
scroll to position [20, 0]
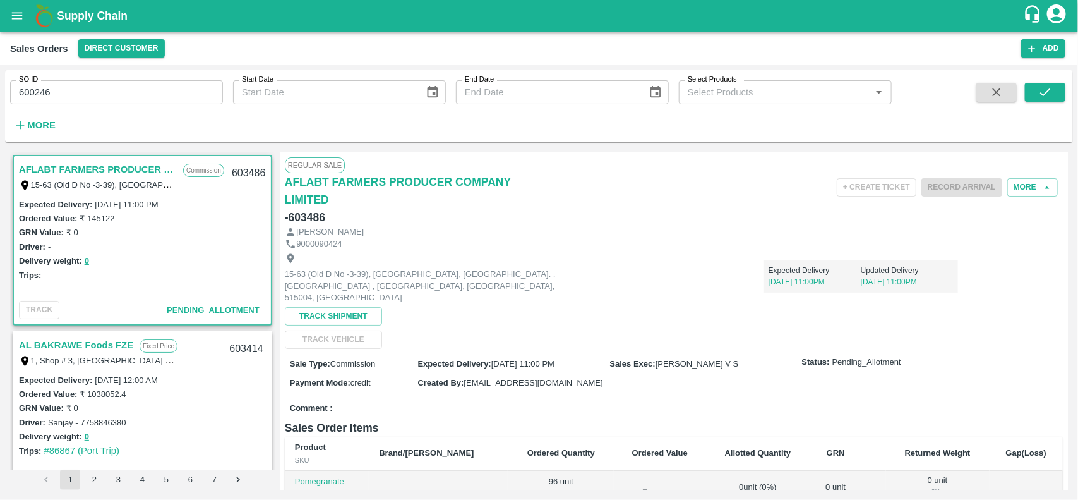
click at [105, 92] on input "600246" at bounding box center [116, 92] width 213 height 24
click at [78, 83] on input "600246" at bounding box center [116, 92] width 213 height 24
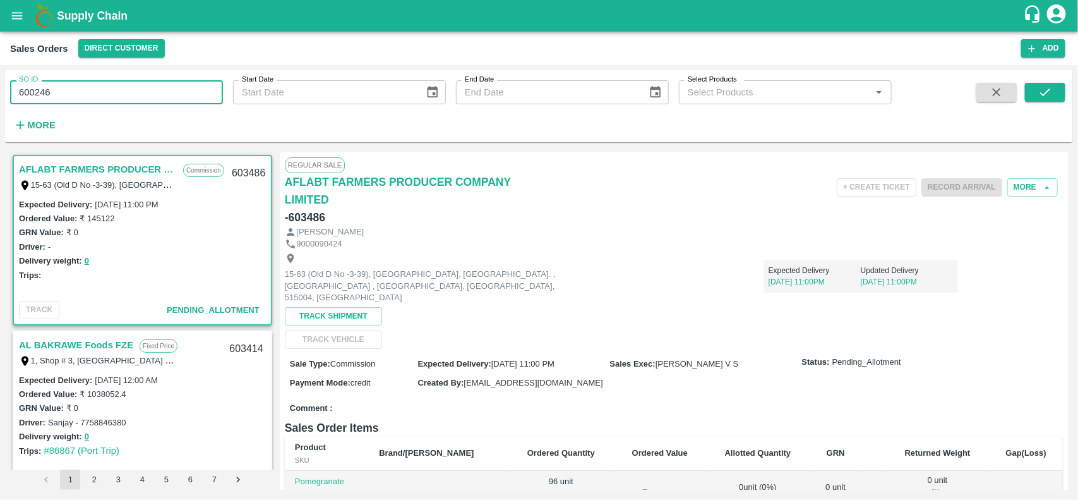
click at [78, 83] on input "600246" at bounding box center [116, 92] width 213 height 24
type input "600246"
paste input "text"
type input "600246"
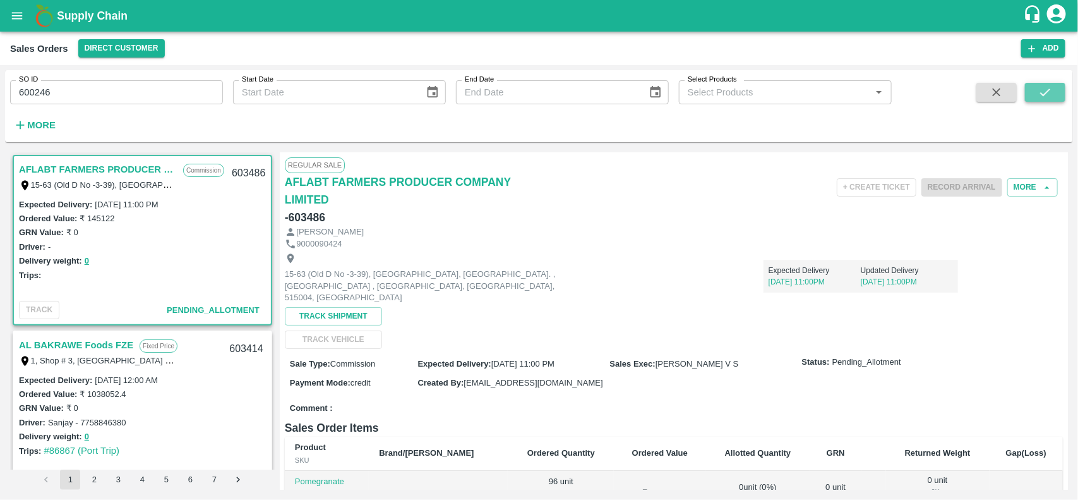
click at [1039, 93] on icon "submit" at bounding box center [1045, 92] width 14 height 14
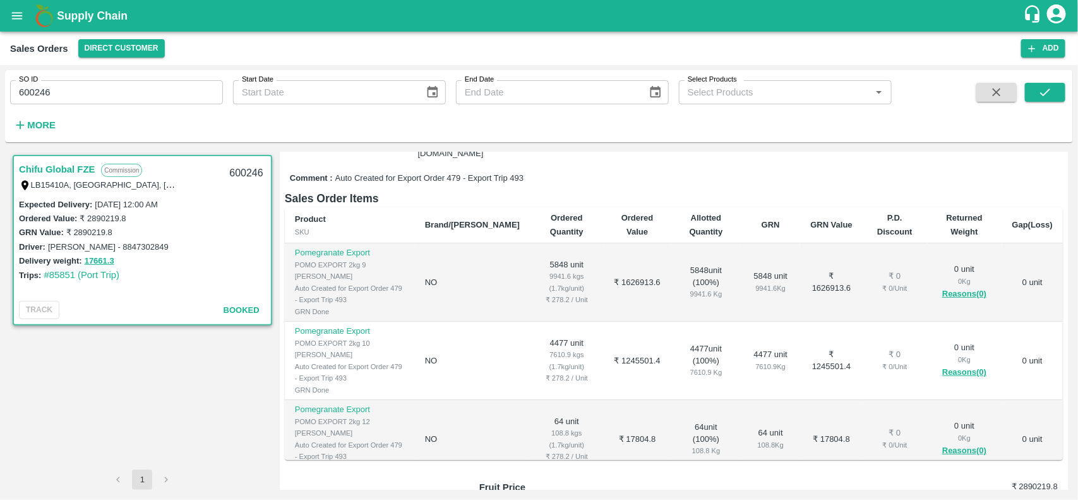
scroll to position [222, 0]
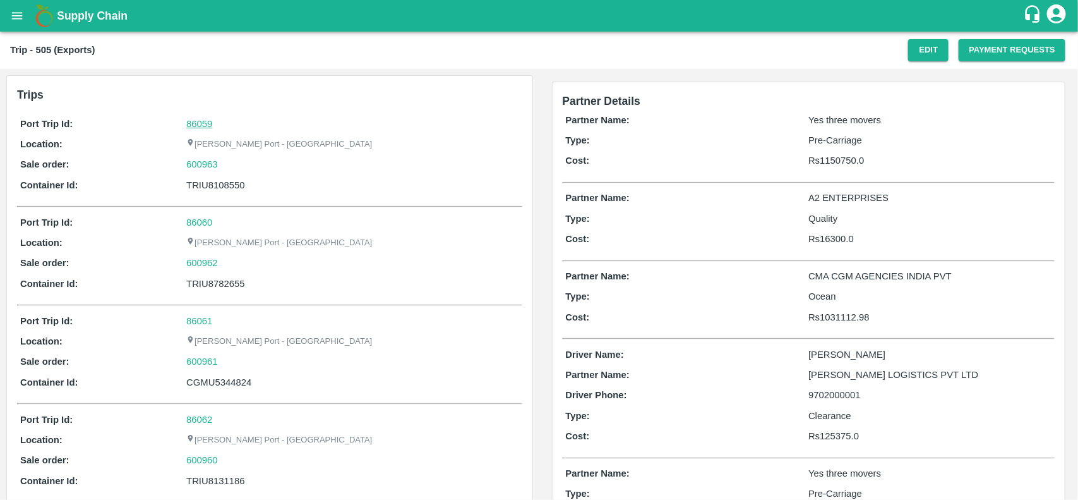
click at [206, 124] on link "86059" at bounding box center [199, 124] width 26 height 10
click at [230, 169] on div "600963" at bounding box center [352, 164] width 332 height 14
copy link "600963"
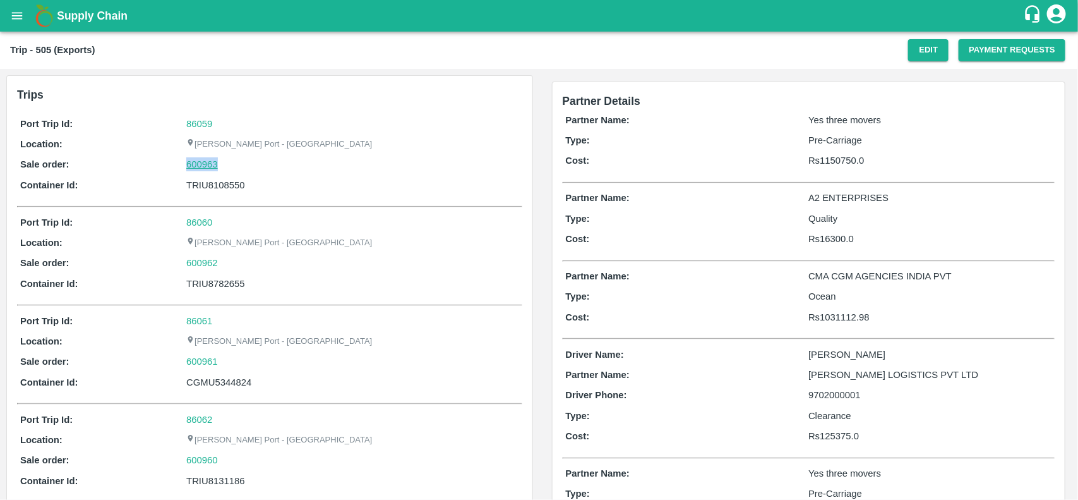
drag, startPoint x: 230, startPoint y: 169, endPoint x: 193, endPoint y: 158, distance: 39.4
click at [193, 158] on div "600963" at bounding box center [352, 164] width 332 height 14
click at [193, 163] on link "600963" at bounding box center [202, 164] width 32 height 14
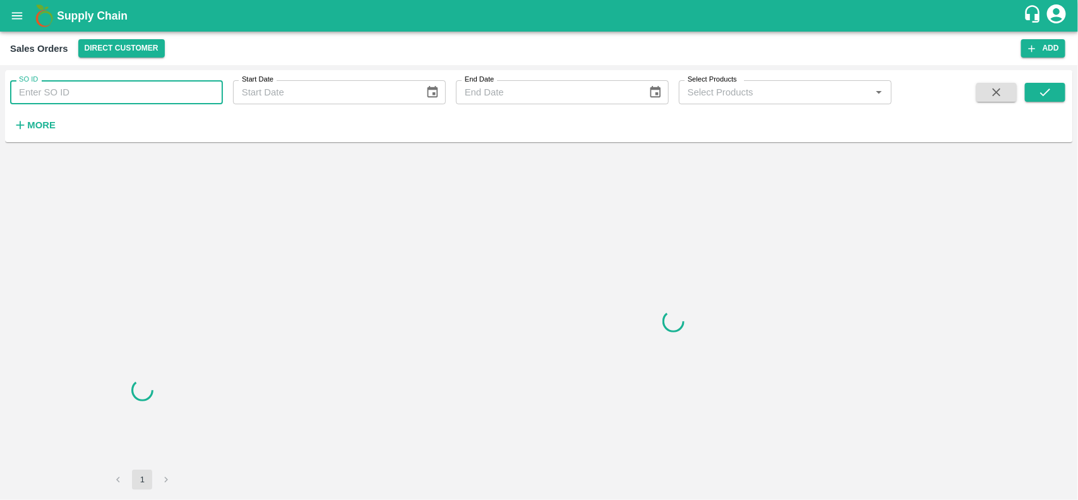
click at [165, 104] on input "SO ID" at bounding box center [116, 92] width 213 height 24
paste input "600963"
click at [165, 104] on input "600963" at bounding box center [116, 92] width 213 height 24
type input "600963"
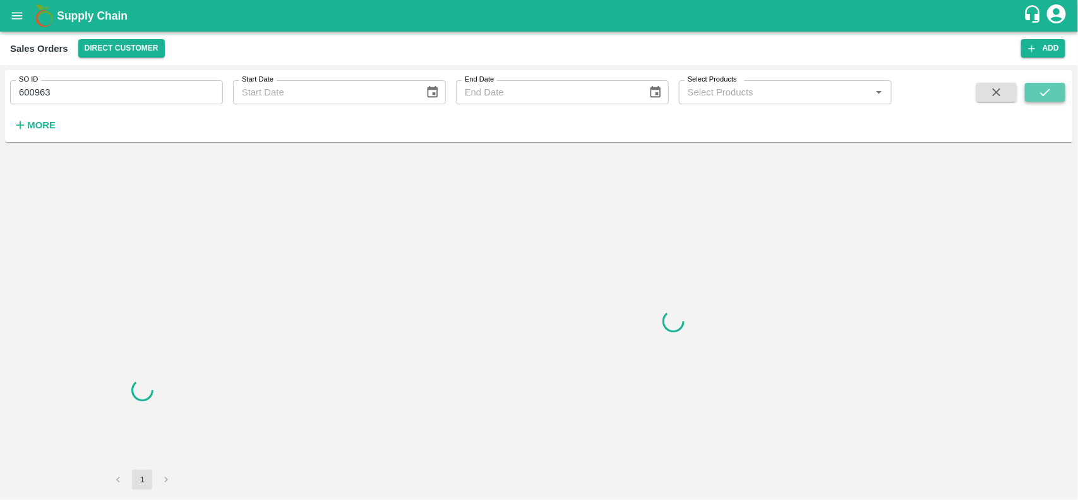
click at [1050, 92] on icon "submit" at bounding box center [1045, 92] width 14 height 14
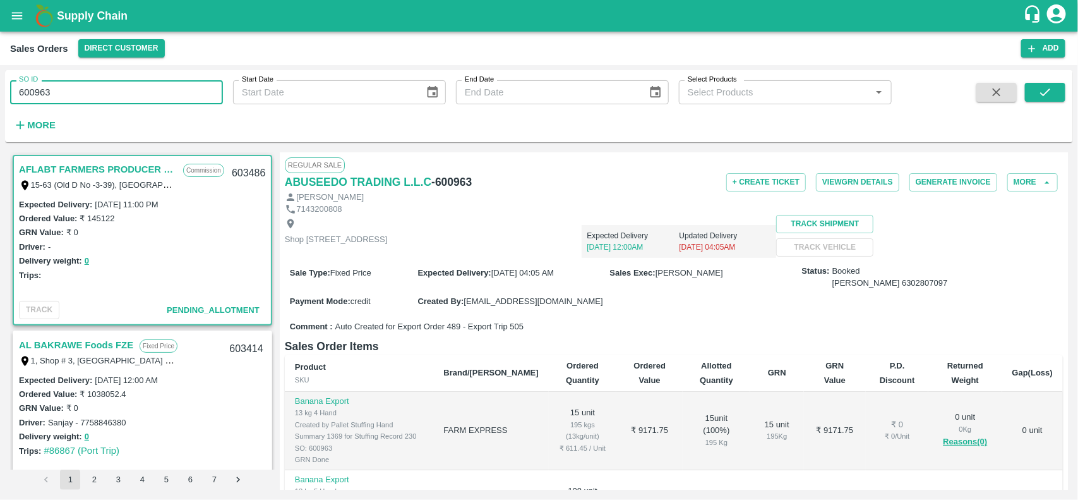
click at [153, 87] on input "600963" at bounding box center [116, 92] width 213 height 24
click at [1039, 86] on icon "submit" at bounding box center [1045, 92] width 14 height 14
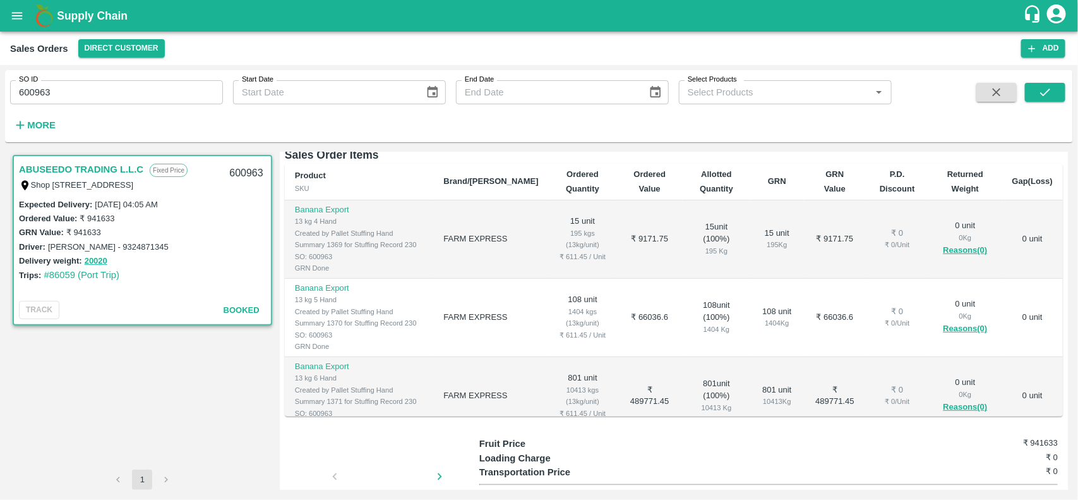
scroll to position [155, 0]
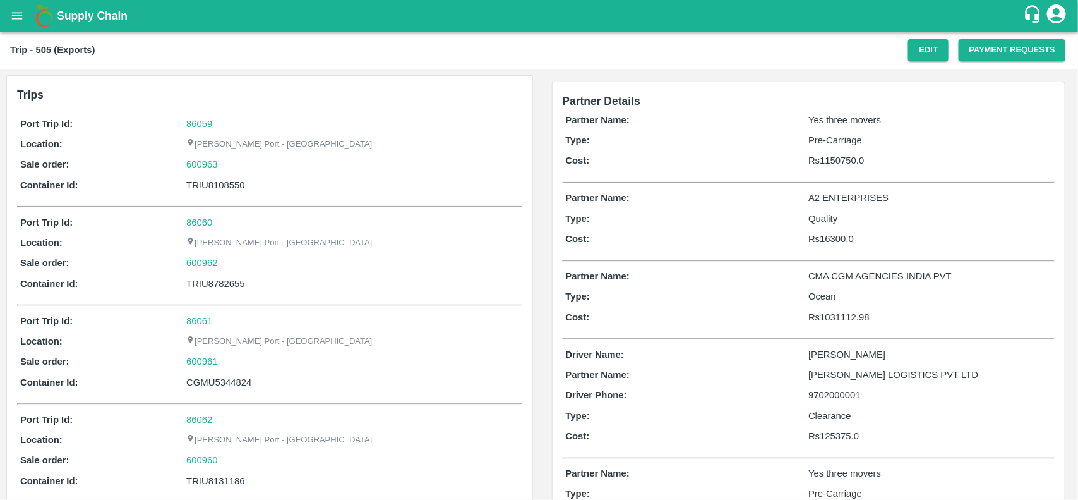
click at [202, 124] on link "86059" at bounding box center [199, 124] width 26 height 10
click at [234, 163] on div "600963" at bounding box center [352, 164] width 332 height 14
copy link "600963"
click at [234, 163] on div "600963" at bounding box center [352, 164] width 332 height 14
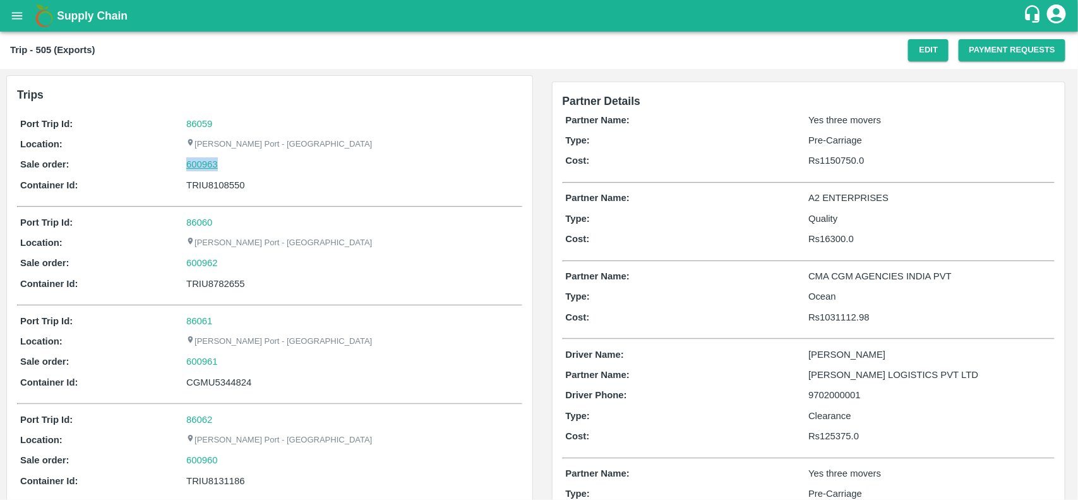
click at [208, 164] on link "600963" at bounding box center [202, 164] width 32 height 14
click at [815, 123] on p "Yes three movers" at bounding box center [929, 120] width 243 height 14
copy p "Yes"
click at [815, 123] on p "Yes three movers" at bounding box center [929, 120] width 243 height 14
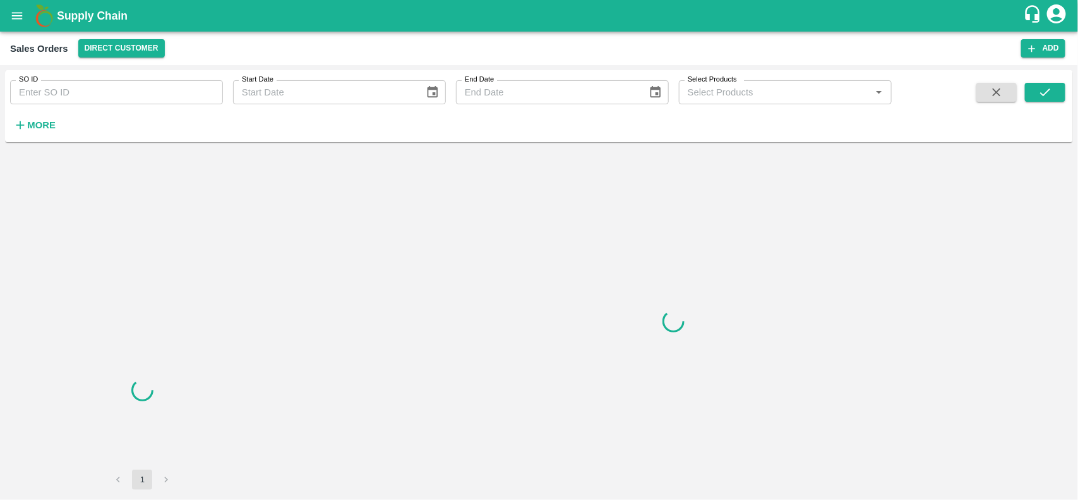
click at [59, 96] on input "SO ID" at bounding box center [116, 92] width 213 height 24
drag, startPoint x: 59, startPoint y: 96, endPoint x: 78, endPoint y: 95, distance: 19.0
click at [59, 96] on input "SO ID" at bounding box center [116, 92] width 213 height 24
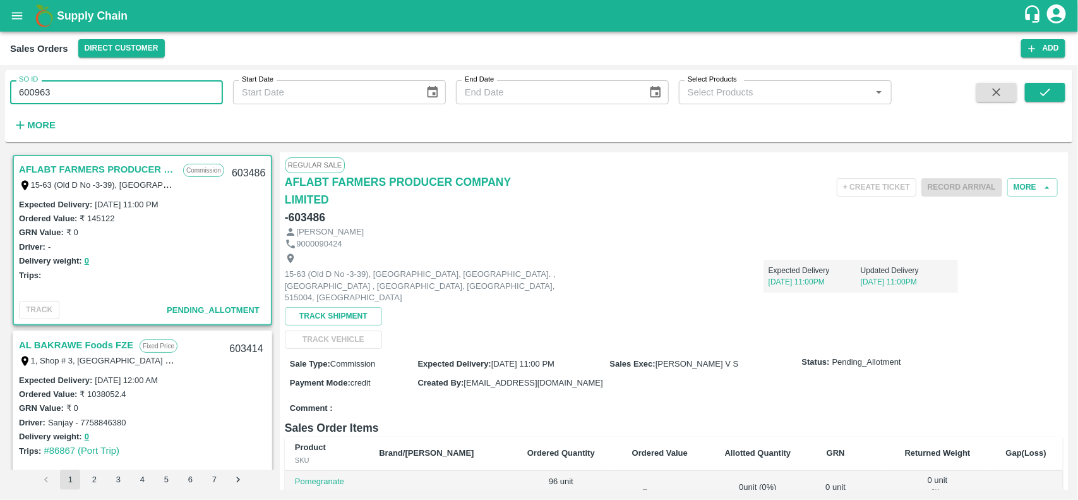
type input "600963"
click at [1023, 88] on div at bounding box center [1021, 109] width 88 height 52
click at [1046, 90] on icon "submit" at bounding box center [1045, 92] width 14 height 14
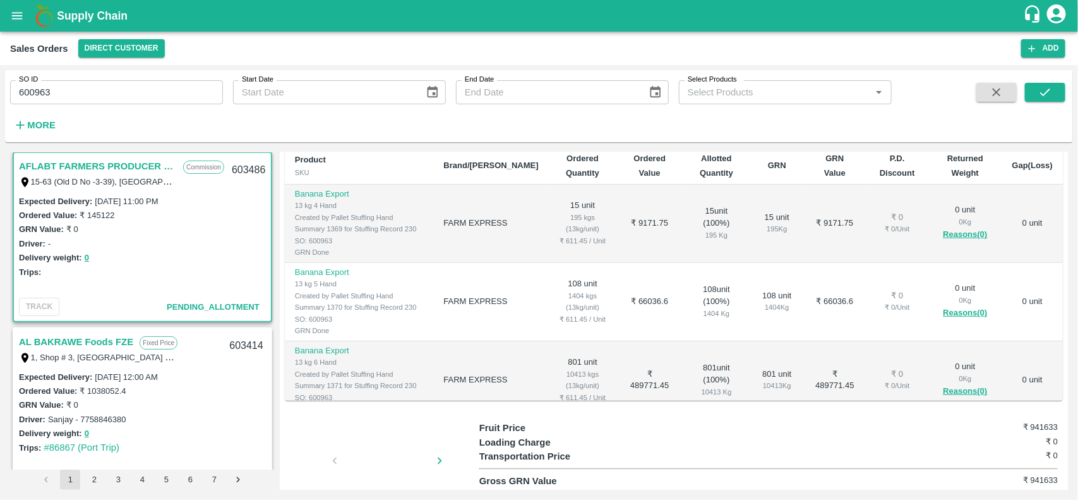
scroll to position [155, 0]
